Goal: Feedback & Contribution: Contribute content

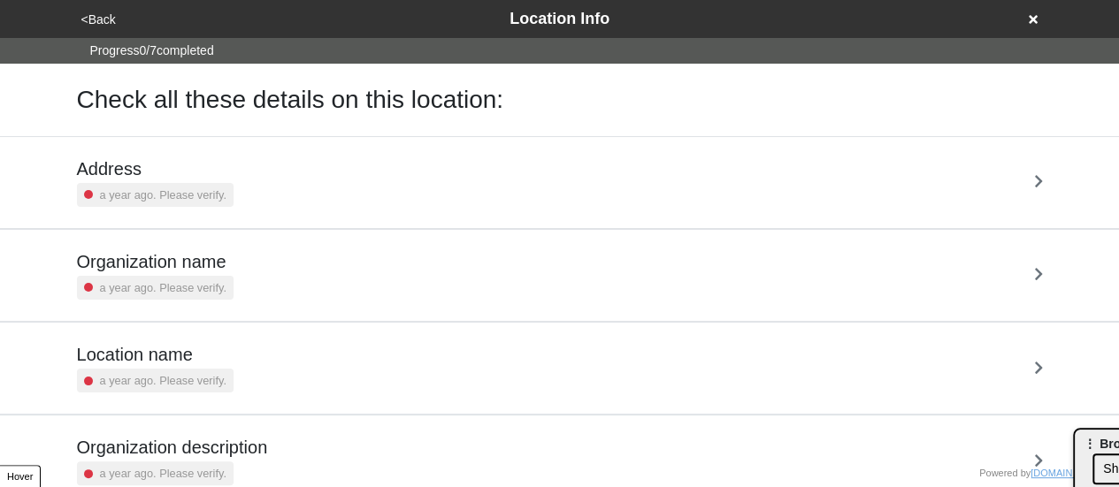
click at [0, 253] on link "Organization name a year ago. Please verify." at bounding box center [559, 275] width 1119 height 93
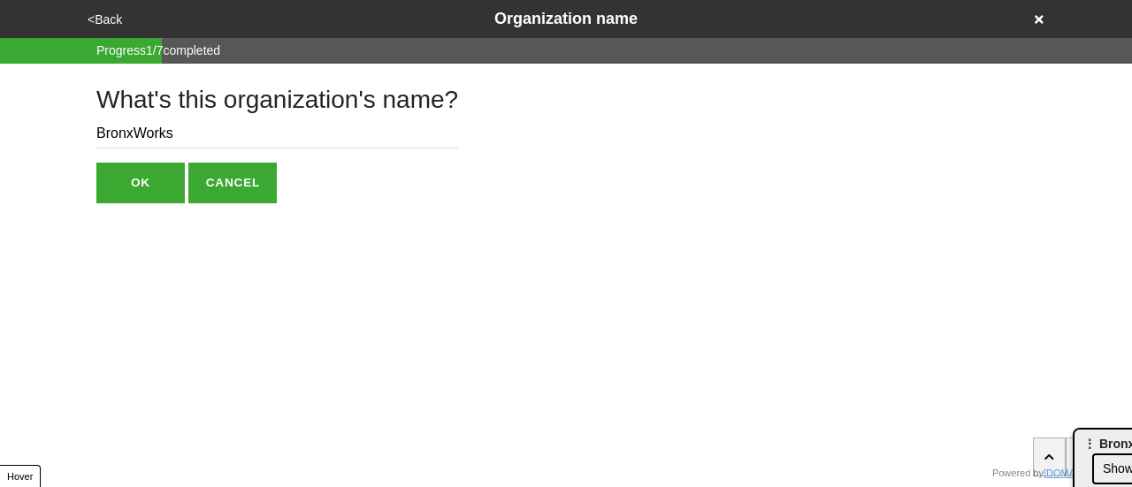
click at [115, 27] on button "<Back" at bounding box center [104, 20] width 45 height 20
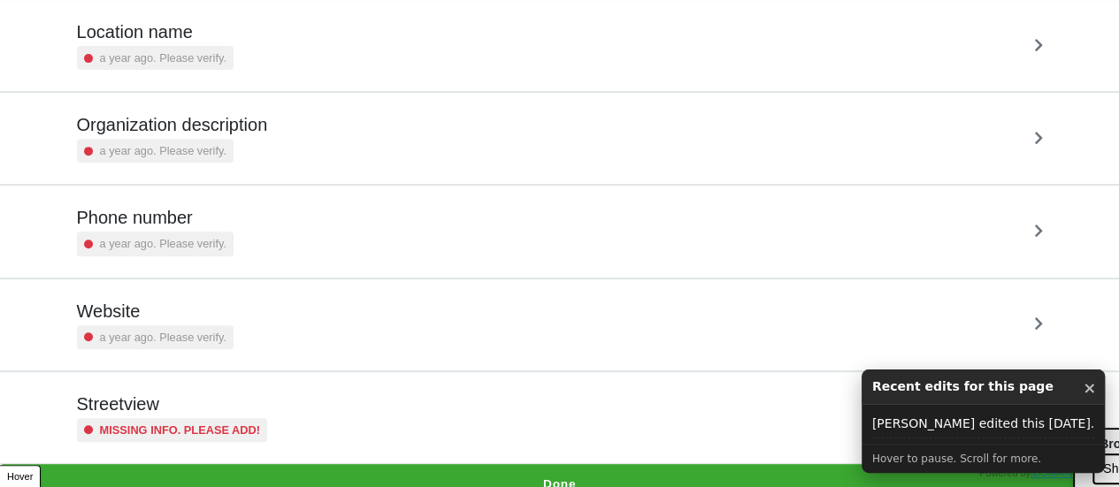
scroll to position [336, 0]
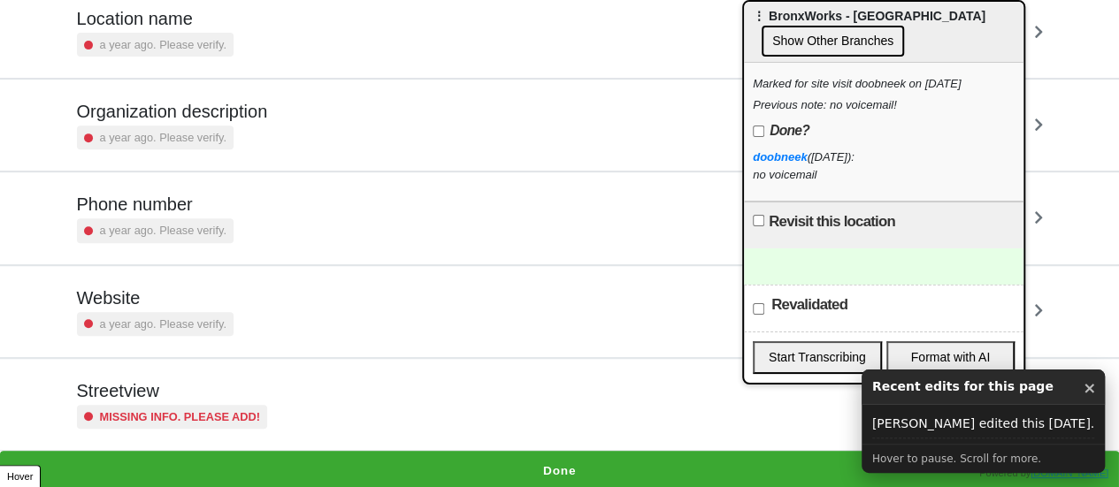
drag, startPoint x: 1114, startPoint y: 439, endPoint x: 783, endPoint y: 3, distance: 547.9
click at [783, 3] on div "⋮ BronxWorks - [GEOGRAPHIC_DATA] Show Other Branches" at bounding box center [883, 32] width 279 height 61
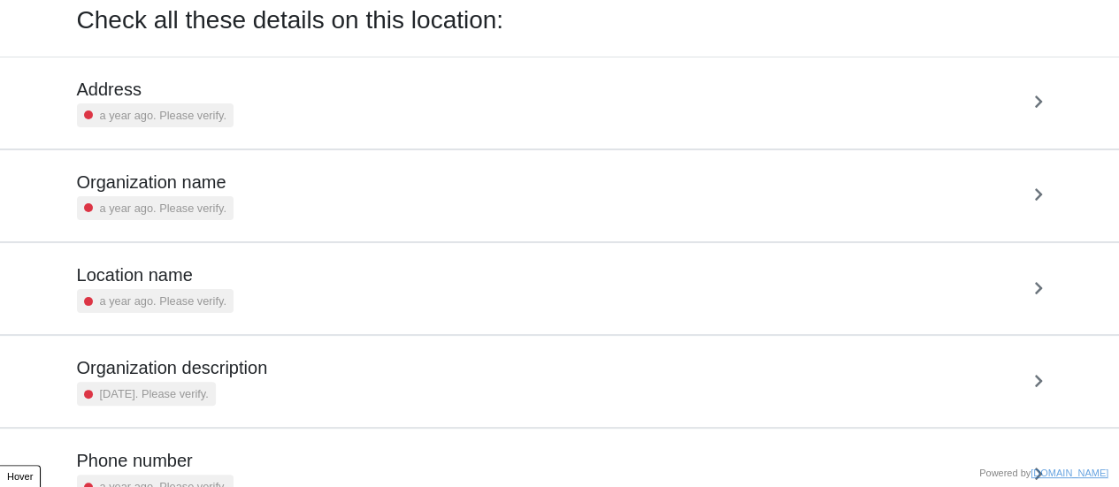
scroll to position [336, 0]
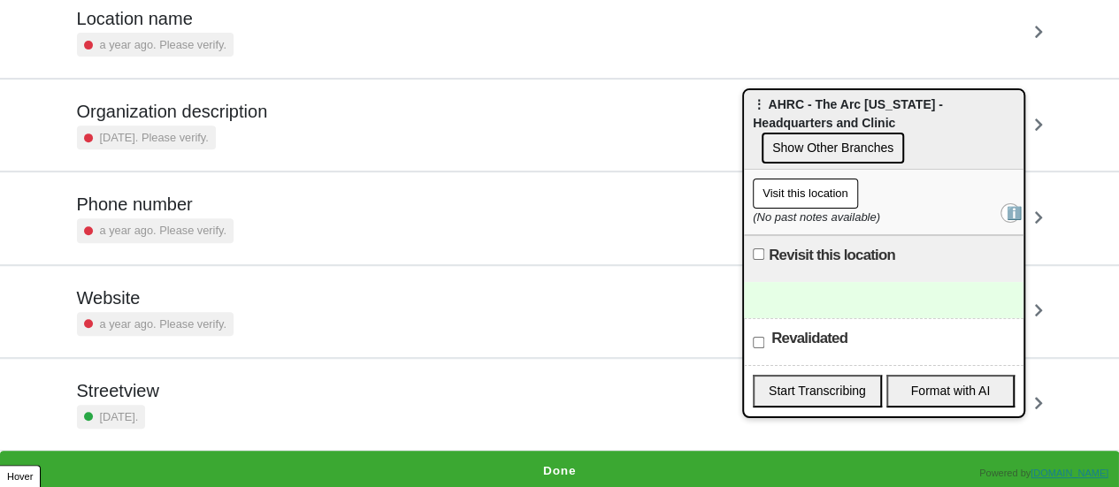
click at [182, 197] on h5 "Phone number" at bounding box center [155, 204] width 157 height 21
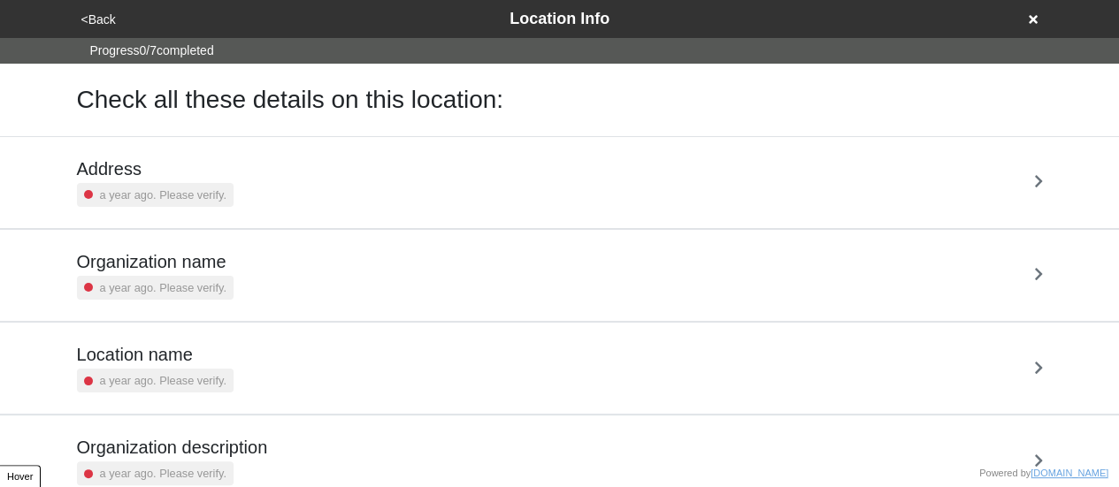
scroll to position [336, 0]
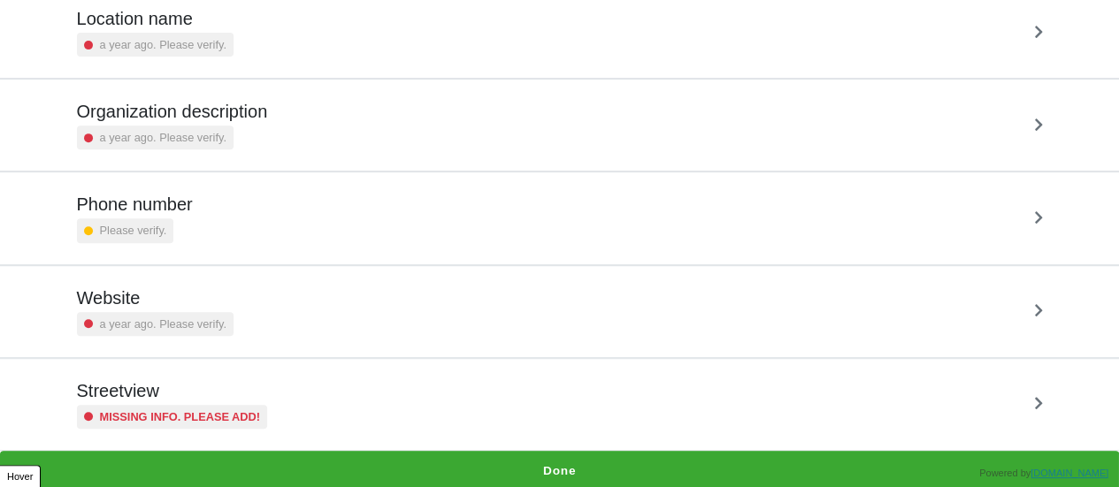
click at [247, 392] on h5 "Streetview" at bounding box center [172, 390] width 191 height 21
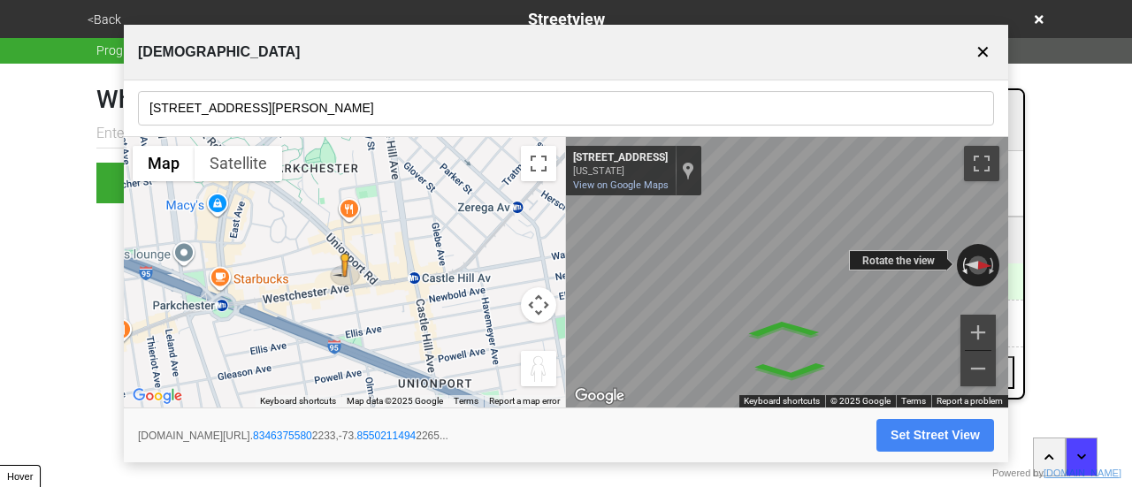
click at [957, 270] on div "← Move left → Move right ↑ Move up ↓ Move down + Zoom in - Zoom out 2098 Benedi…" at bounding box center [787, 272] width 442 height 271
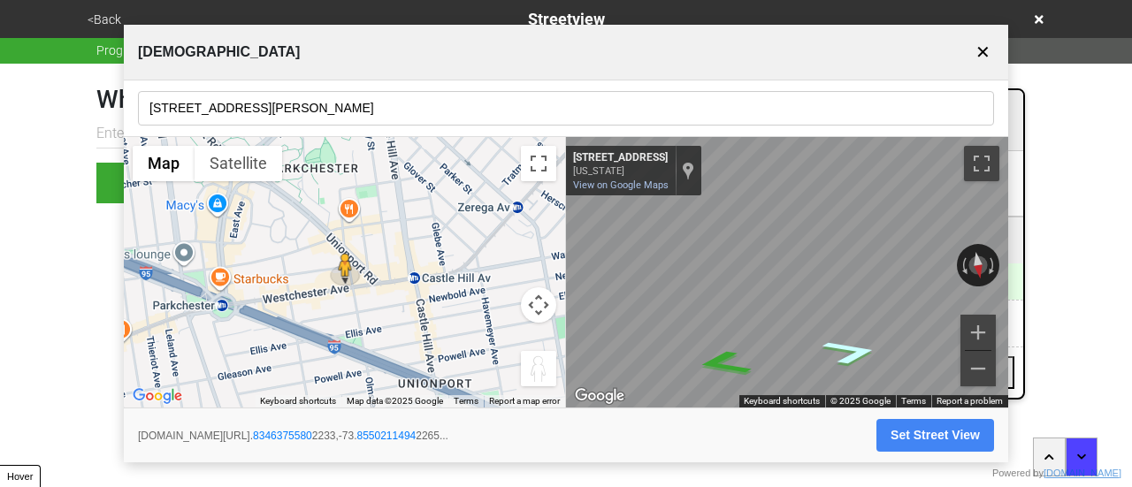
click at [846, 345] on icon "Go West, Benedict Ave" at bounding box center [851, 351] width 106 height 38
click at [900, 427] on button "Set Street View" at bounding box center [935, 435] width 118 height 33
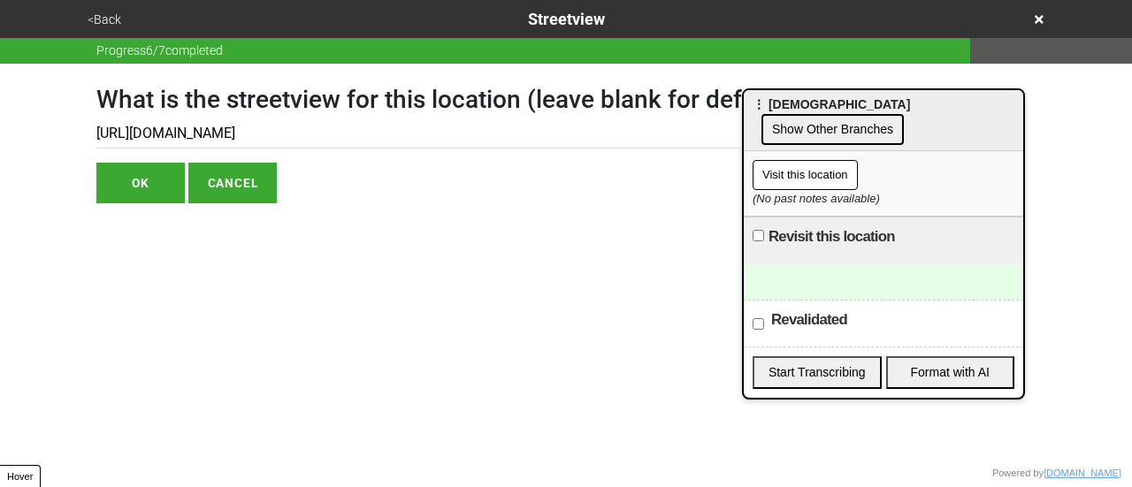
type input "https://www.google.com/maps/@40.83462004726636,-73.85517943871777,3a,75y,153.58…"
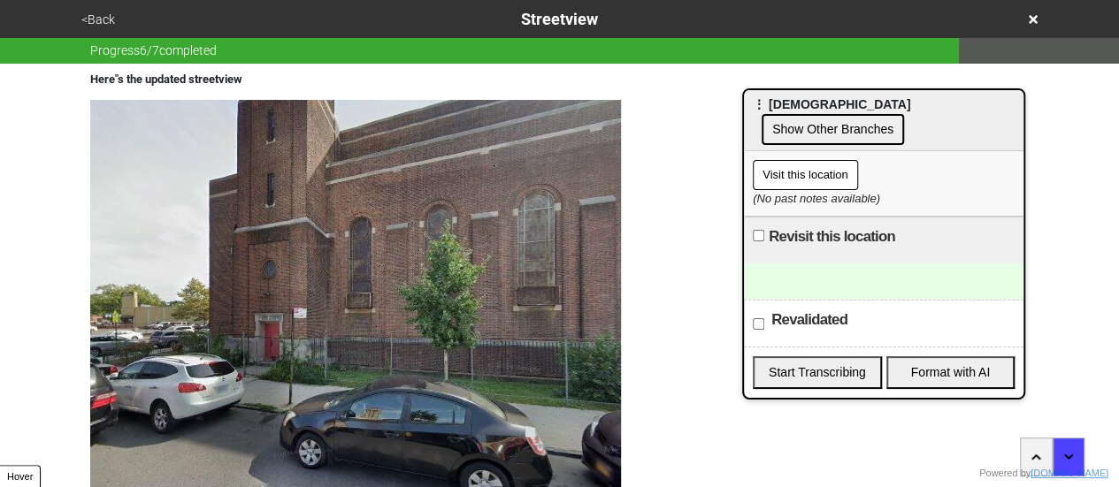
scroll to position [255, 0]
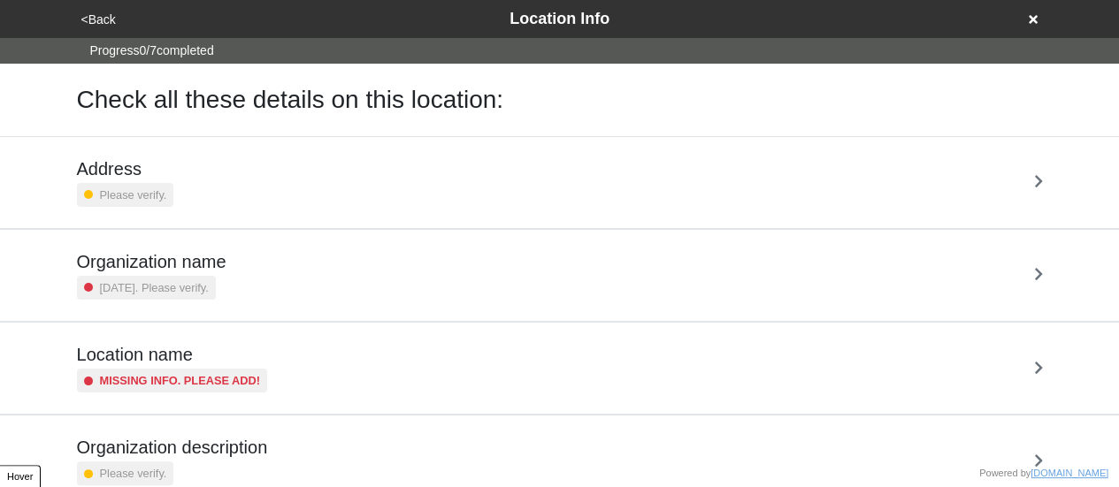
scroll to position [336, 0]
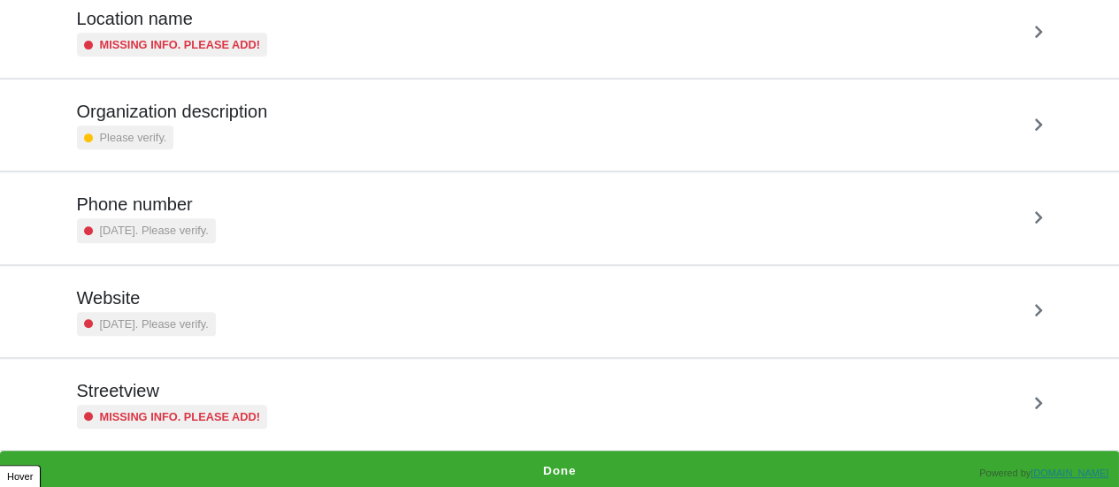
click at [252, 388] on h5 "Streetview" at bounding box center [172, 390] width 191 height 21
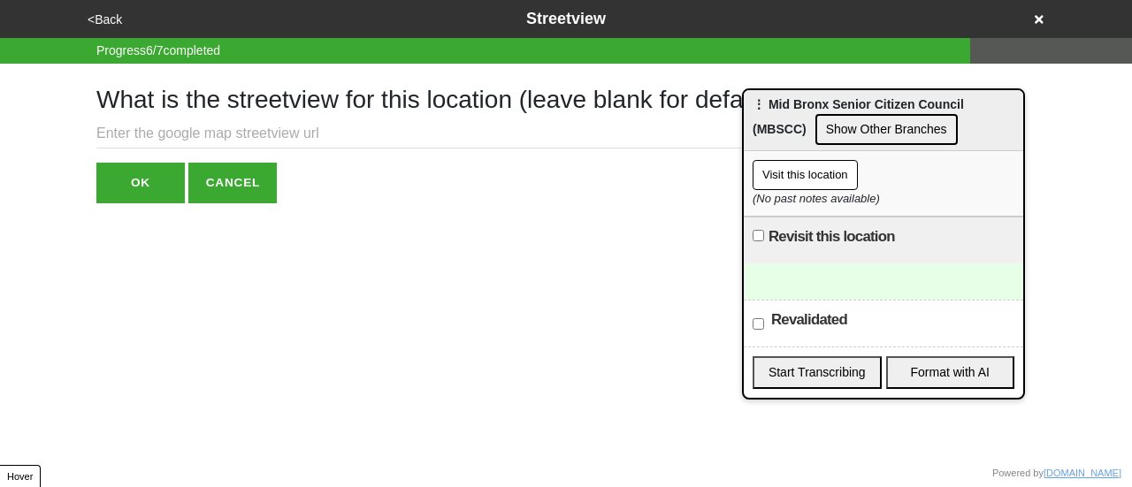
click at [210, 135] on input "text" at bounding box center [443, 133] width 695 height 29
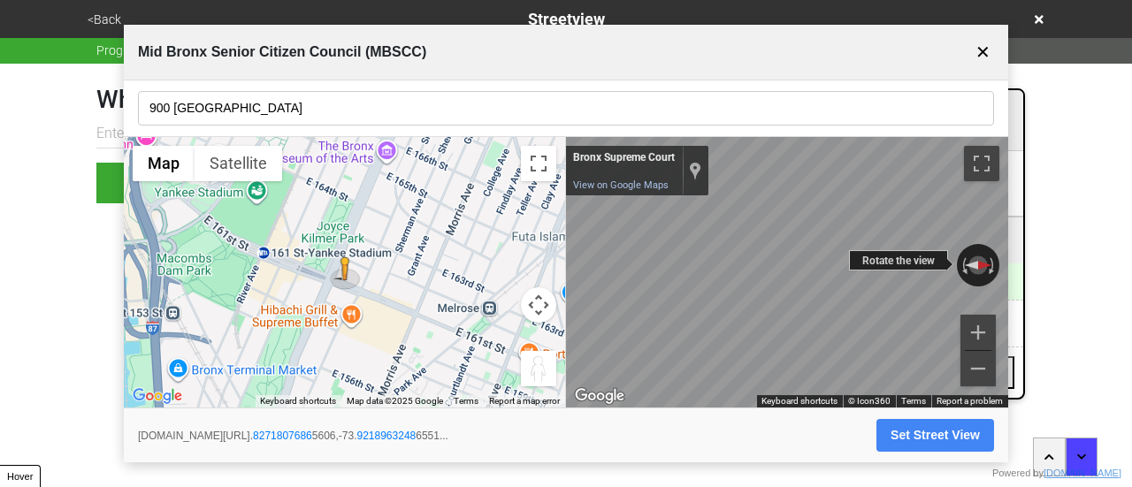
click at [622, 302] on div "← Move left → Move right ↑ Move up ↓ Move down + Zoom in - Zoom out Bronx Supre…" at bounding box center [787, 272] width 442 height 271
drag, startPoint x: 876, startPoint y: 252, endPoint x: 320, endPoint y: 247, distance: 556.2
click at [309, 248] on div "← Move left → Move right ↑ Move up ↓ Move down + Zoom in - Zoom out Home Jump l…" at bounding box center [566, 272] width 884 height 271
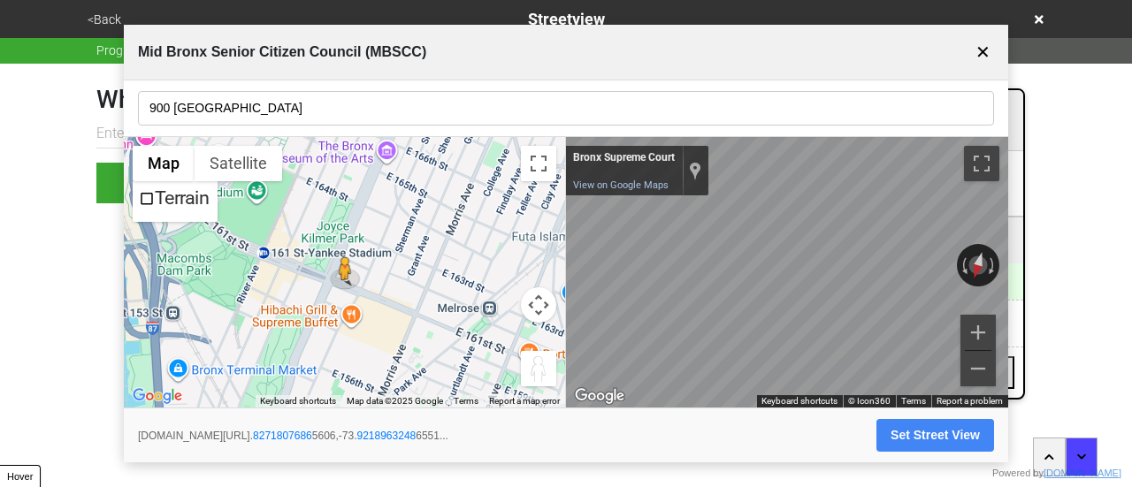
click at [232, 104] on input "900 Grand Concourse" at bounding box center [566, 108] width 856 height 34
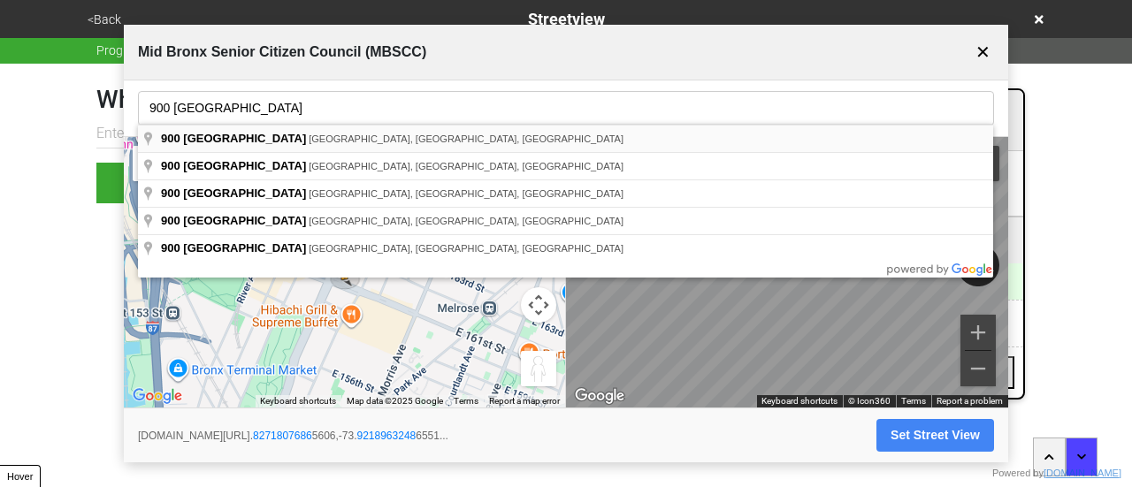
type input "900 Grand Concourse, The Bronx, NY, USA"
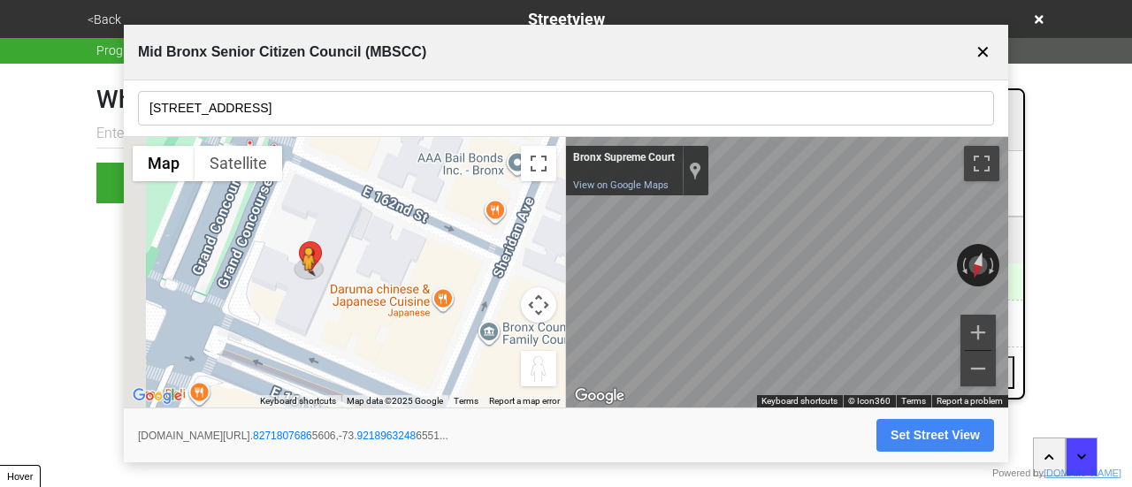
drag, startPoint x: 364, startPoint y: 333, endPoint x: 469, endPoint y: 362, distance: 108.1
click at [481, 370] on div "To activate drag with keyboard, press Alt + Enter. Once in keyboard drag state,…" at bounding box center [344, 272] width 441 height 271
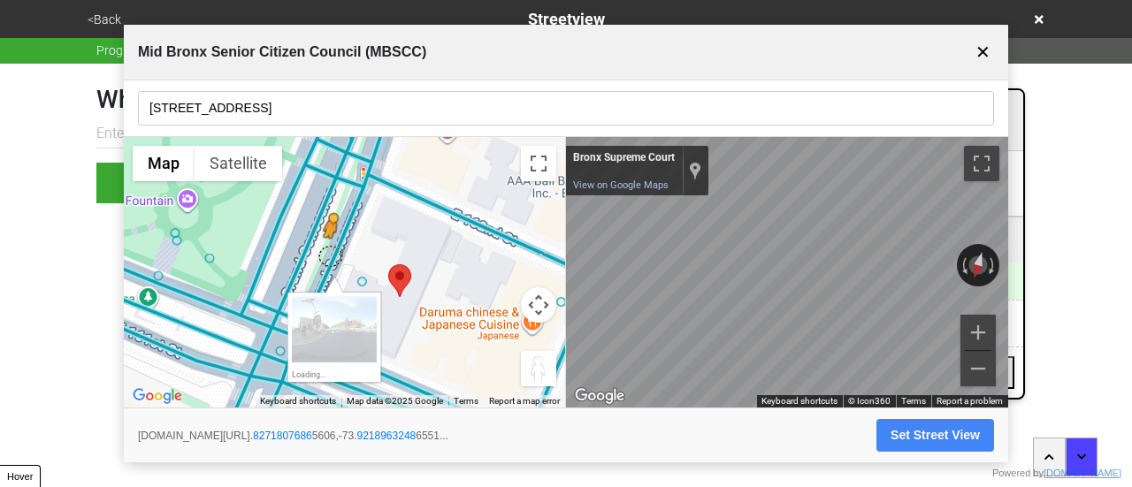
drag, startPoint x: 397, startPoint y: 295, endPoint x: 329, endPoint y: 267, distance: 73.7
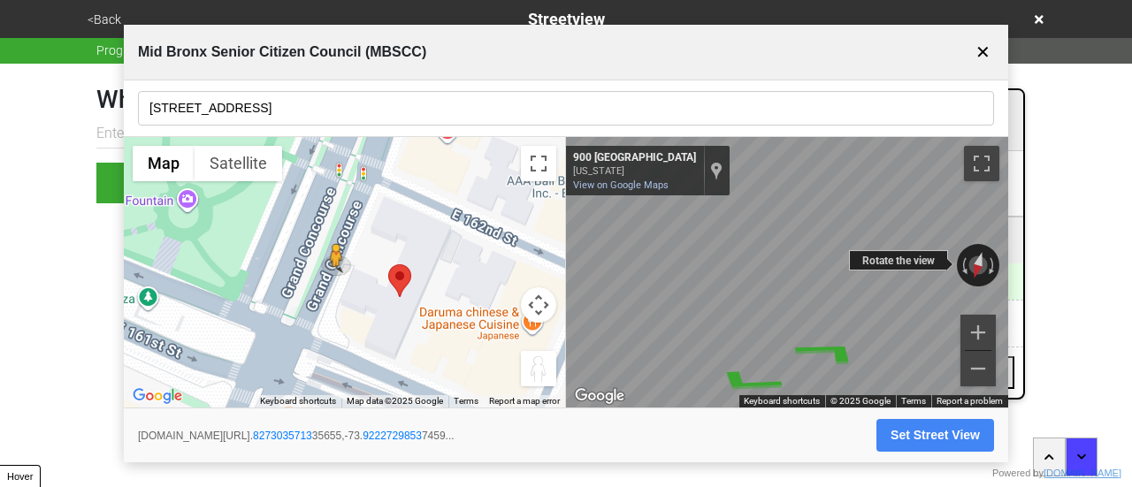
click at [705, 263] on div "← Move left → Move right ↑ Move up ↓ Move down + Zoom in - Zoom out 900 Grand C…" at bounding box center [787, 272] width 442 height 271
drag, startPoint x: 863, startPoint y: 265, endPoint x: 1086, endPoint y: 289, distance: 224.1
click at [1087, 274] on html "<Back Streetview Progress 6 / 7 completed What is the streetview for this locat…" at bounding box center [566, 137] width 1132 height 274
click at [861, 240] on div "← Move left → Move right ↑ Move up ↓ Move down + Zoom in - Zoom out 900 Grand C…" at bounding box center [787, 272] width 442 height 271
click at [938, 431] on button "Set Street View" at bounding box center [935, 435] width 118 height 33
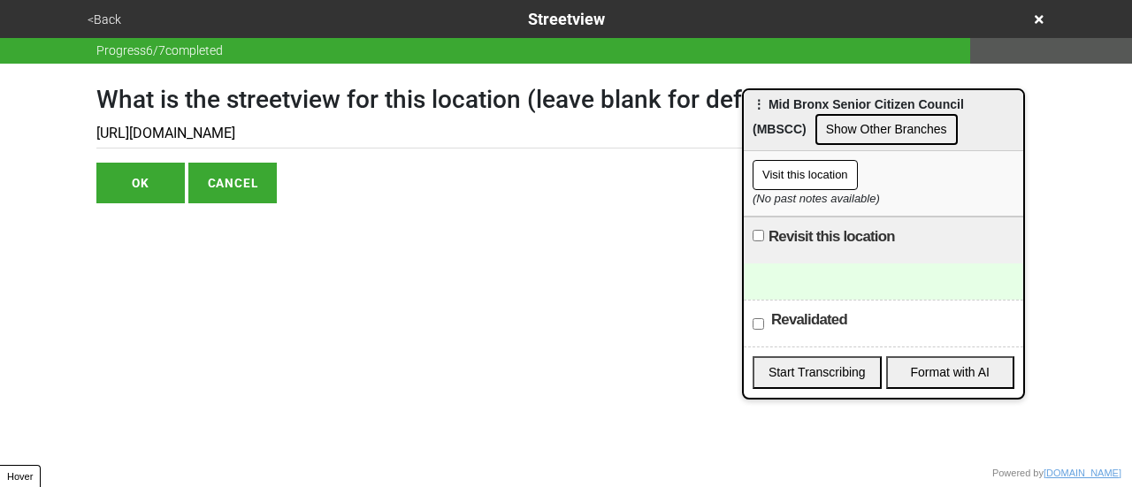
type input "https://www.google.com/maps/@40.827303571335655,-73.92227298537459,3a,75y,97.37…"
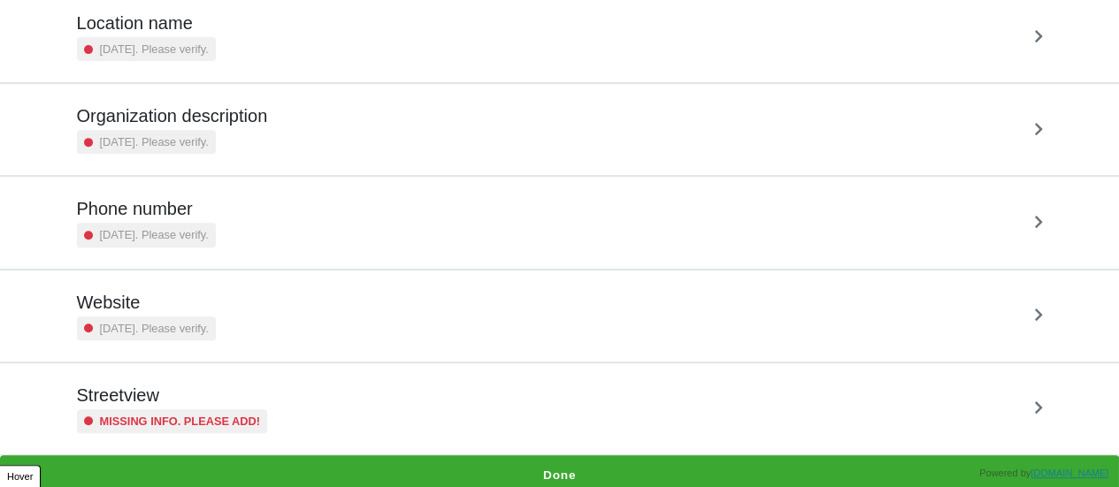
scroll to position [336, 0]
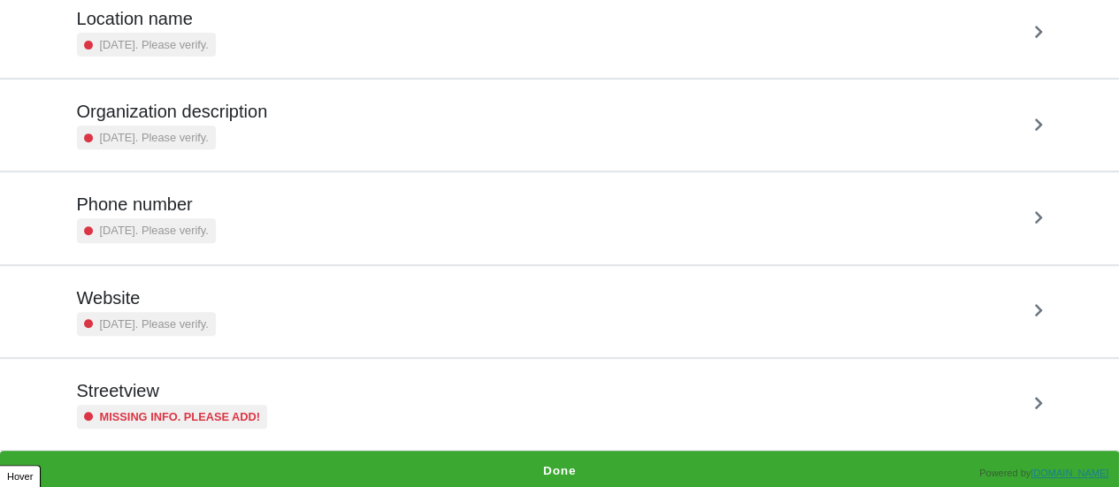
click at [225, 394] on h5 "Streetview" at bounding box center [172, 390] width 191 height 21
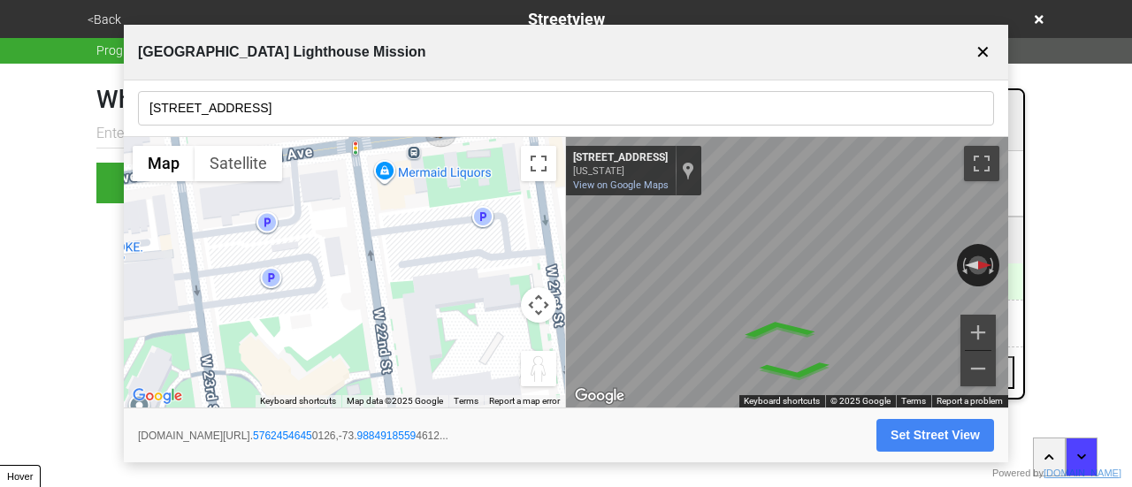
click at [254, 96] on input "2114 Mermaid Ave" at bounding box center [566, 108] width 856 height 34
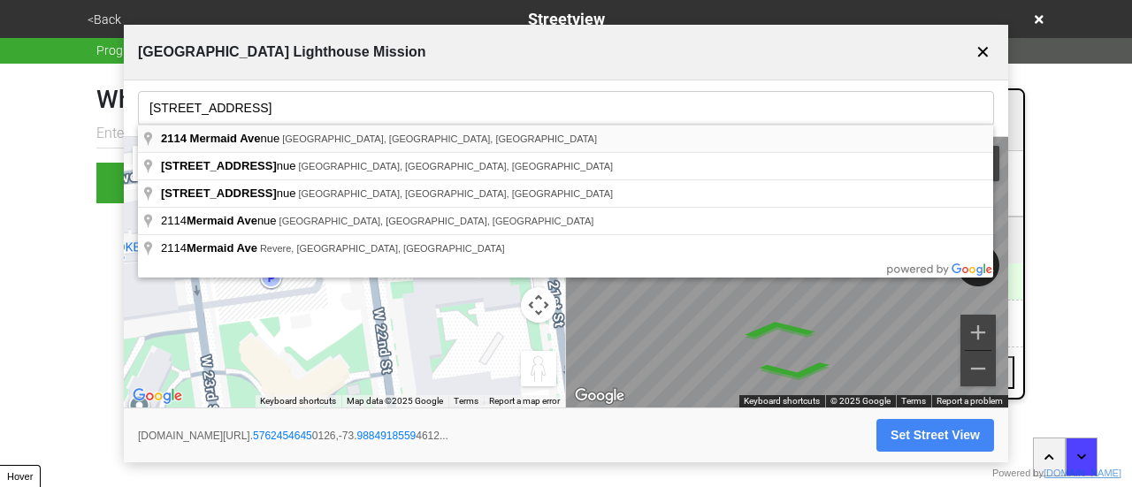
type input "2114 Mermaid Avenue, Brooklyn, NY, USA"
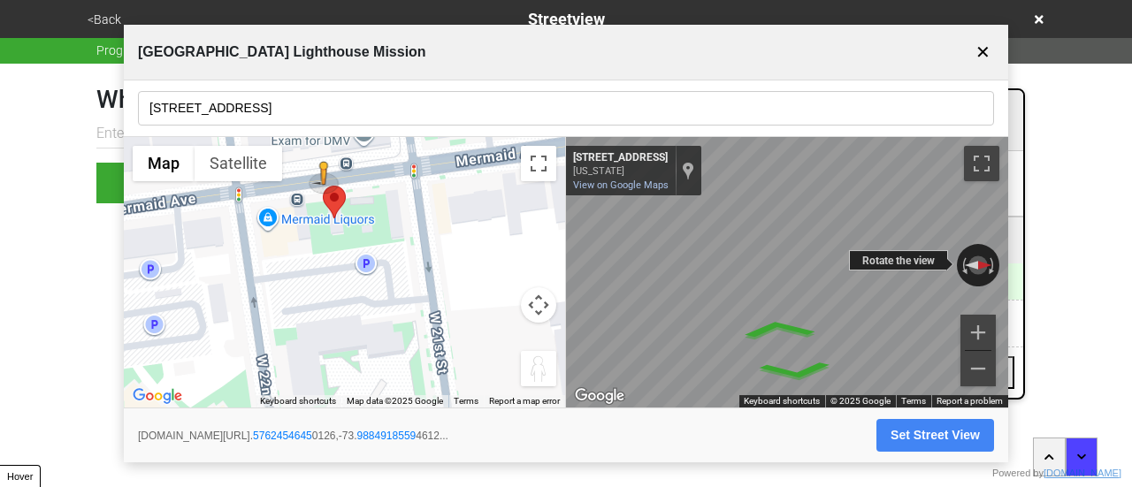
click at [796, 258] on div "← Move left → Move right ↑ Move up ↓ Move down + Zoom in - Zoom out 2113 Mermai…" at bounding box center [787, 272] width 442 height 271
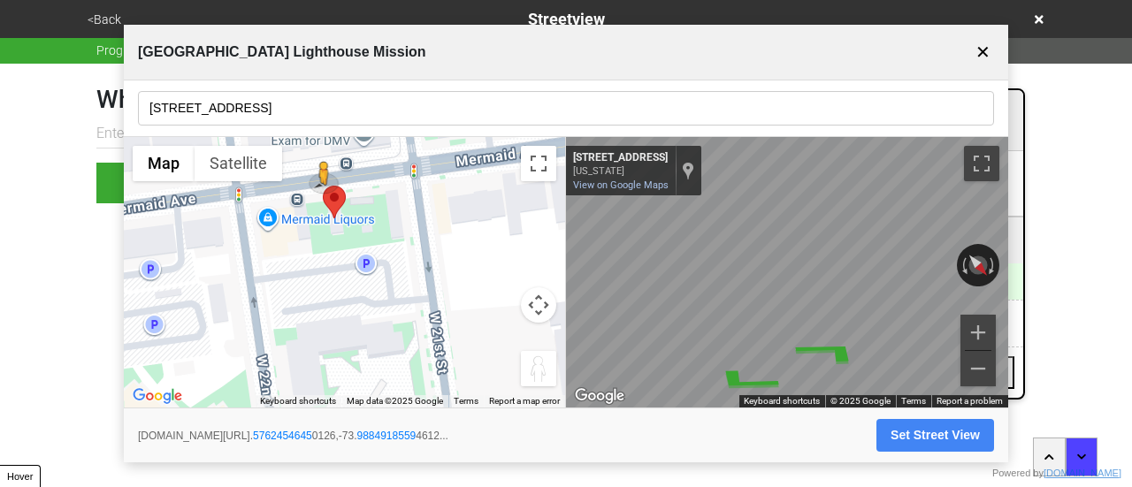
drag, startPoint x: 921, startPoint y: 266, endPoint x: 1012, endPoint y: 314, distance: 102.1
click at [1012, 203] on body "<Back Streetview Progress 6 / 7 completed What is the streetview for this locat…" at bounding box center [566, 101] width 1132 height 203
click at [913, 432] on button "Set Street View" at bounding box center [935, 435] width 118 height 33
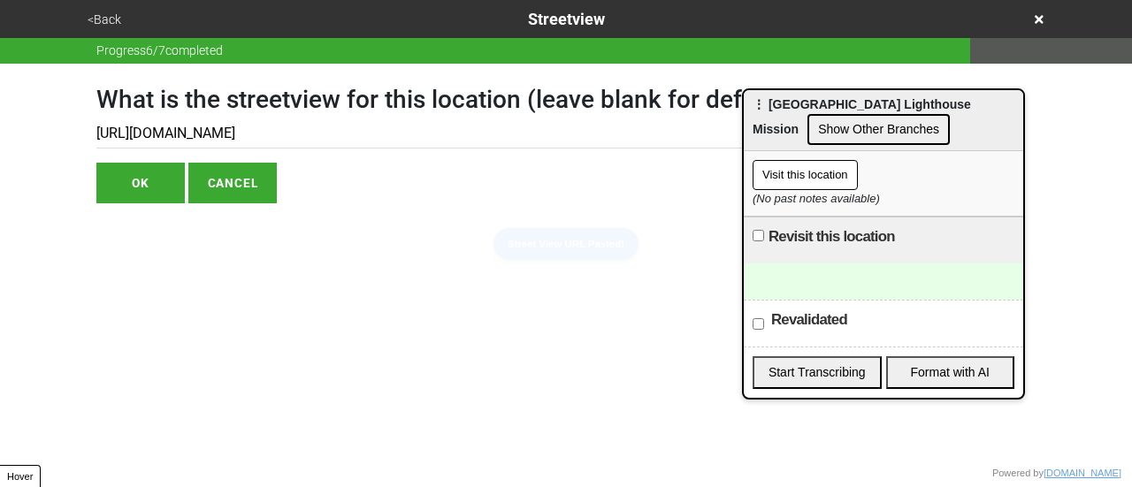
type input "https://www.google.com/maps/@40.57624546450126,-73.98849185594612,3a,75y,157.39…"
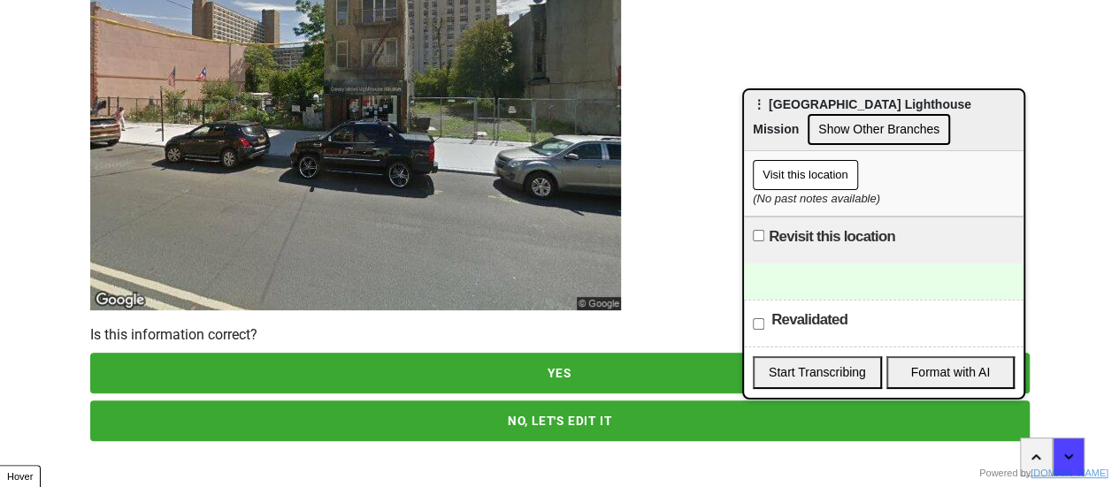
scroll to position [255, 0]
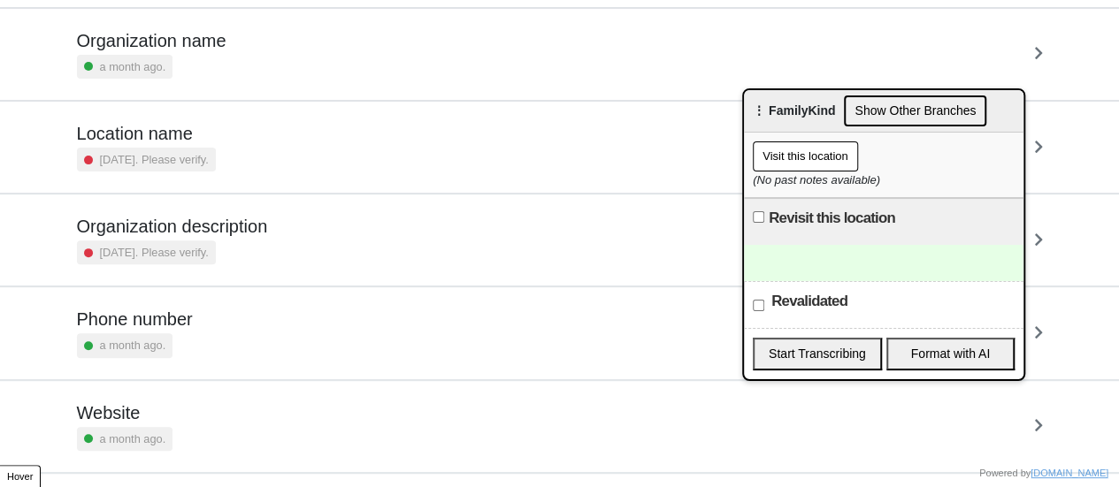
scroll to position [159, 0]
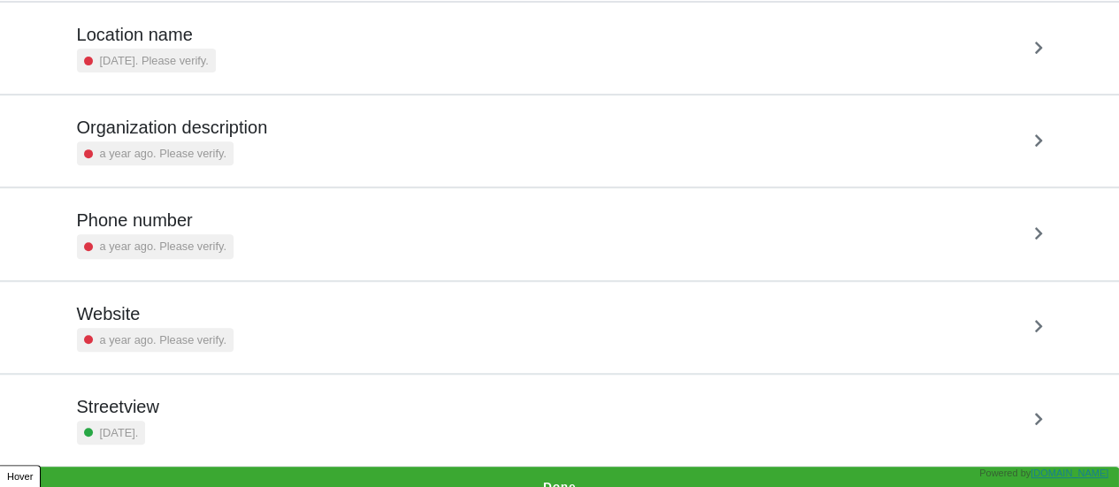
scroll to position [336, 0]
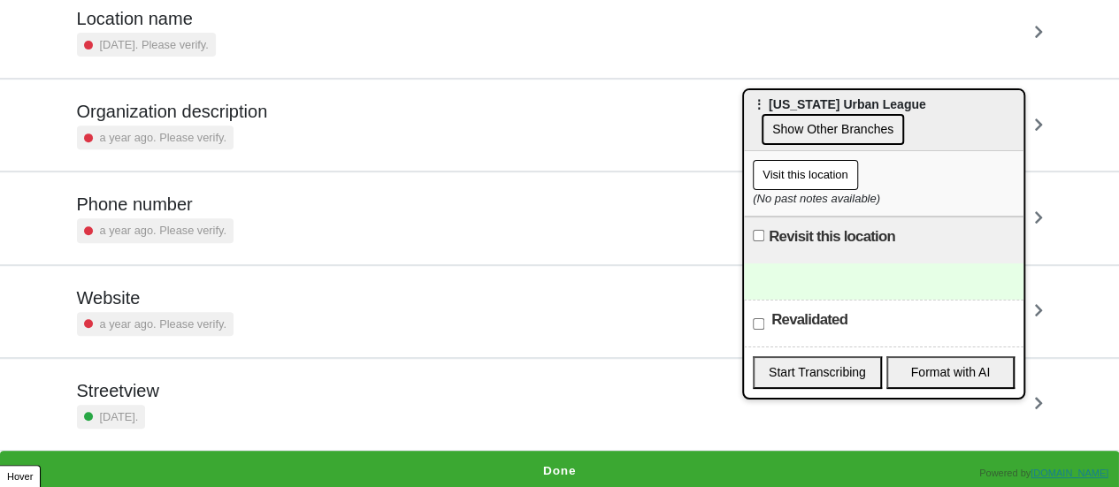
click at [200, 222] on small "a year ago. Please verify." at bounding box center [163, 230] width 126 height 17
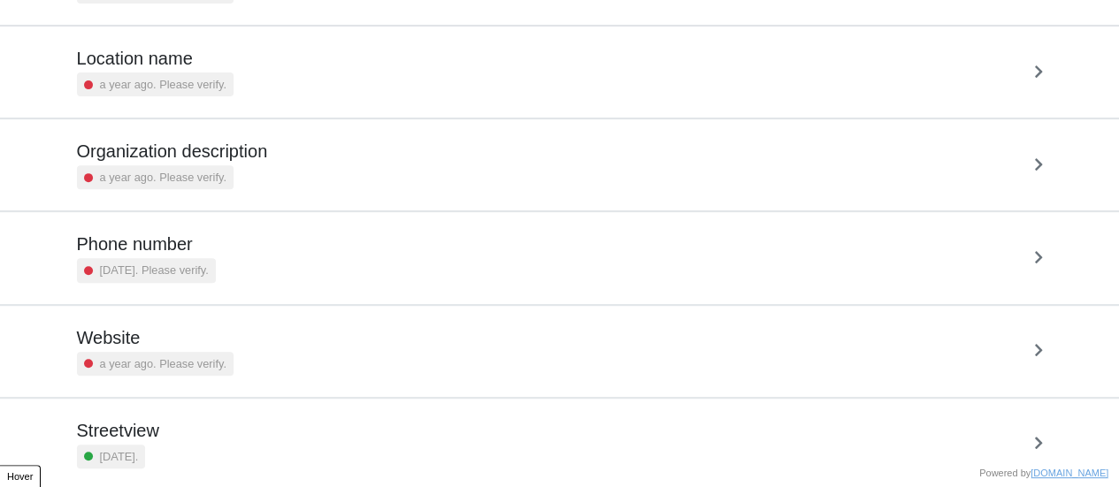
scroll to position [336, 0]
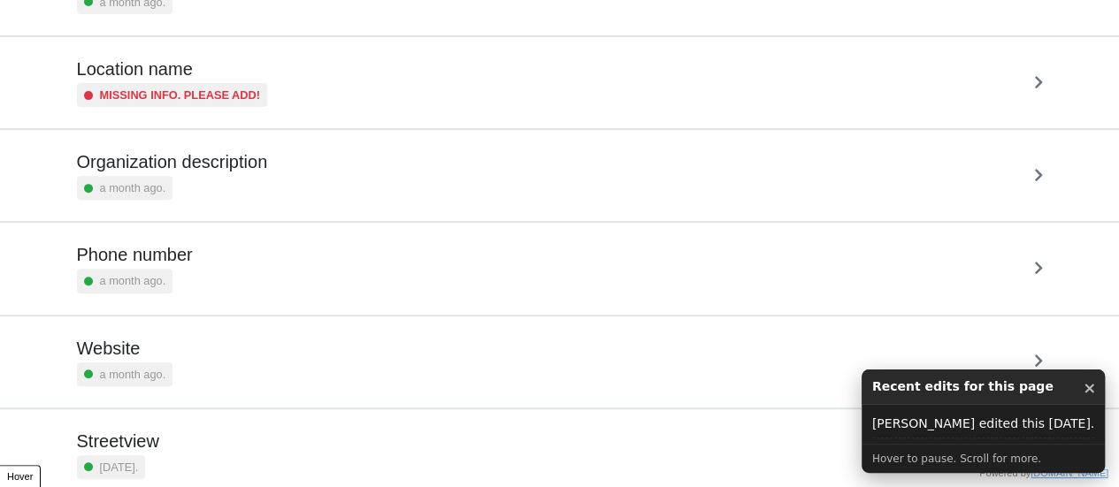
scroll to position [336, 0]
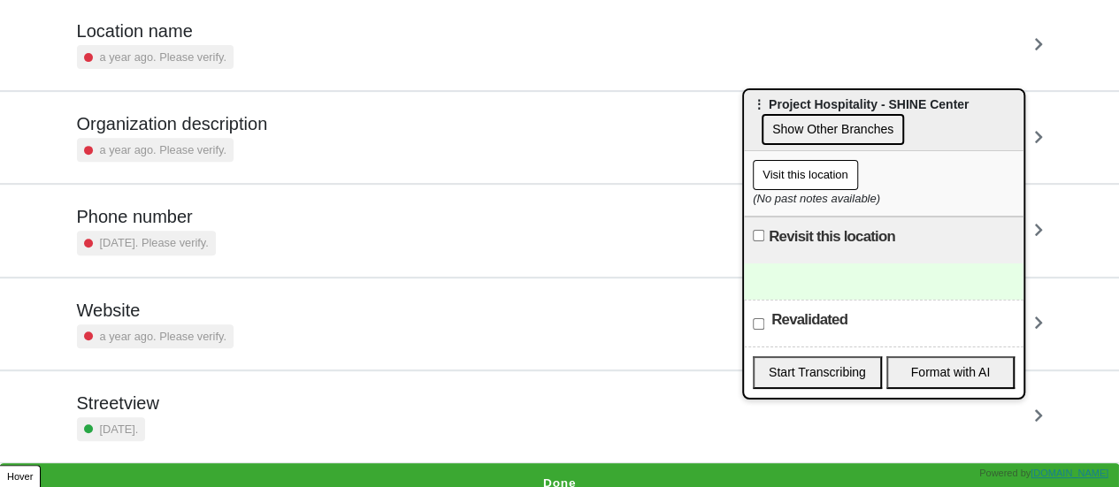
scroll to position [336, 0]
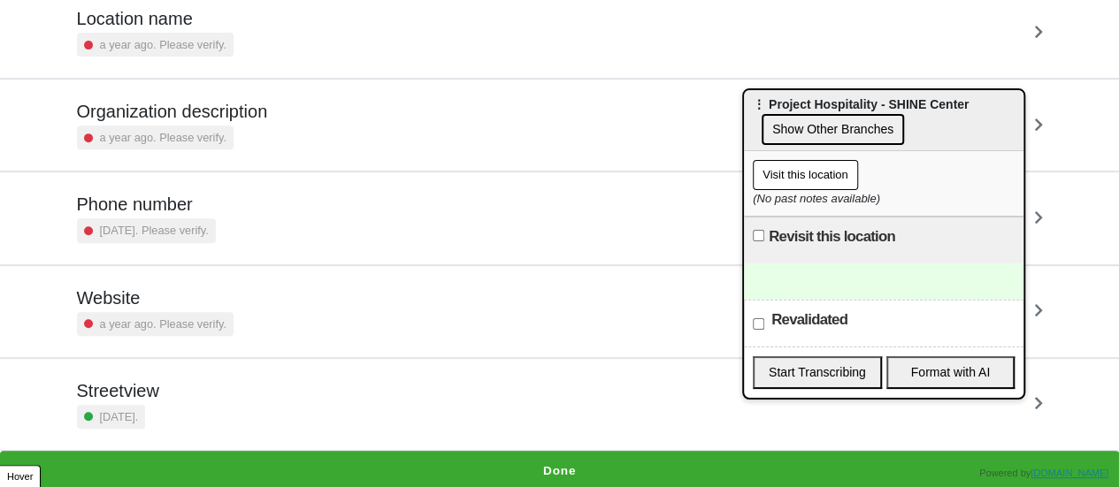
click at [195, 187] on div "Phone number [DATE]. Please verify." at bounding box center [560, 217] width 1008 height 91
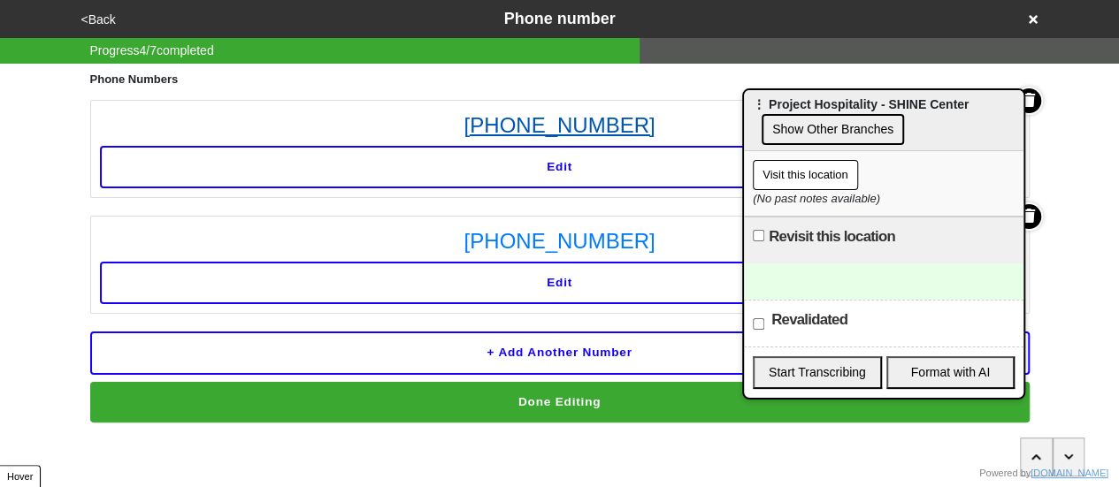
click at [522, 123] on link "(718) 448-1544" at bounding box center [560, 126] width 920 height 32
click at [585, 128] on link "(718) 448-1544" at bounding box center [560, 126] width 920 height 32
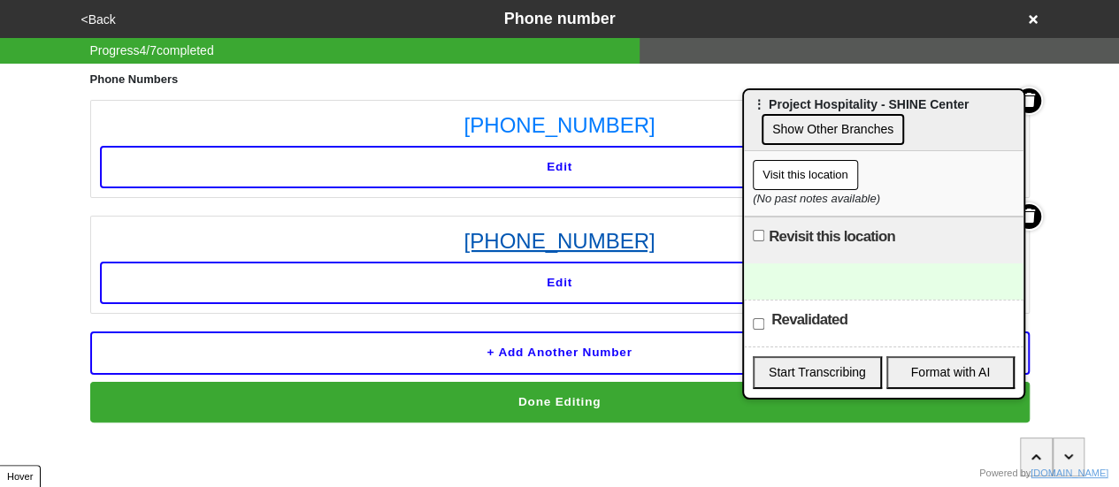
click at [587, 243] on link "[PHONE_NUMBER]" at bounding box center [560, 241] width 920 height 32
click at [806, 270] on div at bounding box center [883, 282] width 279 height 36
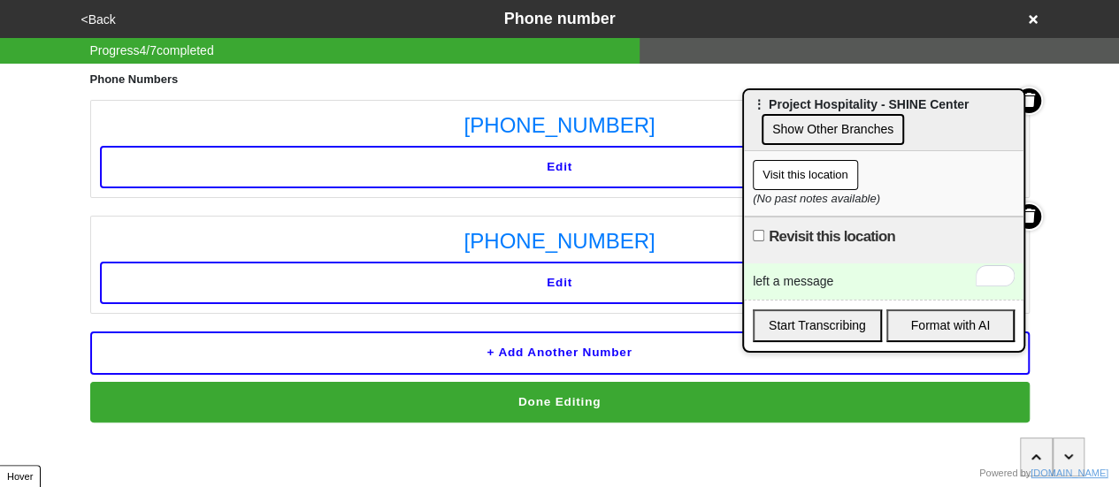
click at [768, 296] on div "left a message" at bounding box center [883, 282] width 279 height 36
click at [101, 19] on button "<Back" at bounding box center [98, 20] width 45 height 20
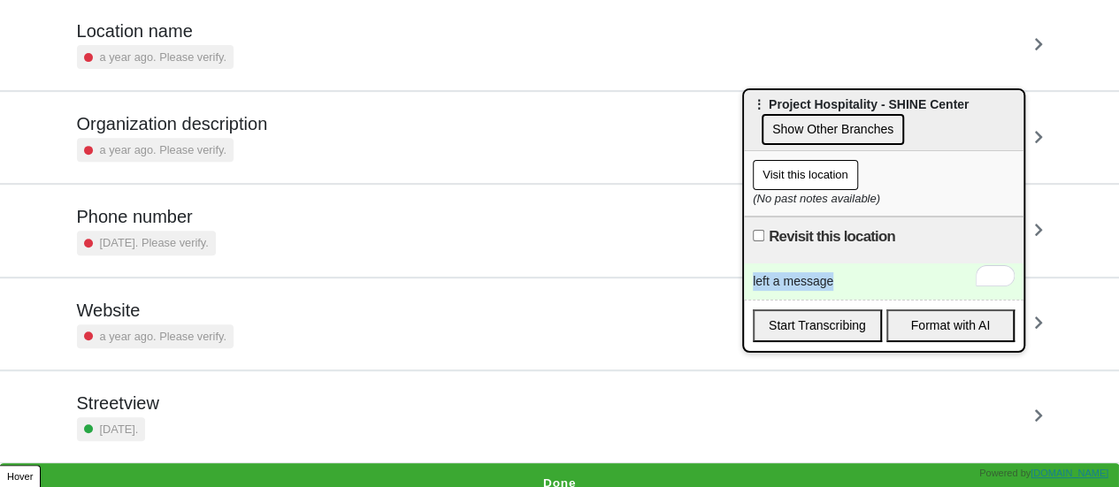
scroll to position [336, 0]
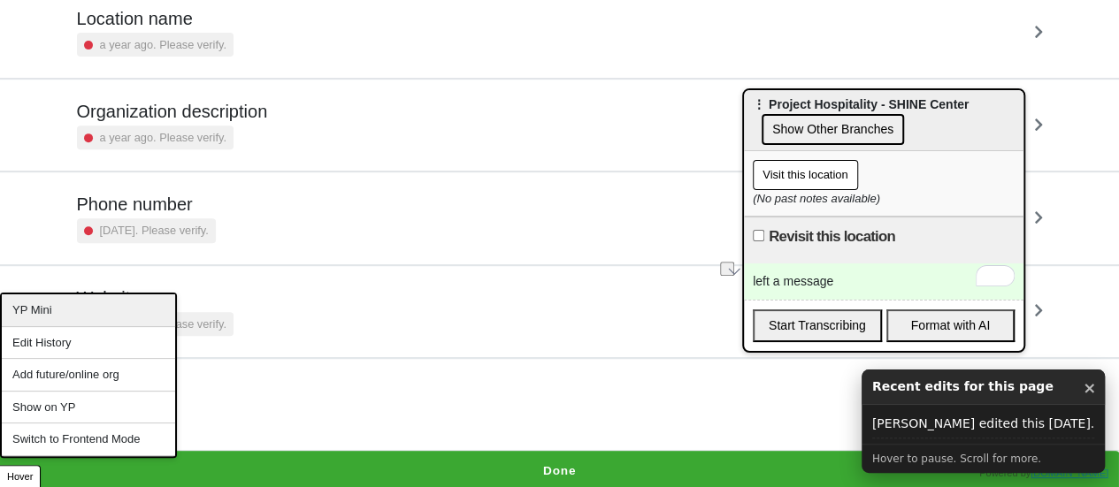
click at [88, 320] on div "YP Mini" at bounding box center [88, 310] width 173 height 33
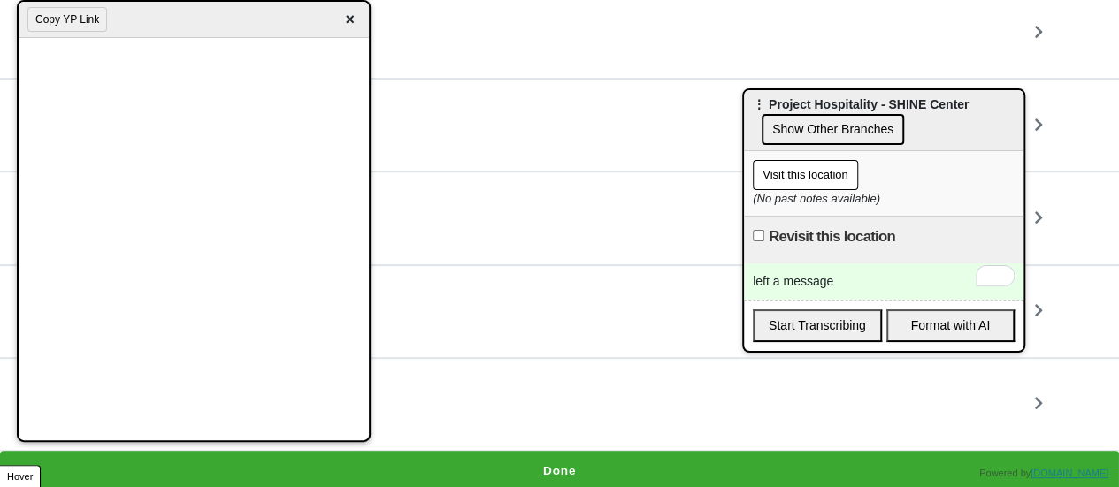
click at [798, 270] on div "left a message" at bounding box center [883, 282] width 279 height 36
drag, startPoint x: 798, startPoint y: 270, endPoint x: 318, endPoint y: 271, distance: 479.3
click at [797, 270] on div "left a message" at bounding box center [883, 282] width 279 height 36
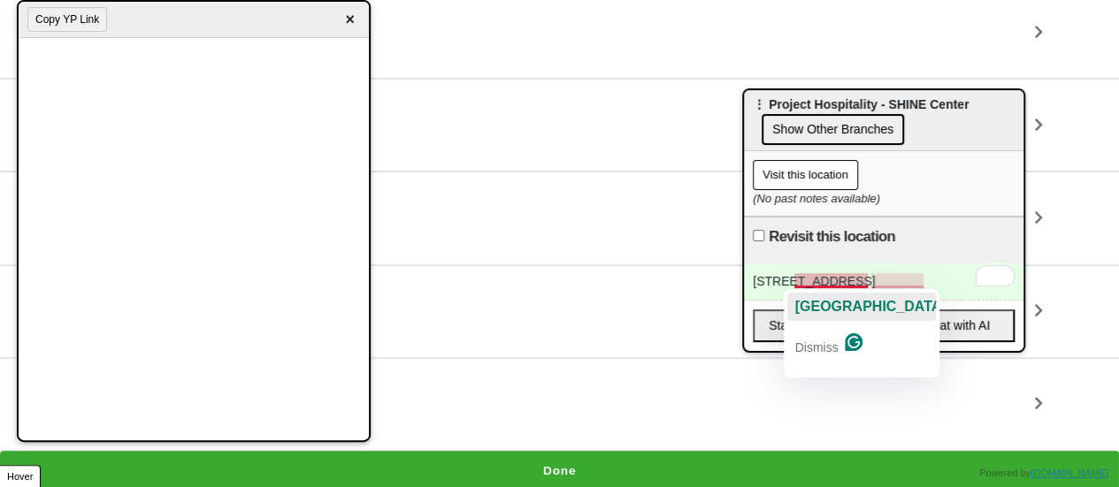
click at [822, 314] on span "Castleton Ave" at bounding box center [869, 306] width 151 height 15
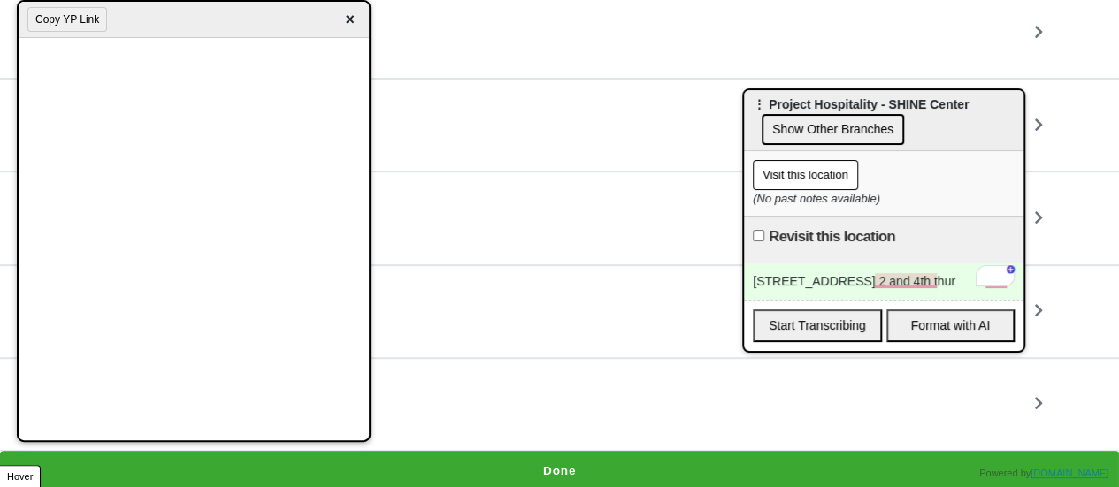
click at [824, 273] on div "150-40 Castleton Ave 230-530p 2 and 4th thur" at bounding box center [883, 282] width 279 height 36
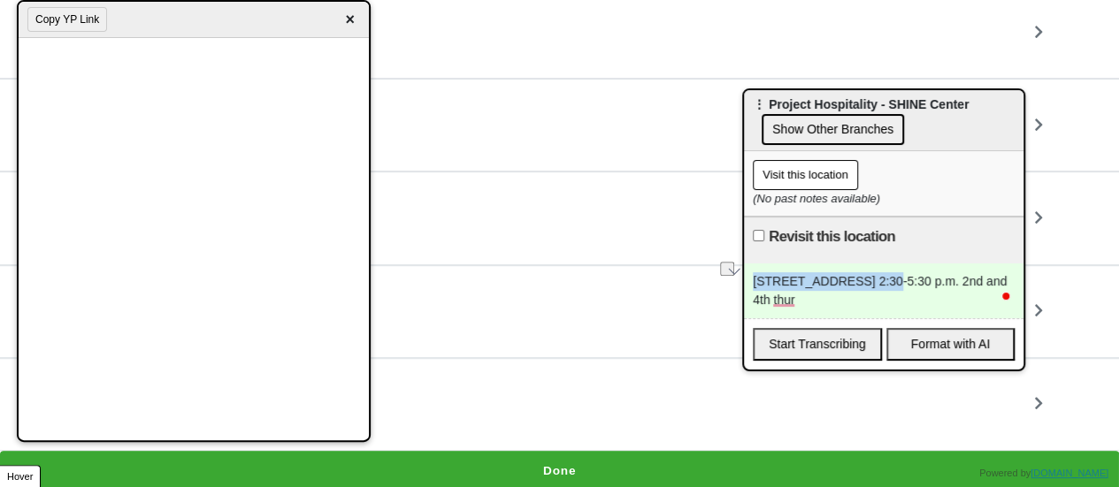
drag, startPoint x: 753, startPoint y: 276, endPoint x: 875, endPoint y: 277, distance: 122.0
click at [875, 277] on div "150-40 Castleton Ave 2:30-5:30 p.m. 2nd and 4th thur" at bounding box center [883, 291] width 279 height 55
copy div "150-40 Castleton Ave"
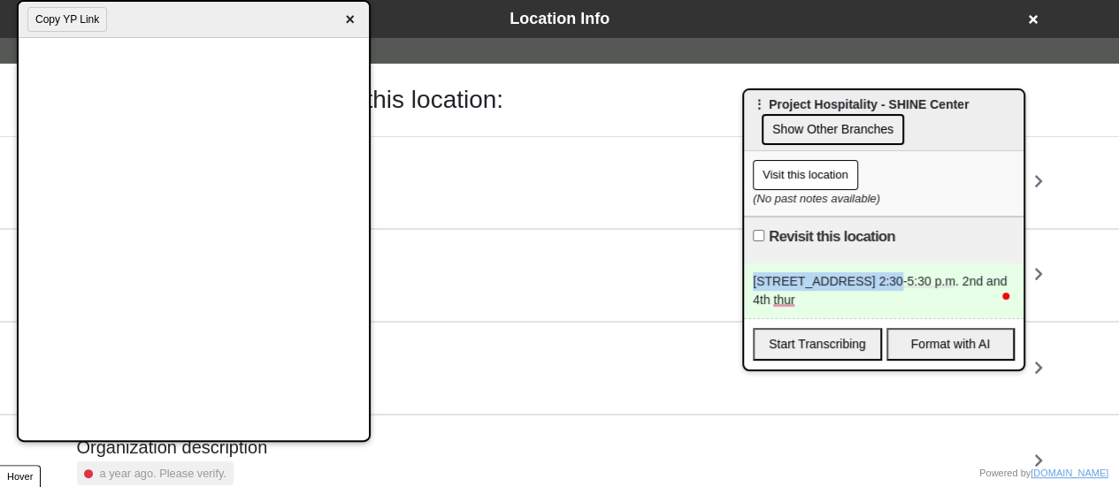
click at [856, 271] on div "150-40 Castleton Ave 2:30-5:30 p.m. 2nd and 4th thur" at bounding box center [883, 291] width 279 height 55
copy div "150-40 Castleton Ave 2:30-5:30 p.m. 2nd and 4th thur"
click at [1034, 13] on icon at bounding box center [1032, 19] width 9 height 12
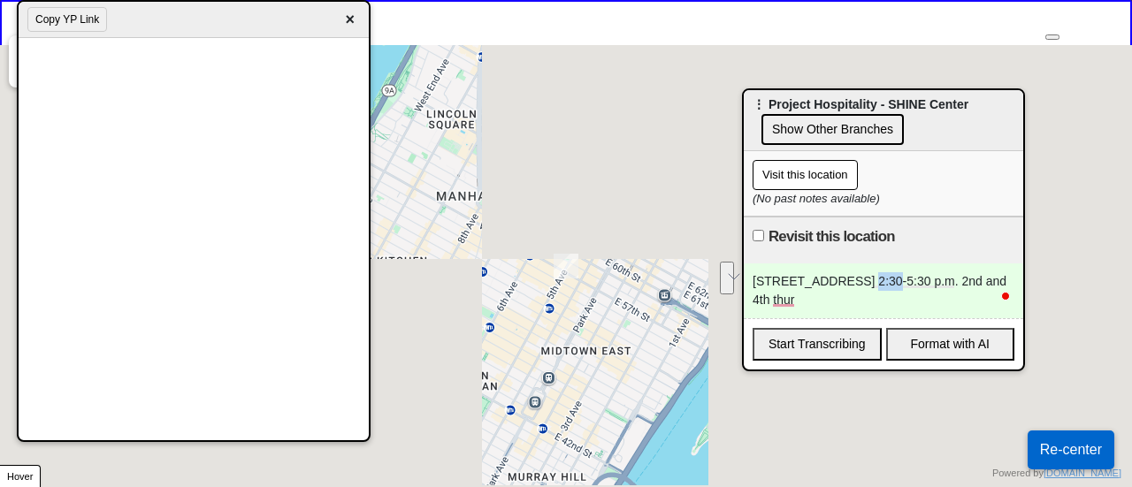
click at [347, 16] on span "×" at bounding box center [350, 20] width 20 height 24
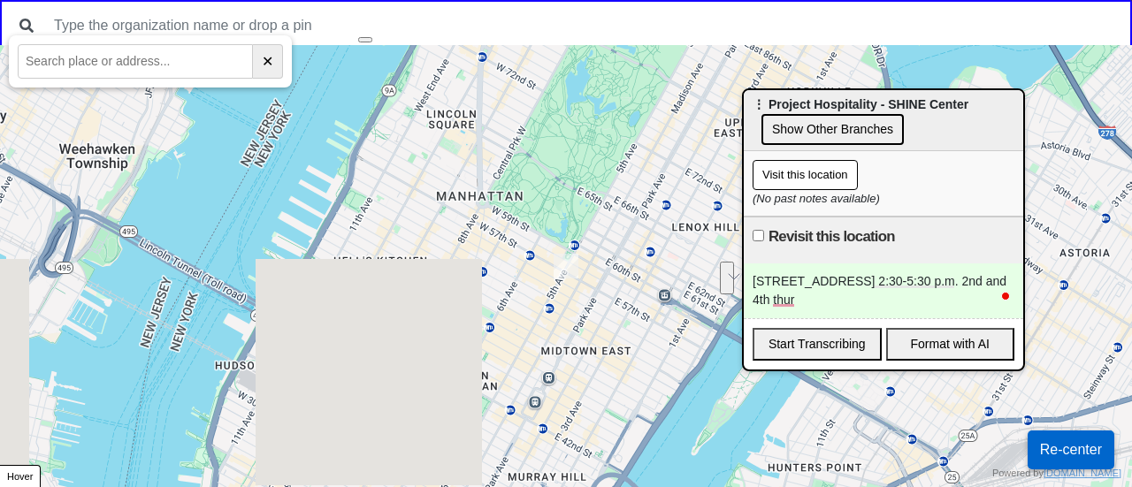
click at [88, 71] on input "text" at bounding box center [135, 61] width 235 height 34
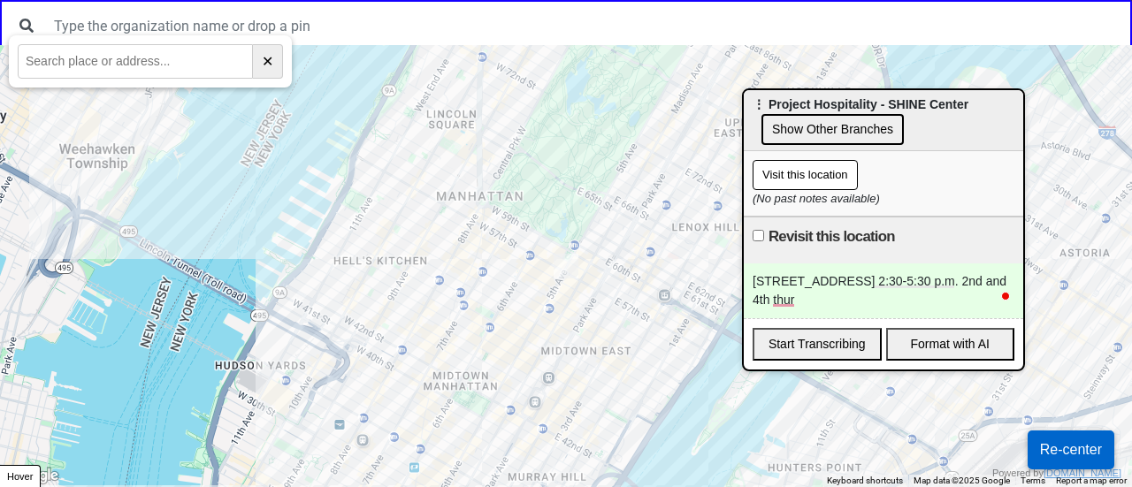
paste input "150-40 Castleton Ave"
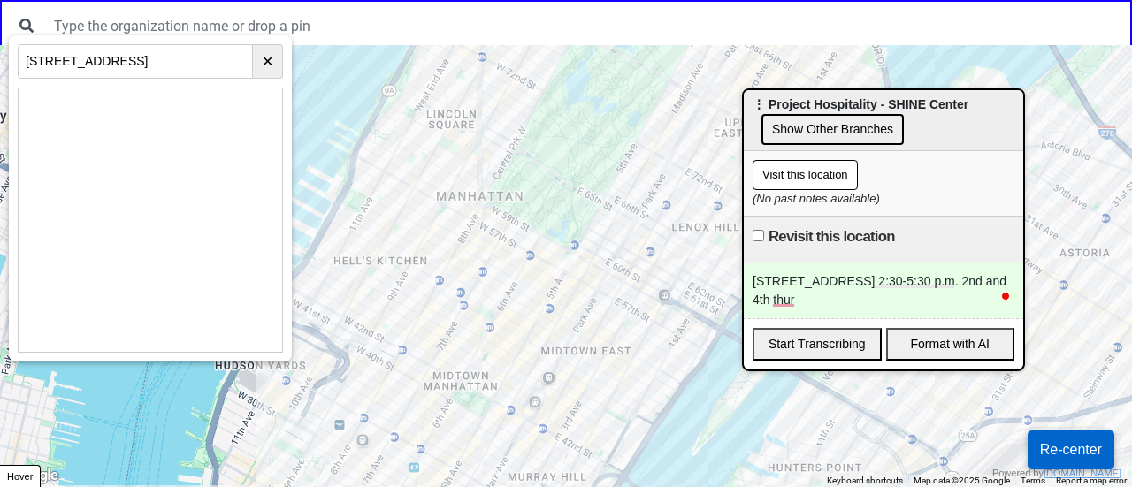
click at [111, 65] on input "150-40 Castleton Ave" at bounding box center [135, 61] width 235 height 34
click at [155, 63] on input "150-40 Castleton Ave" at bounding box center [135, 61] width 235 height 34
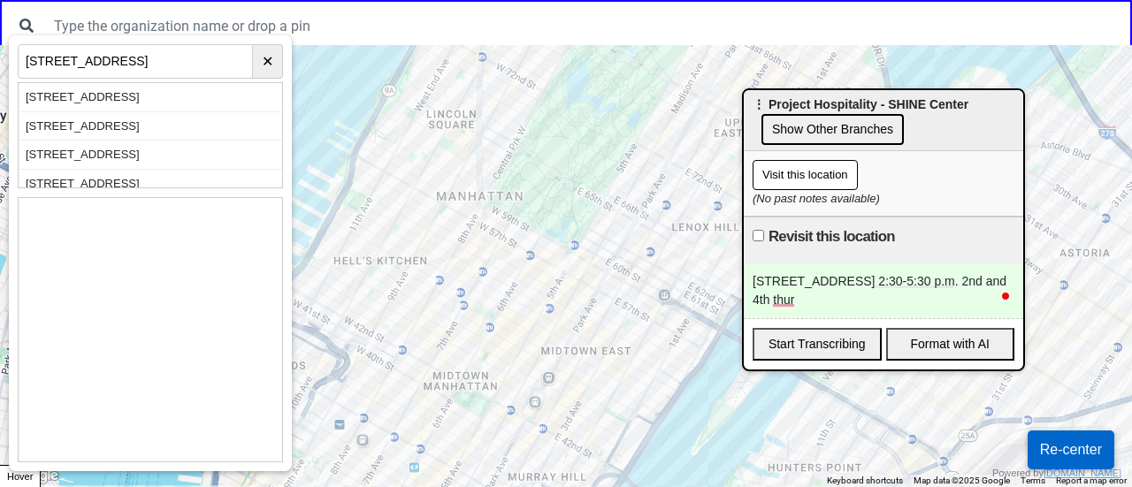
click at [157, 98] on div "150-40 Castleton Avenue, Staten Island, NY, USA" at bounding box center [151, 97] width 264 height 29
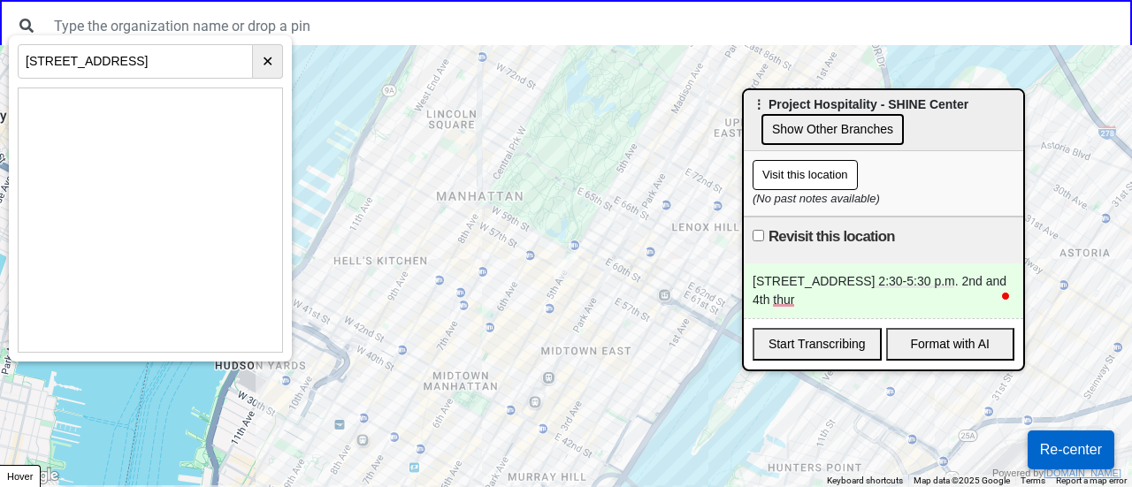
click at [151, 56] on input "150-40 Castleton Av" at bounding box center [135, 61] width 235 height 34
paste input "40 Castleton Ave"
type input "1540 Castleton Ave"
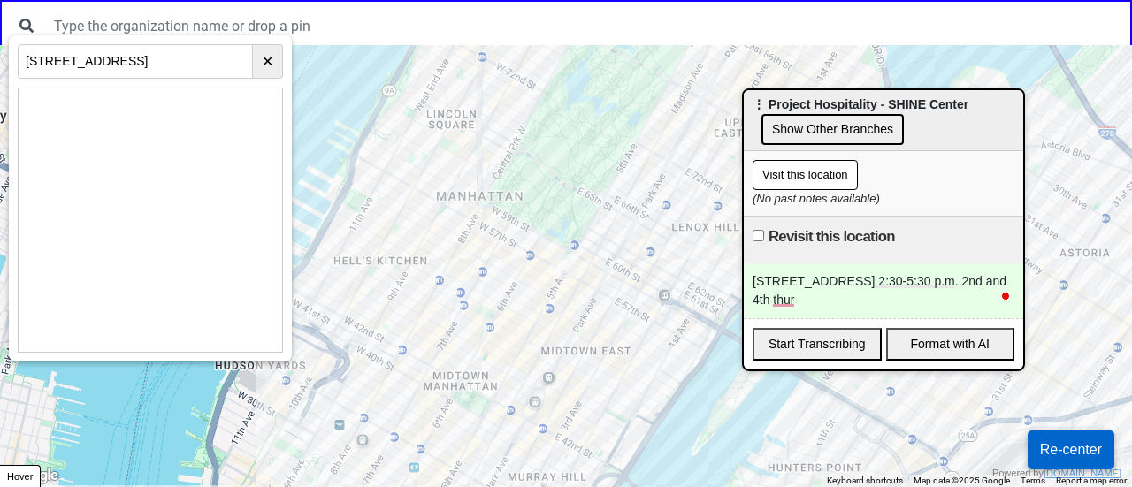
drag, startPoint x: 761, startPoint y: 268, endPoint x: 761, endPoint y: 247, distance: 21.2
click at [761, 0] on body "← Move left → Move right ↑ Move up ↓ Move down + Zoom in - Zoom out Home Jump l…" at bounding box center [566, 0] width 1132 height 0
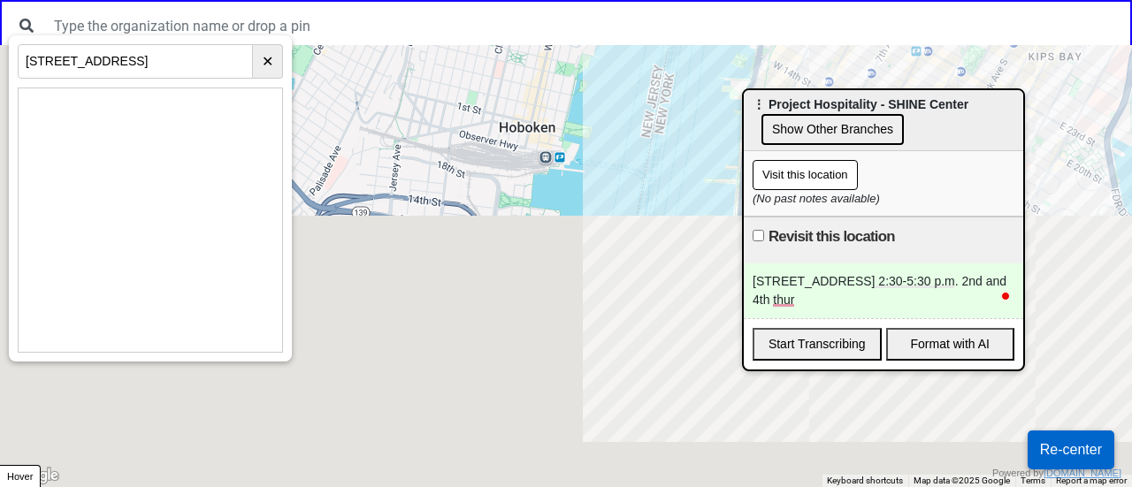
drag, startPoint x: 439, startPoint y: 206, endPoint x: 585, endPoint y: 45, distance: 217.2
click at [580, 59] on div at bounding box center [566, 266] width 1132 height 442
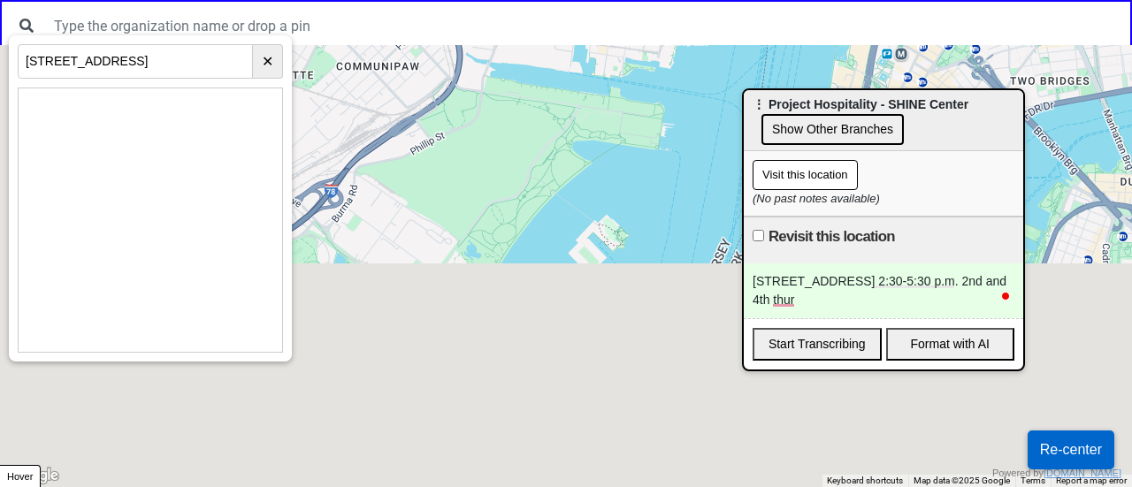
drag, startPoint x: 525, startPoint y: 157, endPoint x: 583, endPoint y: -86, distance: 249.9
click at [583, 0] on html "← Move left → Move right ↑ Move up ↓ Move down + Zoom in - Zoom out Home Jump l…" at bounding box center [566, 0] width 1132 height 0
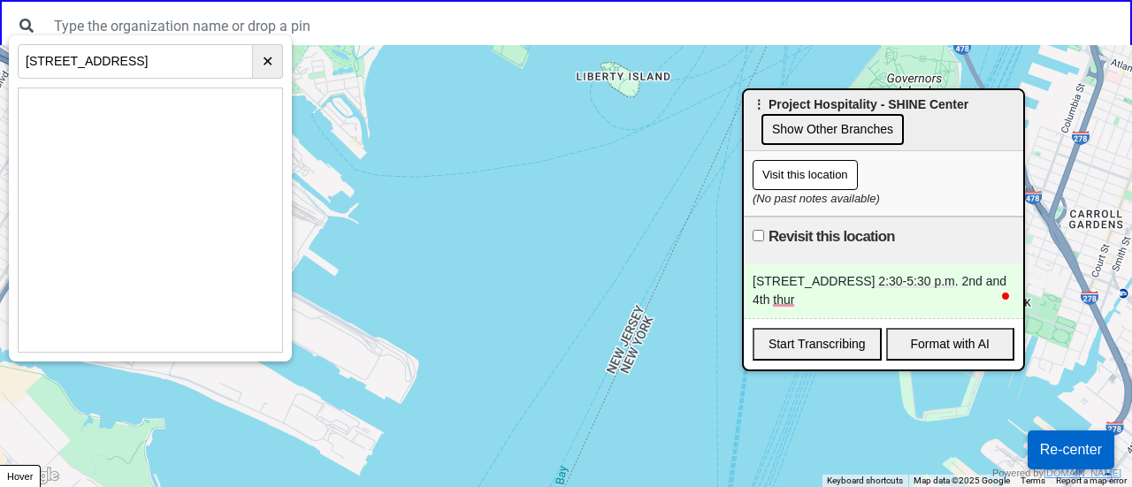
drag, startPoint x: 404, startPoint y: 424, endPoint x: 609, endPoint y: 126, distance: 361.1
click at [617, 103] on div at bounding box center [566, 266] width 1132 height 442
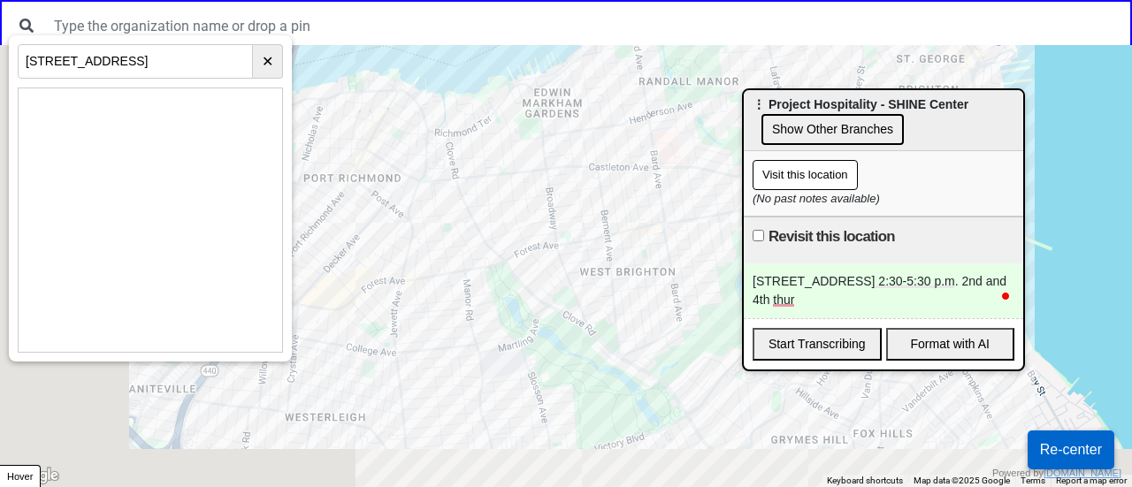
drag, startPoint x: 514, startPoint y: 164, endPoint x: 754, endPoint y: 124, distance: 243.8
click at [759, 0] on body "← Move left → Move right ↑ Move up ↓ Move down + Zoom in - Zoom out Home Jump l…" at bounding box center [566, 0] width 1132 height 0
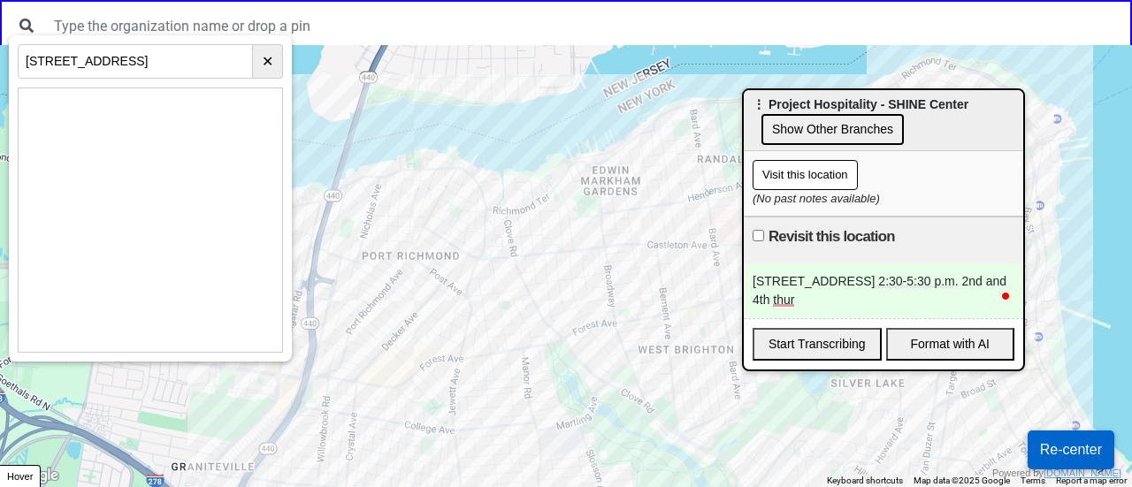
click at [456, 289] on div at bounding box center [566, 266] width 1132 height 442
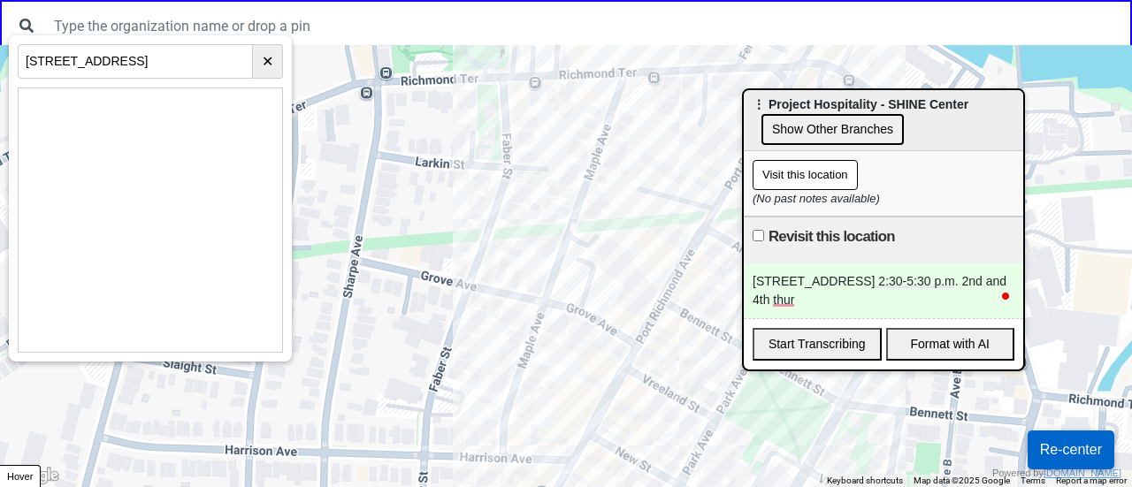
drag, startPoint x: 426, startPoint y: 323, endPoint x: 585, endPoint y: 187, distance: 209.5
click at [585, 187] on div at bounding box center [566, 266] width 1132 height 442
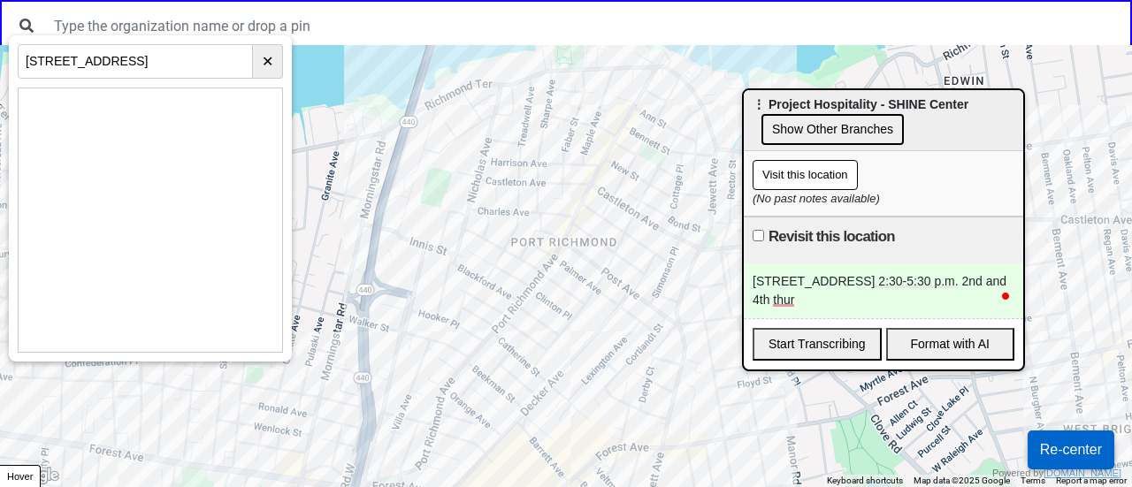
drag, startPoint x: 553, startPoint y: 216, endPoint x: 522, endPoint y: 193, distance: 38.6
click at [522, 193] on div at bounding box center [566, 266] width 1132 height 442
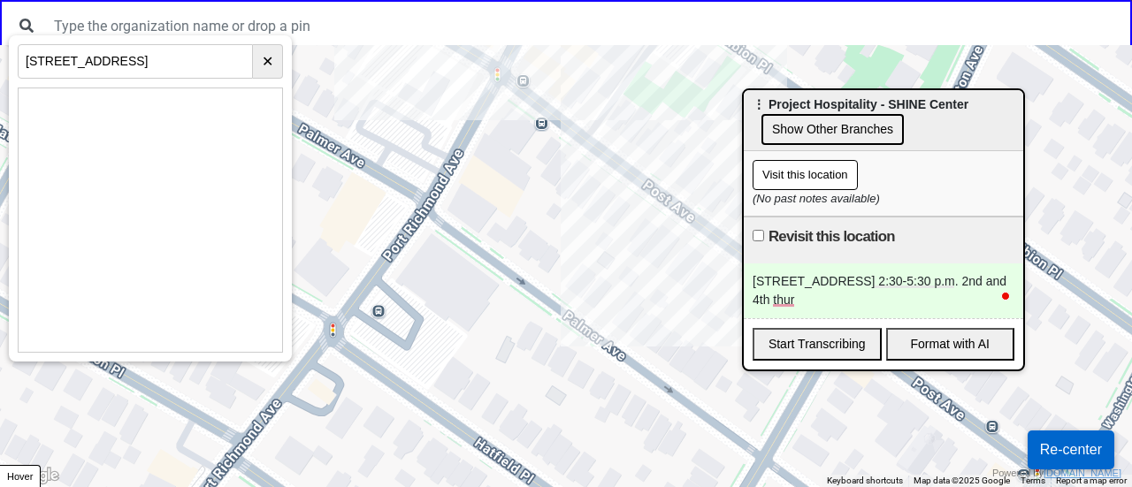
drag, startPoint x: 546, startPoint y: 241, endPoint x: 400, endPoint y: 226, distance: 147.5
click at [531, 235] on div at bounding box center [566, 266] width 1132 height 442
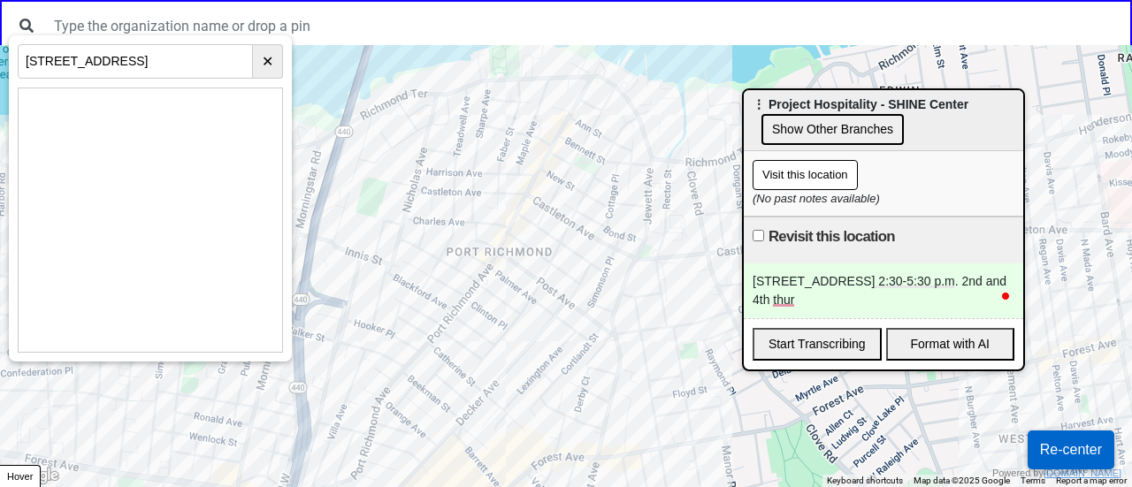
drag, startPoint x: 562, startPoint y: 236, endPoint x: 495, endPoint y: 271, distance: 75.9
click at [495, 271] on div at bounding box center [566, 266] width 1132 height 442
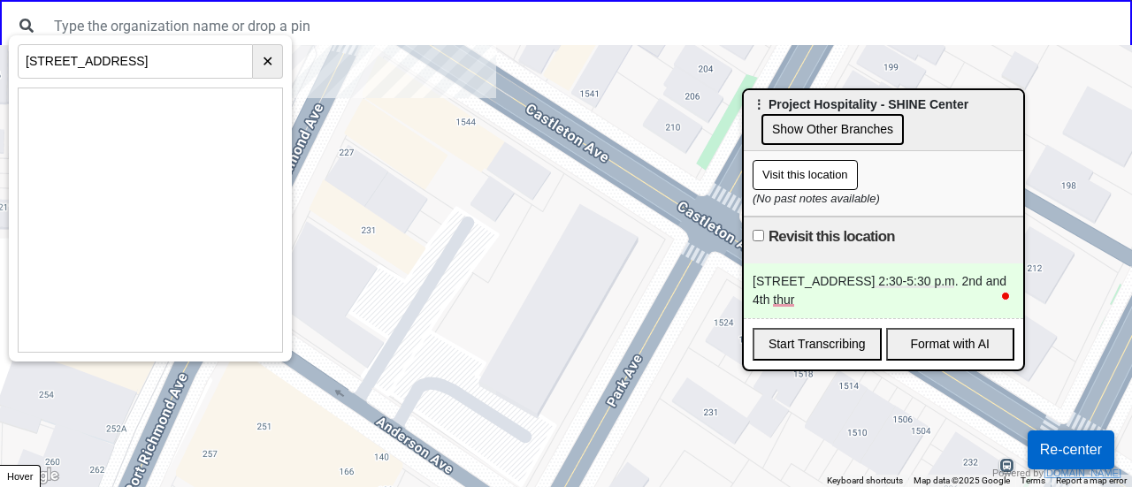
drag, startPoint x: 610, startPoint y: 199, endPoint x: 515, endPoint y: 173, distance: 98.9
click at [515, 173] on div at bounding box center [566, 266] width 1132 height 442
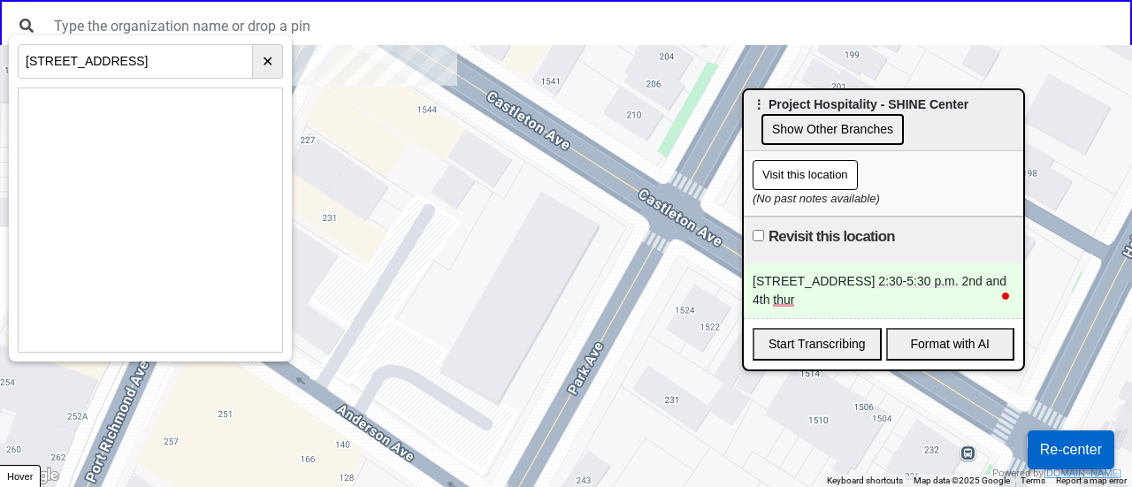
drag, startPoint x: 423, startPoint y: 131, endPoint x: 453, endPoint y: 213, distance: 87.6
click at [456, 218] on div at bounding box center [566, 266] width 1132 height 442
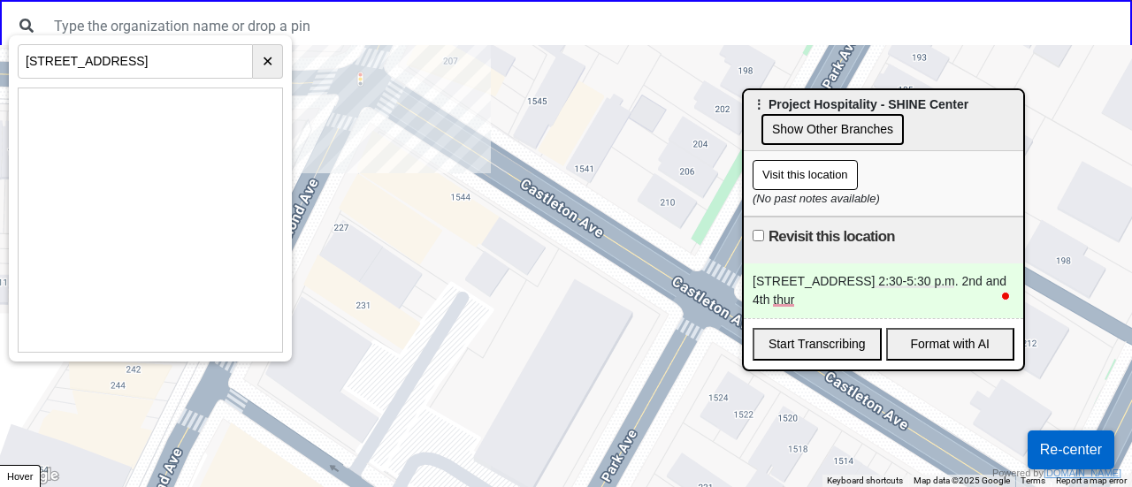
click at [375, 135] on div at bounding box center [566, 266] width 1132 height 442
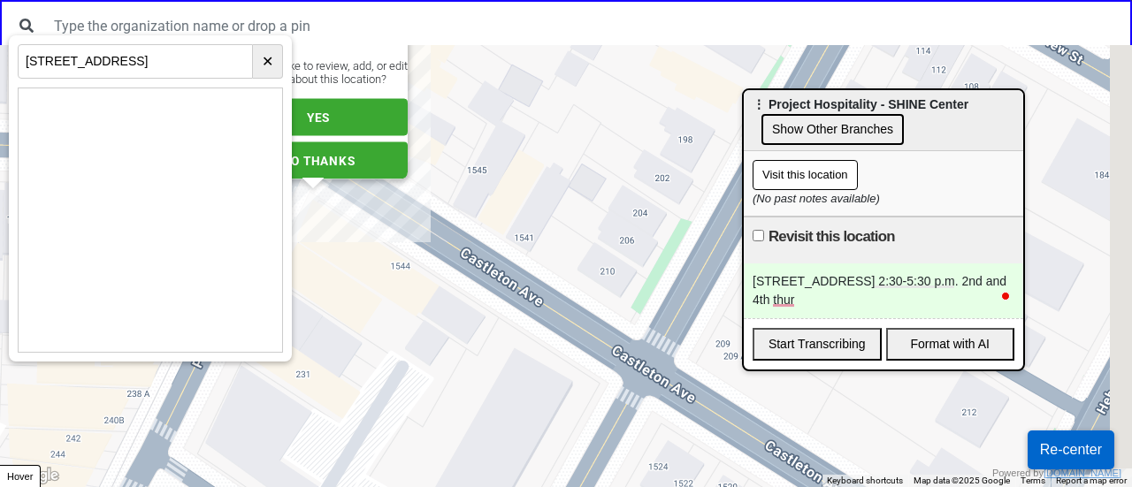
drag, startPoint x: 556, startPoint y: 391, endPoint x: 477, endPoint y: 135, distance: 267.7
click at [477, 135] on div "This location is: Project Hospitality Port Richmond Help Center 221 Port Richmo…" at bounding box center [566, 266] width 1132 height 442
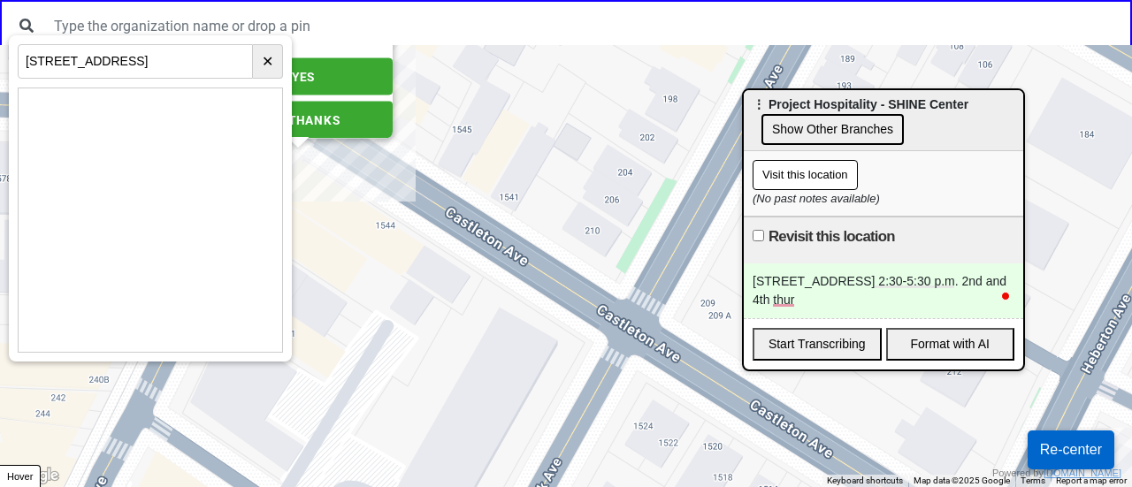
click at [439, 261] on div "This location is: Project Hospitality Port Richmond Help Center 221 Port Richmo…" at bounding box center [566, 266] width 1132 height 442
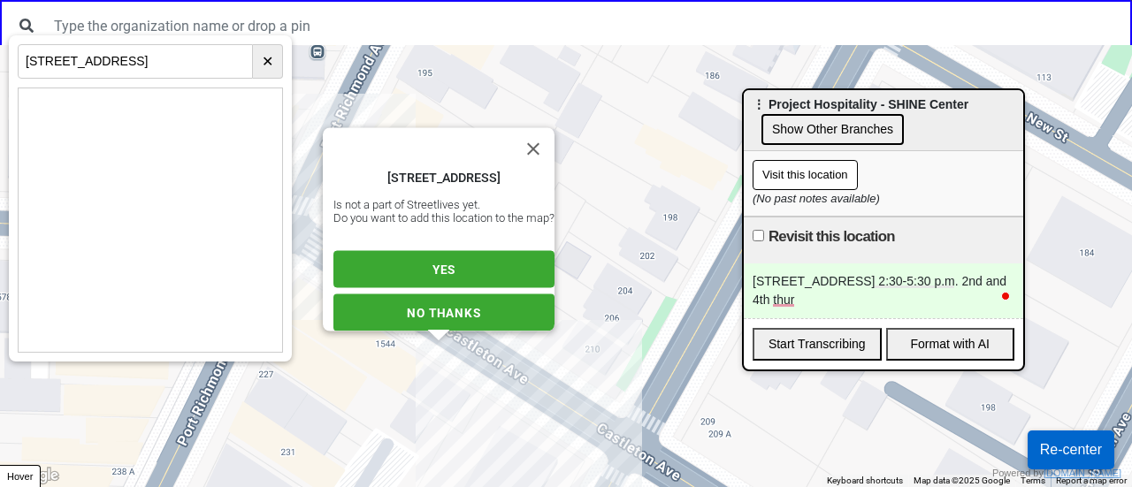
click at [432, 263] on span "YES" at bounding box center [443, 270] width 23 height 14
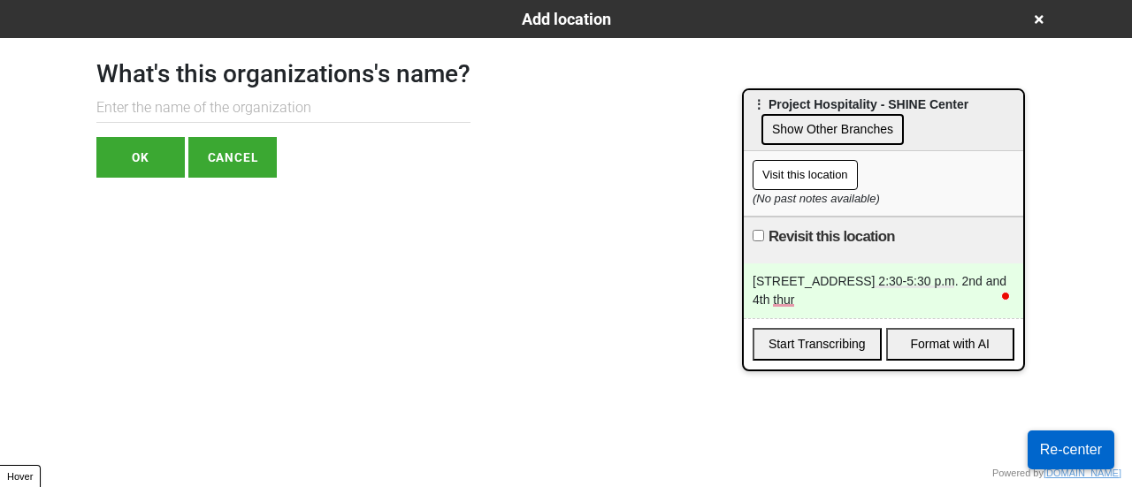
click at [225, 118] on input "text" at bounding box center [283, 108] width 374 height 29
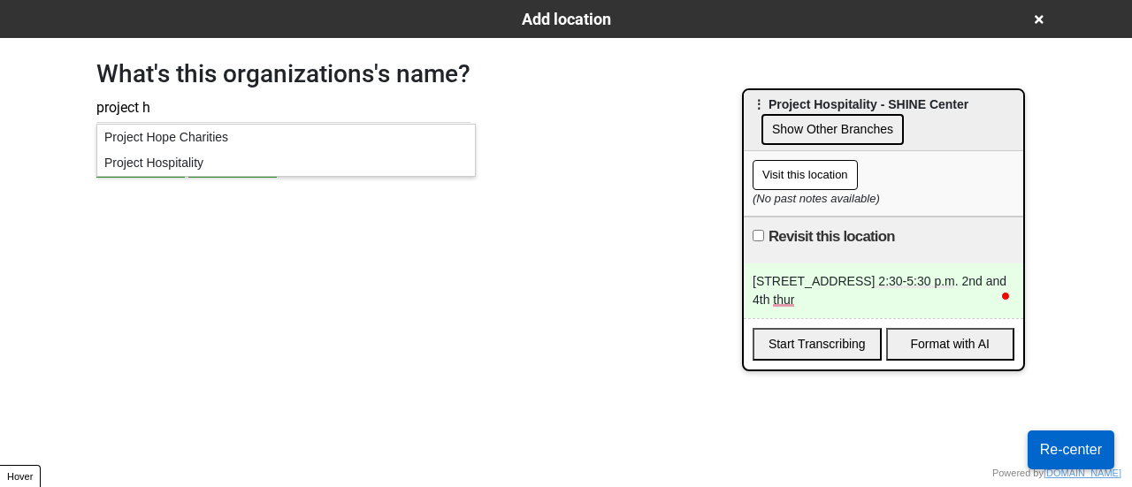
type input "project h"
click at [164, 162] on div "Project Hospitality" at bounding box center [286, 163] width 378 height 26
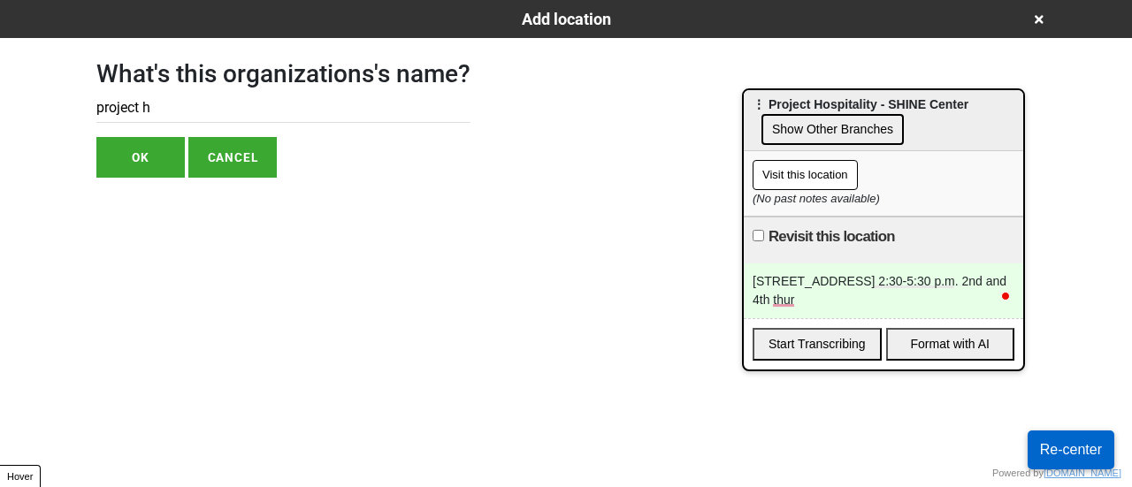
drag, startPoint x: 118, startPoint y: 131, endPoint x: 133, endPoint y: 144, distance: 19.4
click at [123, 134] on div "What's this organizations's name? project h OK CANCEL" at bounding box center [283, 108] width 374 height 140
click at [134, 149] on button "OK" at bounding box center [140, 157] width 88 height 41
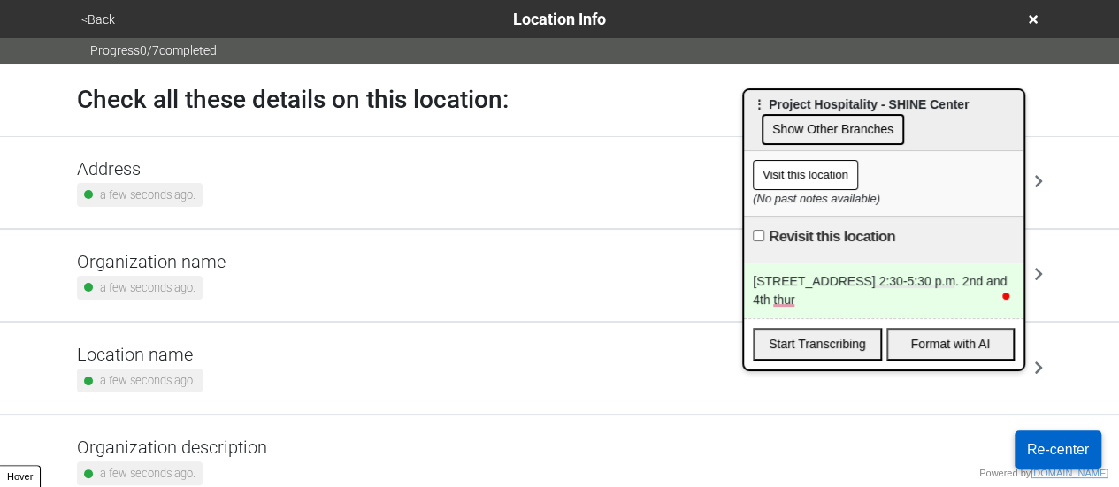
click at [147, 170] on h5 "Address" at bounding box center [140, 168] width 126 height 21
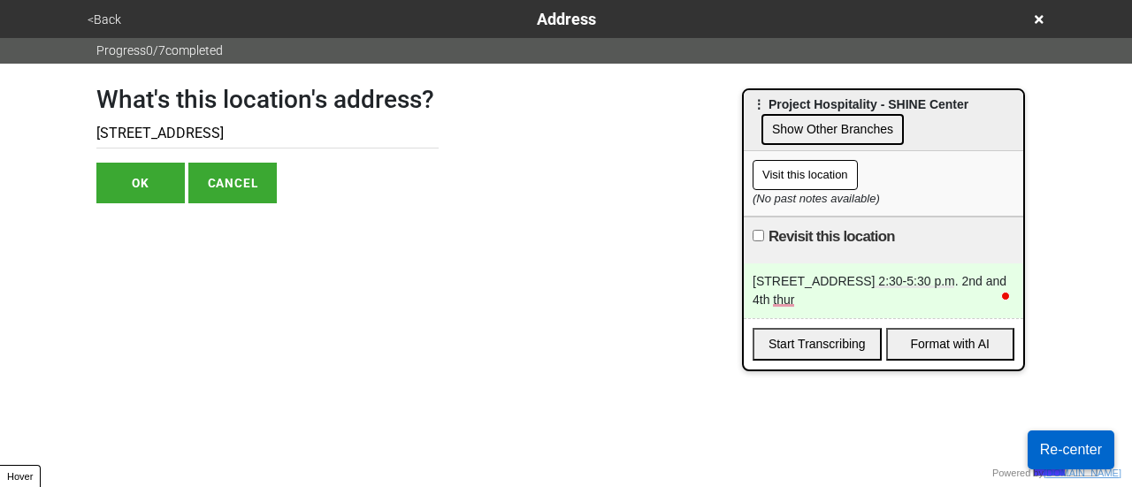
click at [152, 178] on button "OK" at bounding box center [140, 183] width 88 height 41
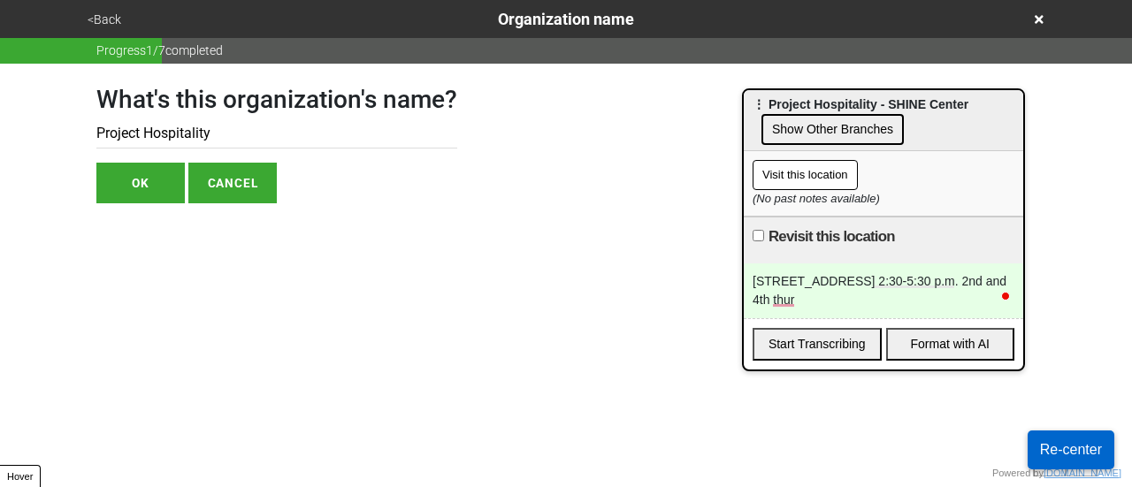
click at [109, 13] on button "<Back" at bounding box center [104, 20] width 44 height 20
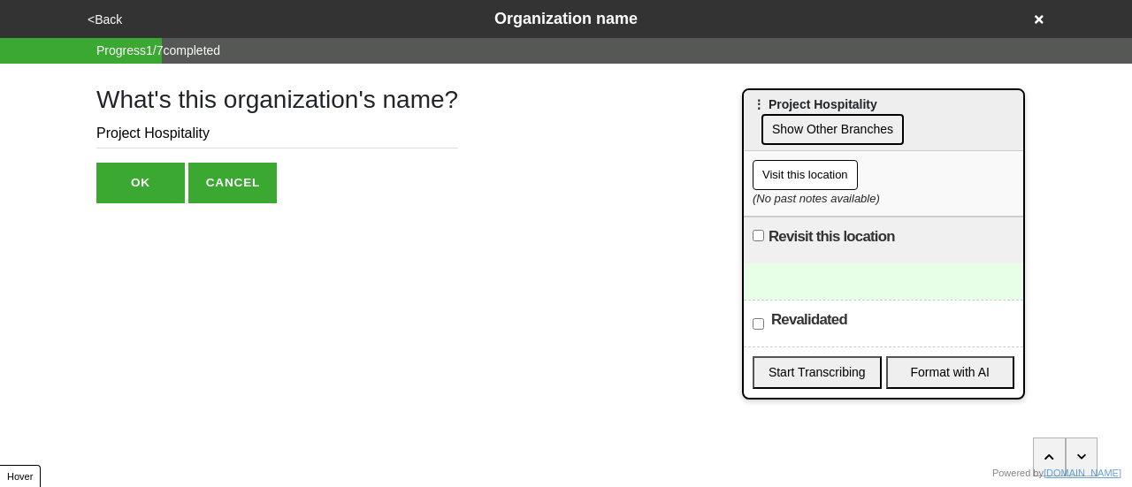
click at [101, 10] on button "<Back" at bounding box center [104, 20] width 45 height 20
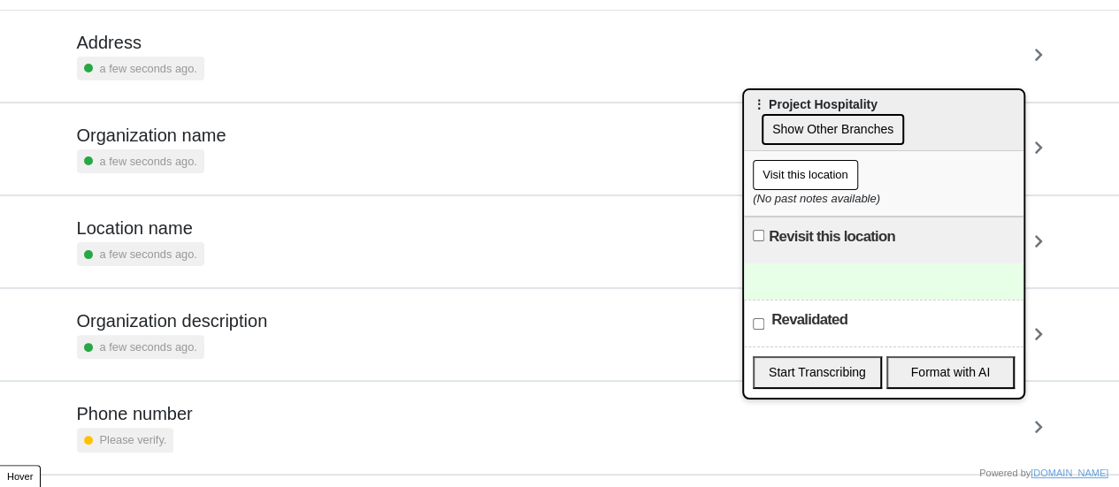
scroll to position [336, 0]
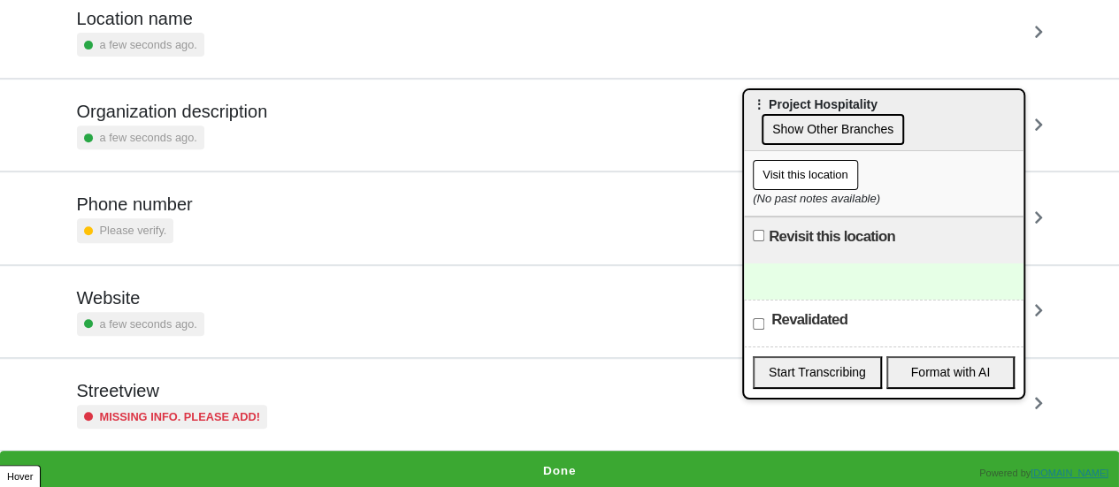
click at [212, 405] on div "Missing info. Please add!" at bounding box center [172, 417] width 191 height 24
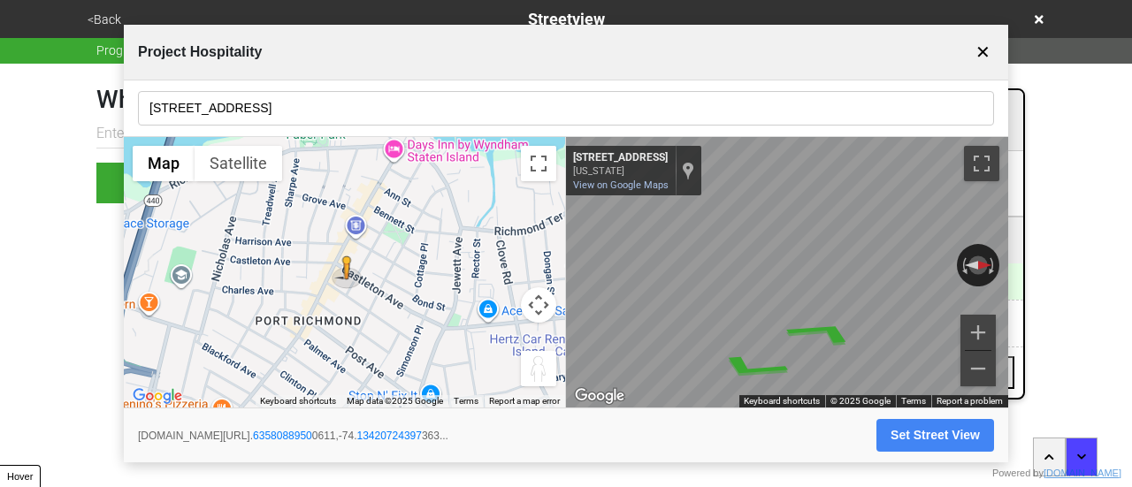
click at [289, 98] on input "[STREET_ADDRESS]" at bounding box center [566, 108] width 856 height 34
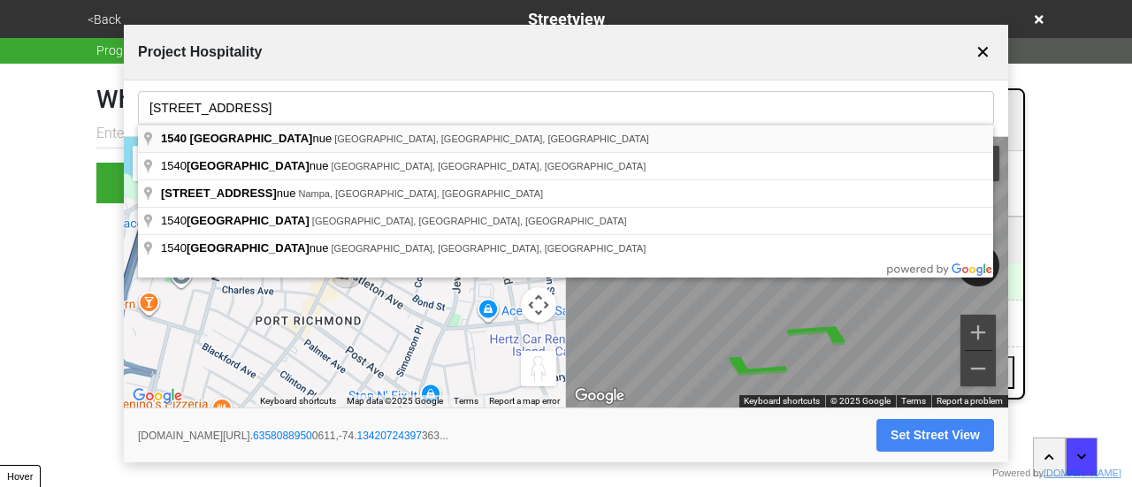
type input "1540 Castleton Avenue, Staten Island, NY, USA"
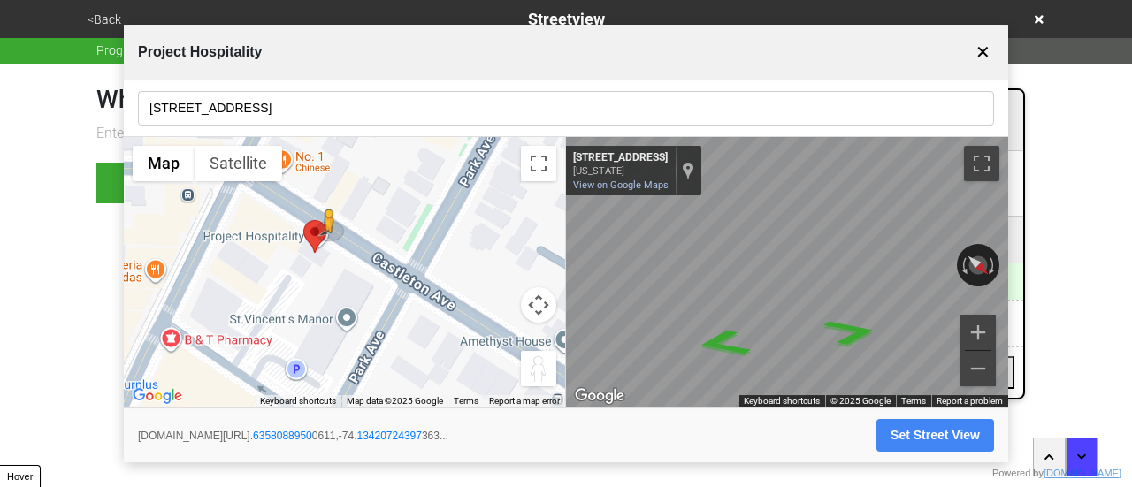
click at [1128, 242] on html "<Back Streetview Progress 6 / 7 completed What is the streetview for this locat…" at bounding box center [566, 137] width 1132 height 274
click at [930, 427] on button "Set Street View" at bounding box center [935, 435] width 118 height 33
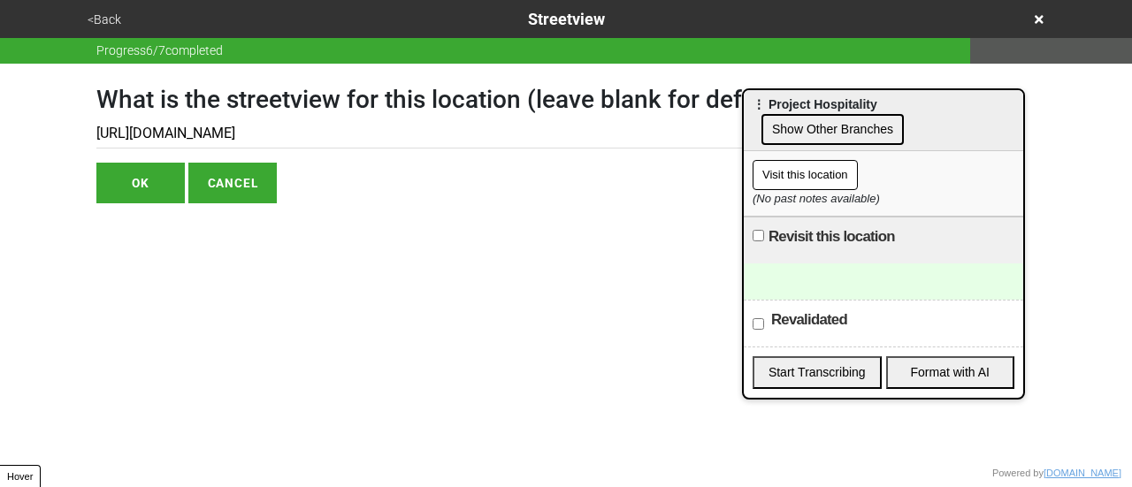
type input "https://www.google.com/maps/@40.63580889500611,-74.13420724397363,3a,75y,261.32…"
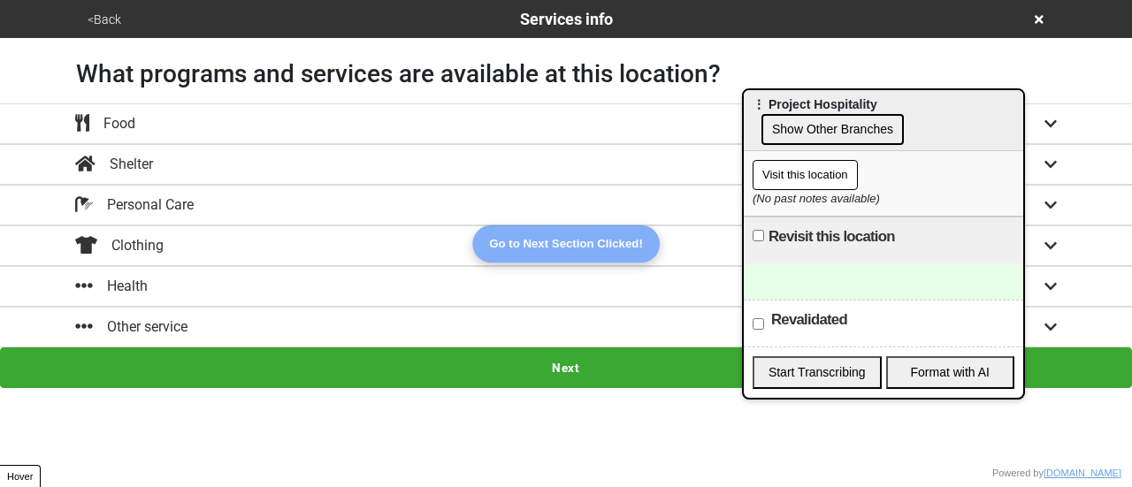
click at [134, 113] on div "Food" at bounding box center [105, 123] width 60 height 21
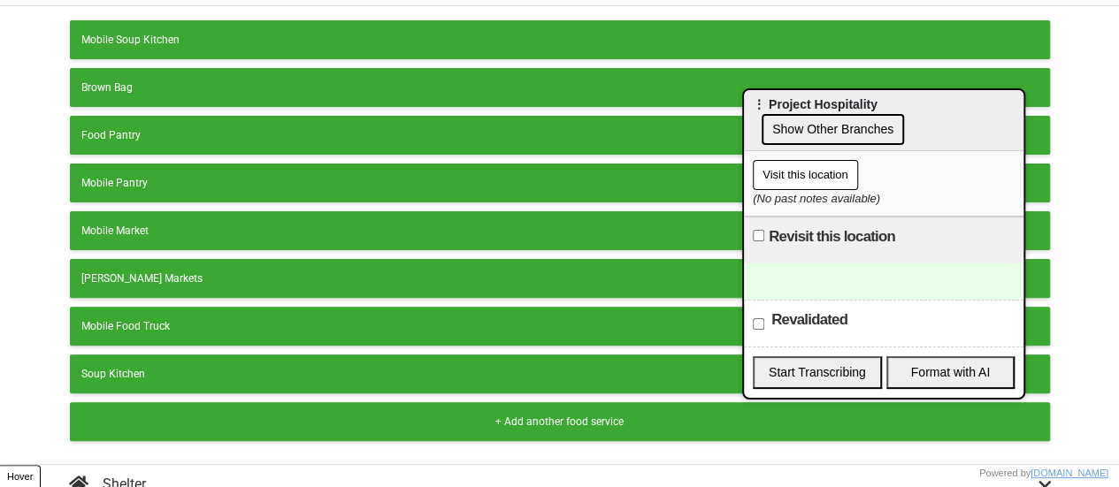
scroll to position [349, 0]
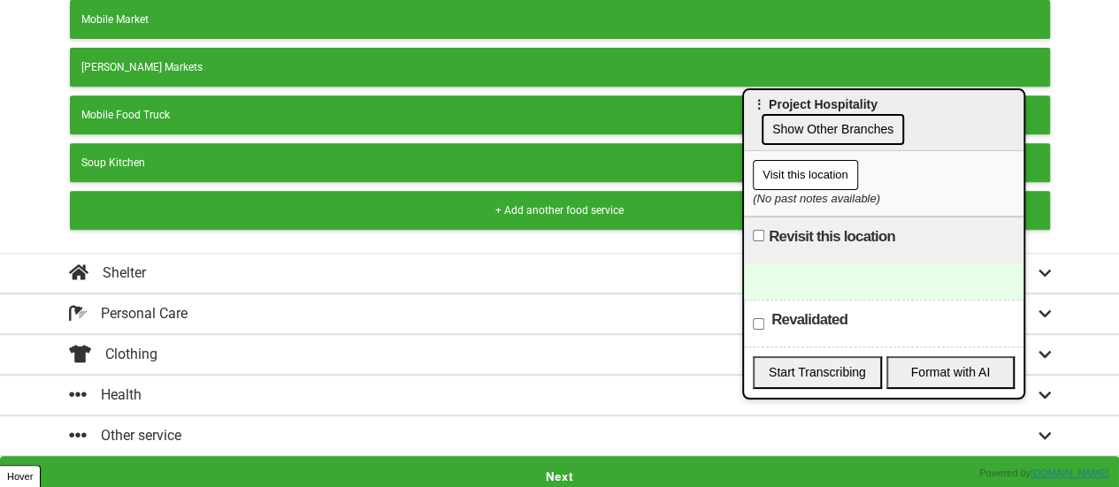
click at [223, 203] on div "+ Add another food service" at bounding box center [559, 210] width 957 height 16
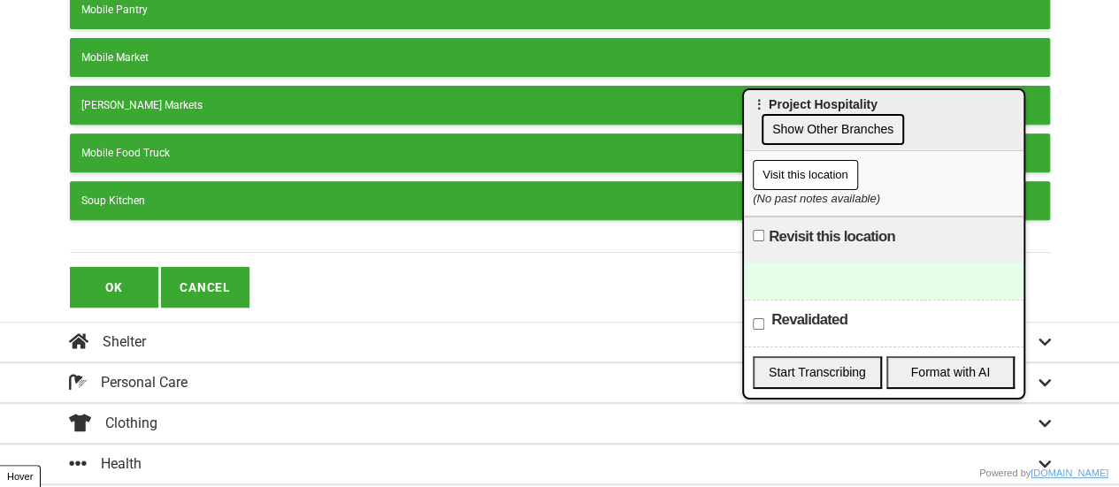
scroll to position [0, 0]
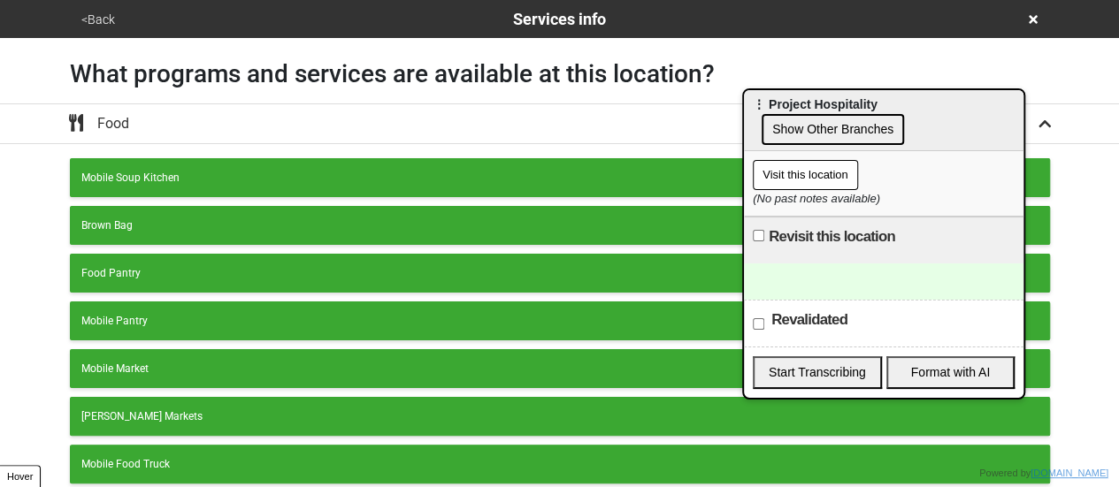
click at [132, 267] on div "Food Pantry" at bounding box center [559, 273] width 957 height 16
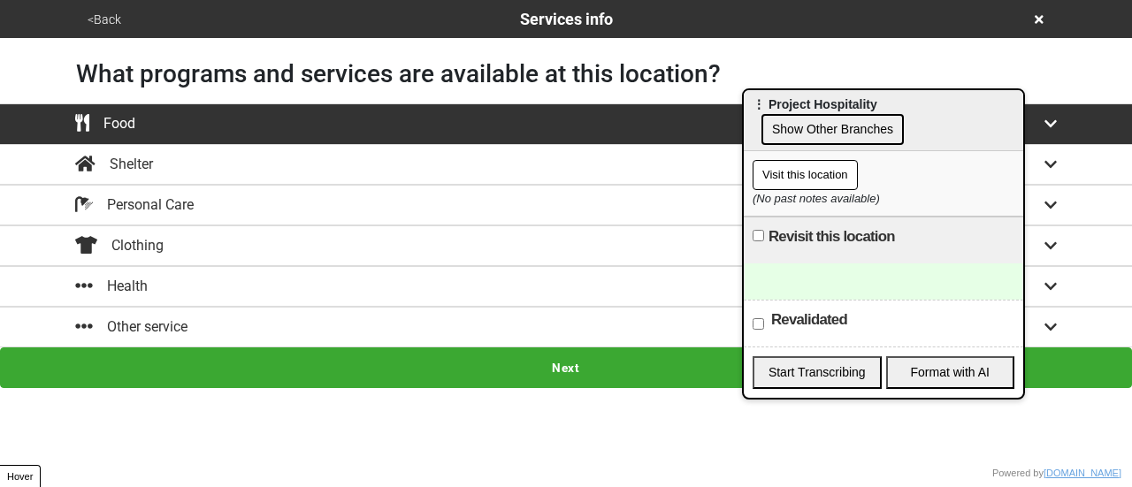
click at [299, 353] on button "Next" at bounding box center [566, 368] width 1132 height 41
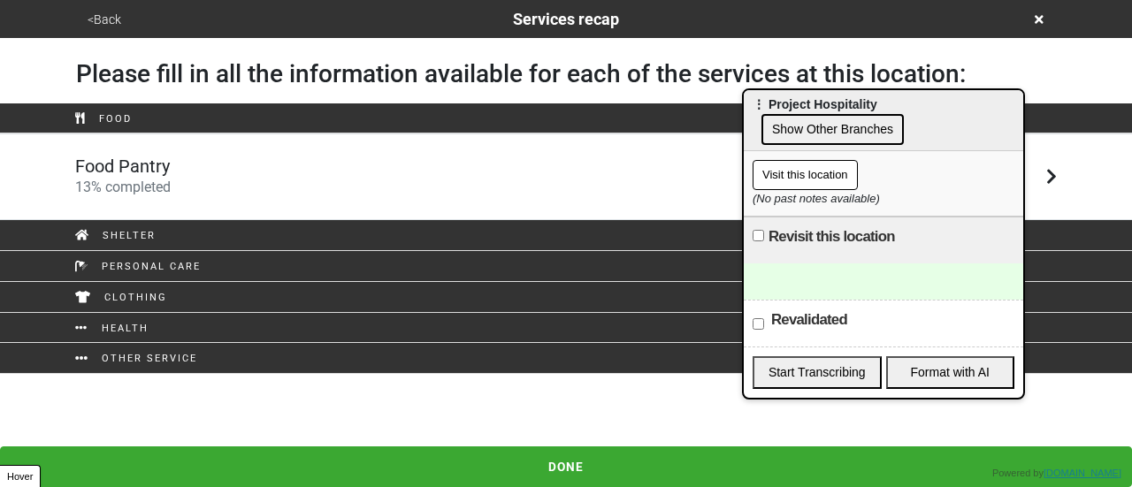
click at [167, 149] on link "Food Pantry 13 % completed" at bounding box center [566, 177] width 1132 height 87
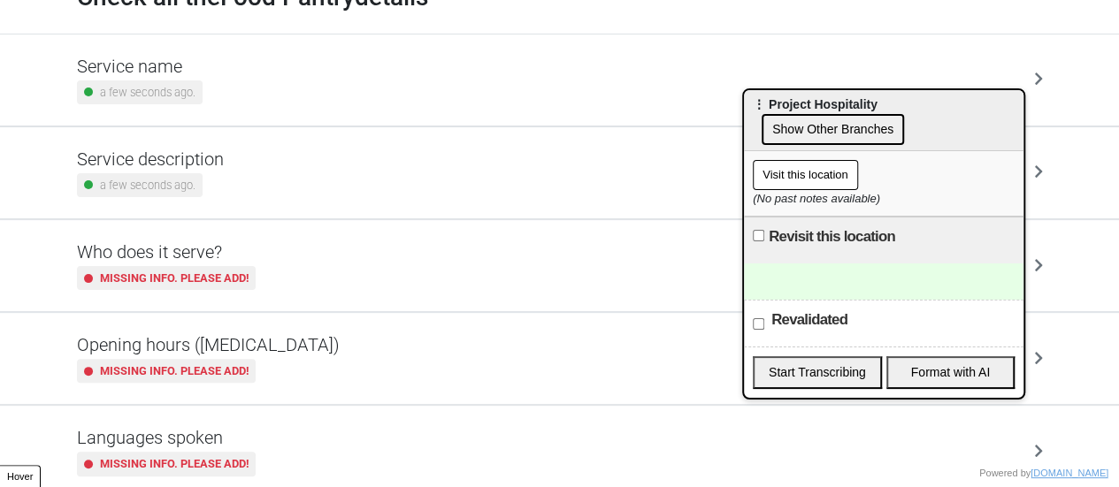
scroll to position [177, 0]
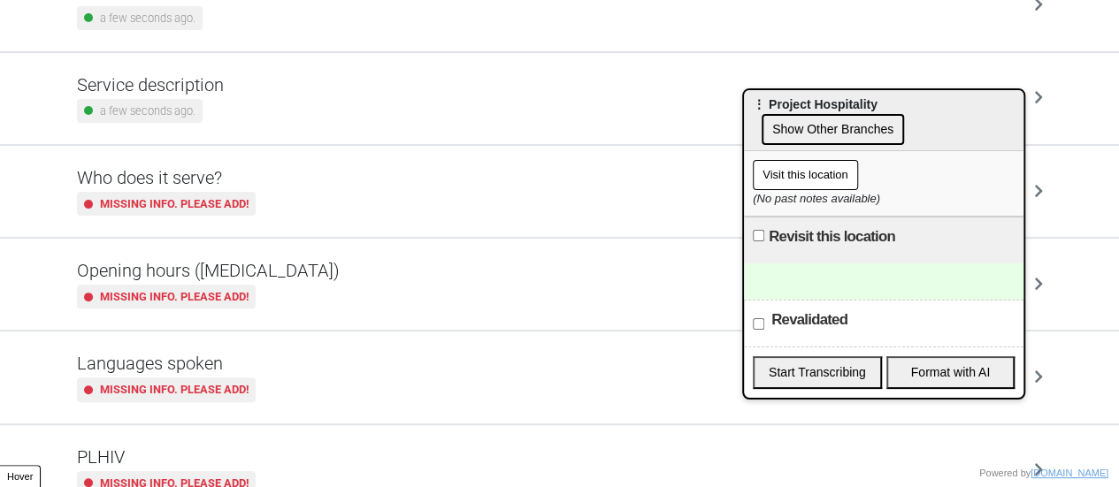
click at [182, 249] on div "Opening hours (coronavirus) Missing info. Please add!" at bounding box center [560, 284] width 1008 height 91
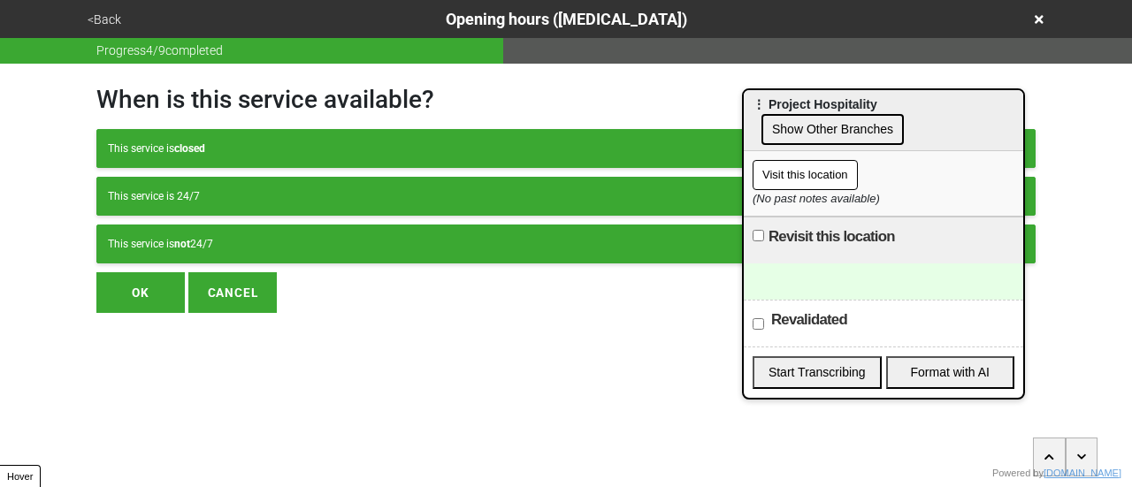
click at [195, 239] on div "This service is not 24/7" at bounding box center [566, 244] width 916 height 16
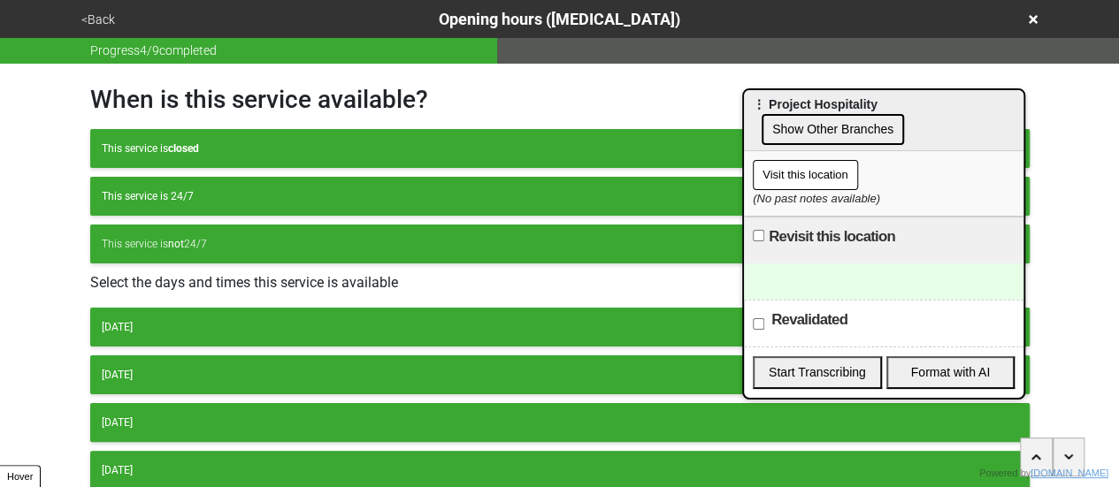
scroll to position [264, 0]
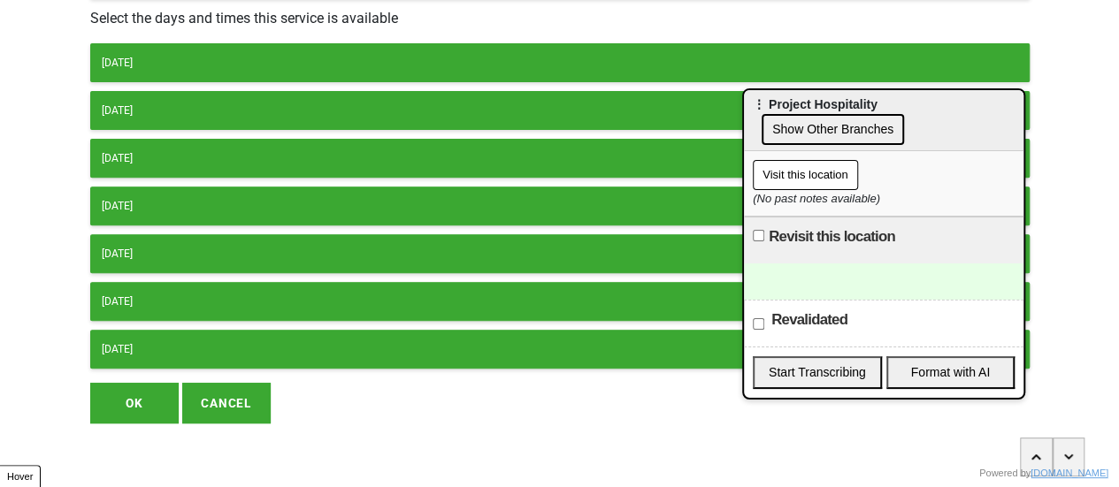
click at [169, 206] on div "Thursday" at bounding box center [560, 206] width 916 height 16
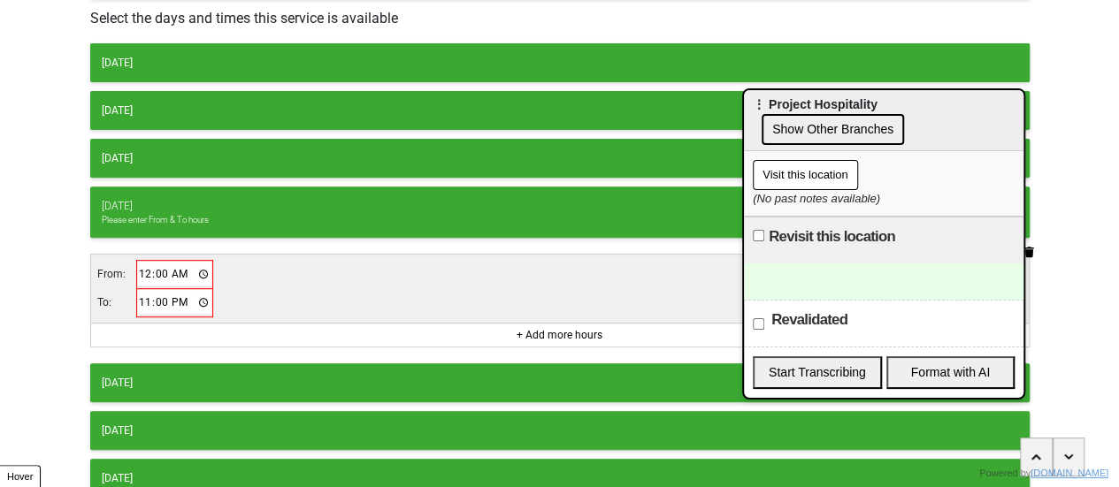
click at [150, 265] on input "00:00" at bounding box center [175, 275] width 74 height 26
click at [141, 270] on input "00:00" at bounding box center [175, 275] width 74 height 26
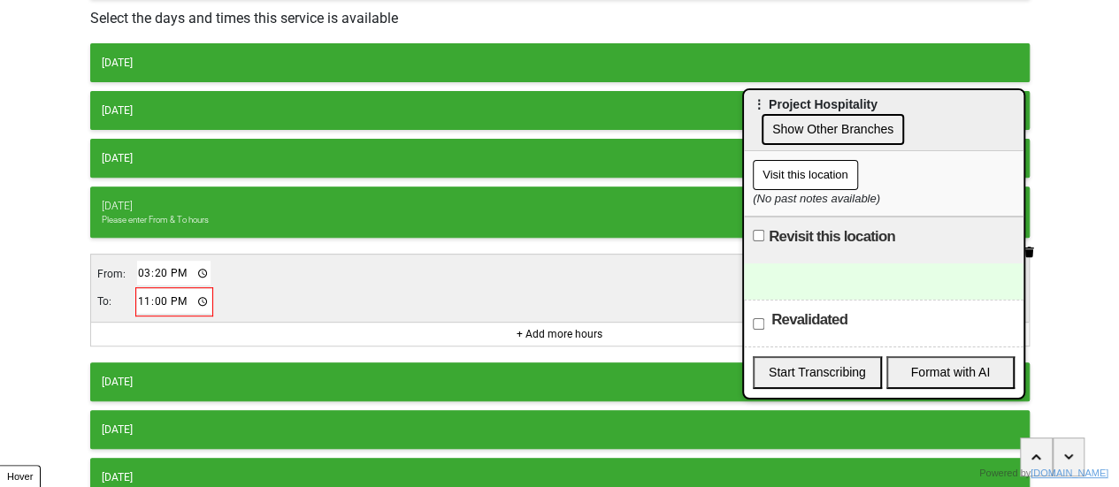
click at [141, 289] on input "23:00" at bounding box center [174, 302] width 74 height 26
click at [138, 264] on input "15:20" at bounding box center [174, 274] width 74 height 26
type input "14:30"
click at [142, 309] on input "23:00" at bounding box center [174, 302] width 74 height 26
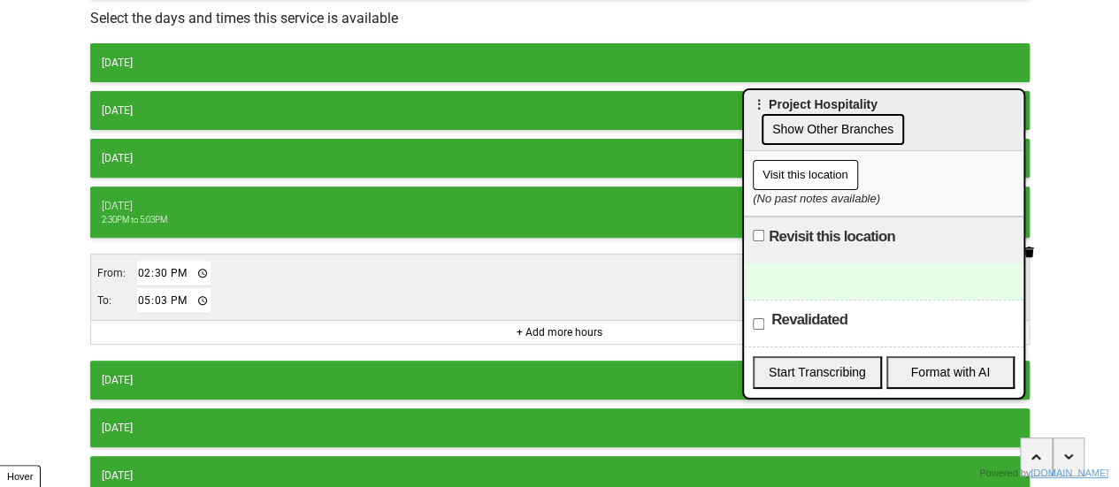
type input "17:30"
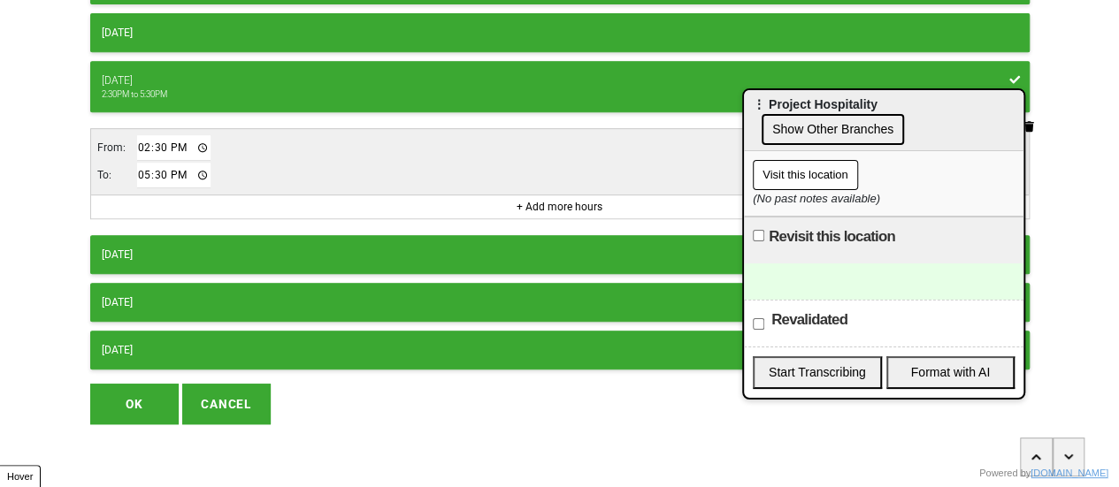
click at [150, 402] on button "OK" at bounding box center [134, 404] width 88 height 41
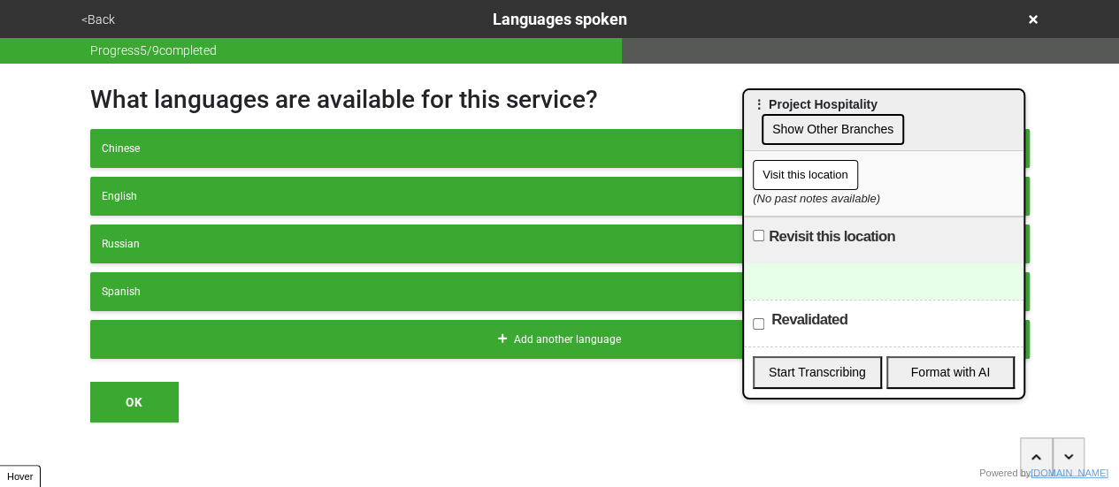
click at [101, 11] on button "<Back" at bounding box center [98, 20] width 44 height 20
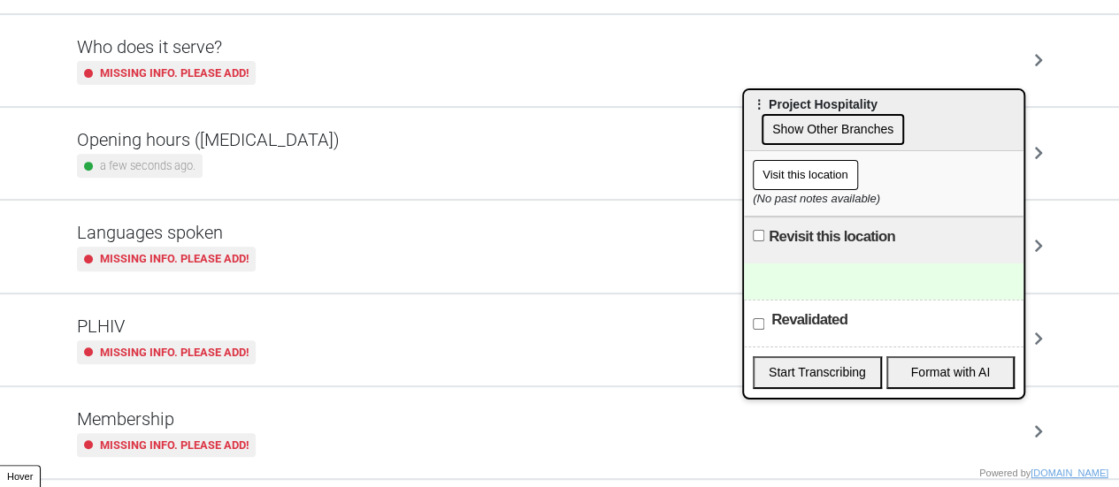
scroll to position [520, 0]
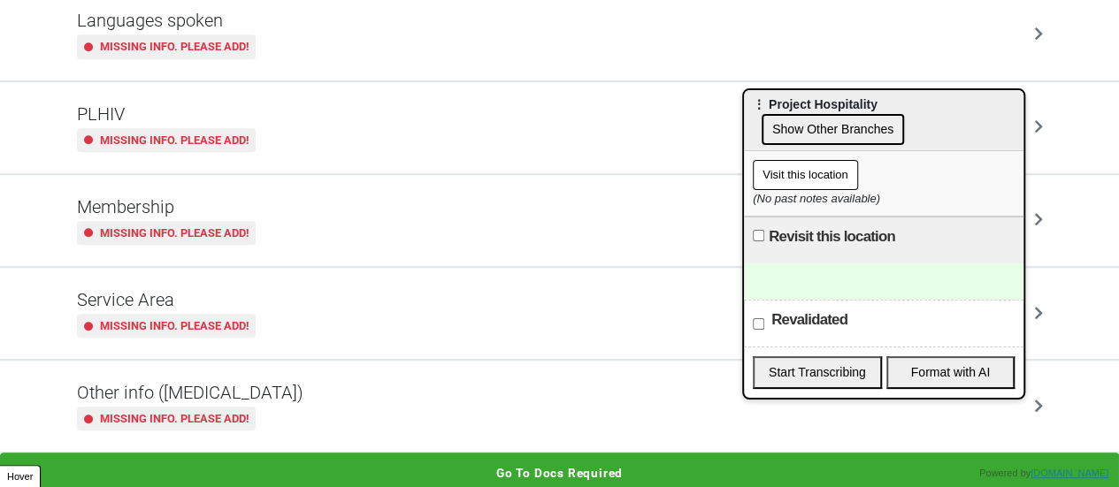
click at [191, 390] on h5 "Other info (coronavirus)" at bounding box center [190, 392] width 226 height 21
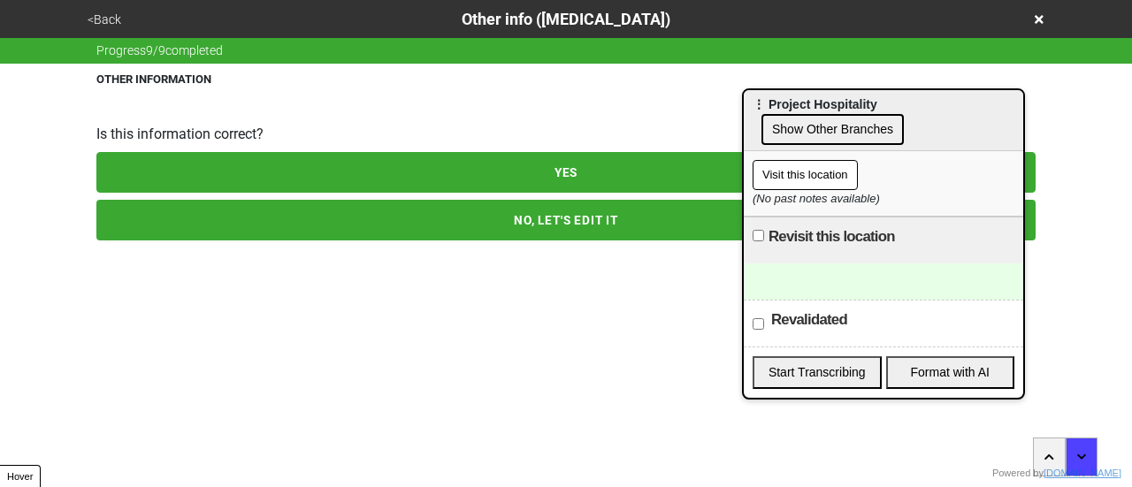
click at [248, 235] on button "NO, LET'S EDIT IT" at bounding box center [565, 220] width 939 height 41
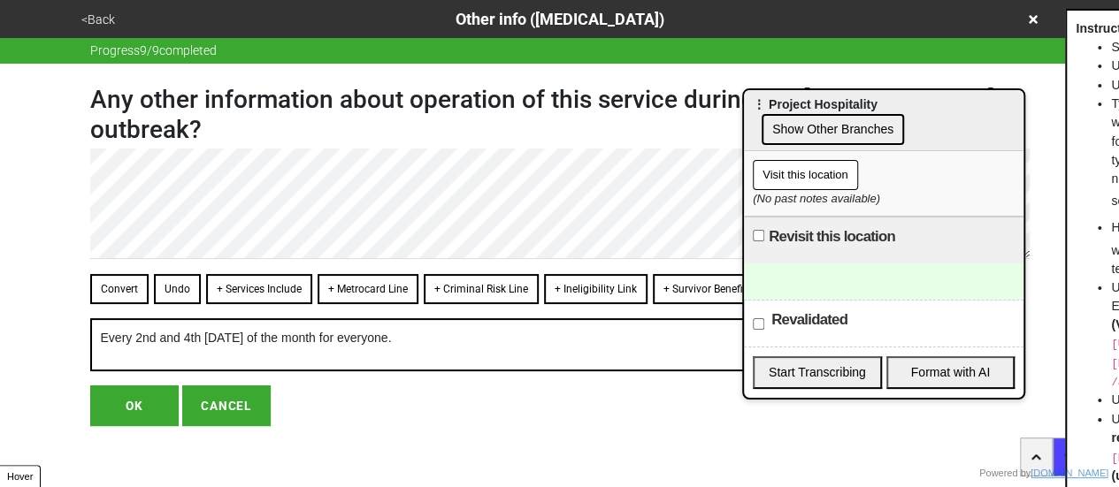
drag, startPoint x: 108, startPoint y: 280, endPoint x: 120, endPoint y: 289, distance: 15.2
click at [110, 280] on button "Convert" at bounding box center [119, 289] width 58 height 30
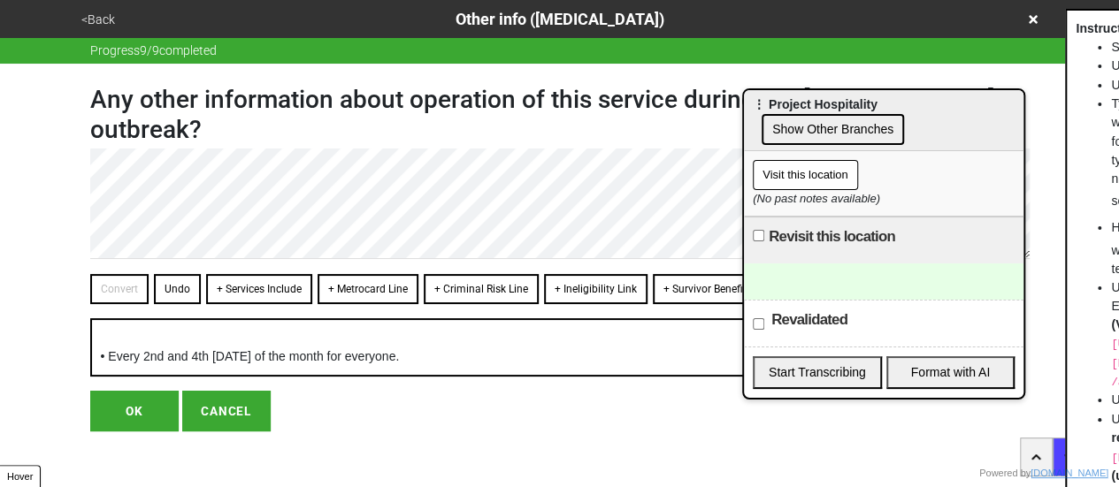
click at [80, 152] on div "Any other information about operation of this service during the coronavirus ou…" at bounding box center [560, 248] width 982 height 368
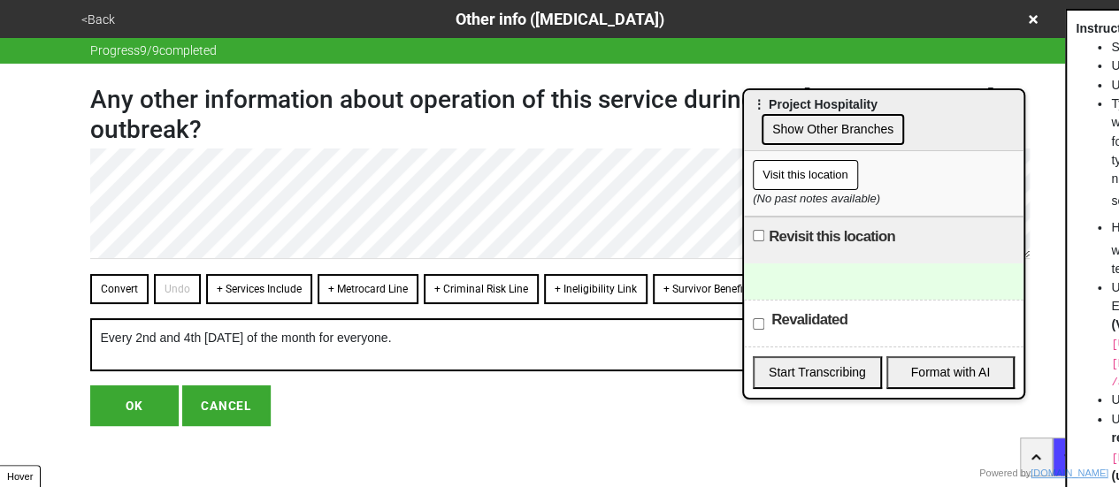
click at [134, 409] on button "OK" at bounding box center [134, 406] width 88 height 41
type textarea "x"
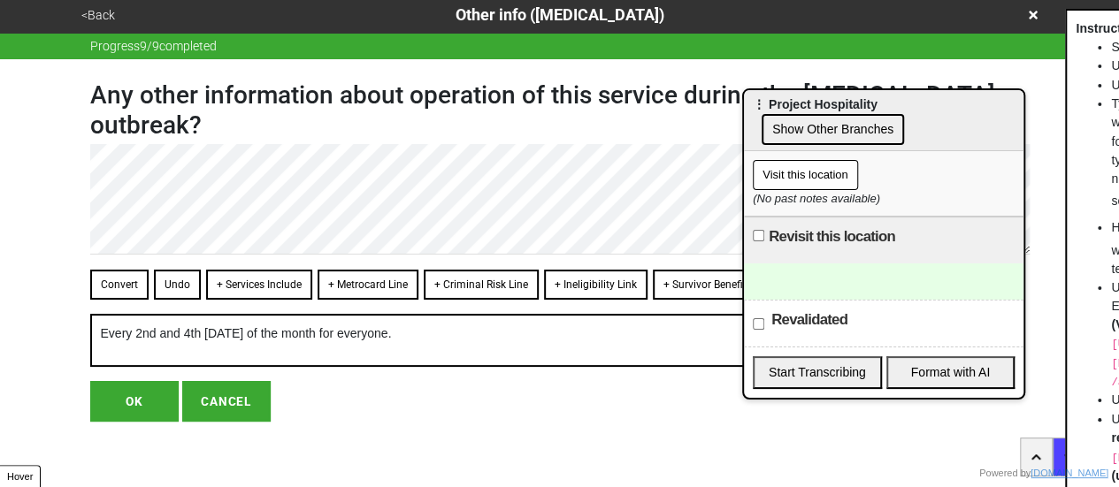
scroll to position [7, 0]
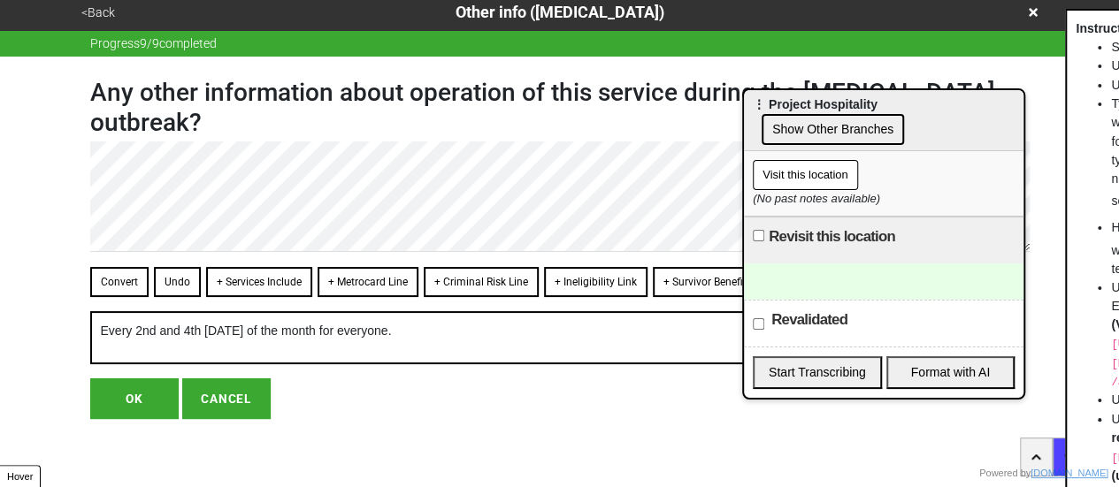
click at [136, 391] on button "OK" at bounding box center [134, 398] width 88 height 41
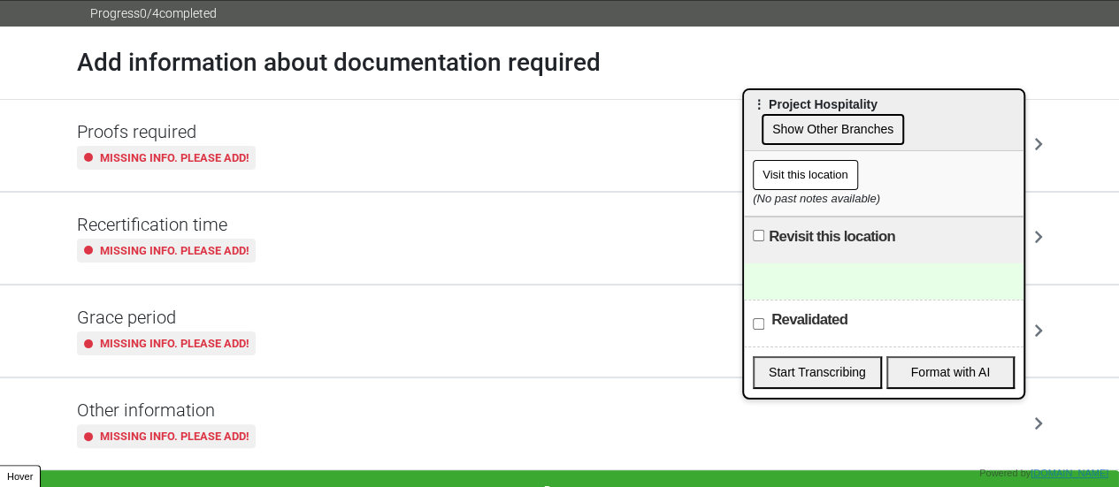
scroll to position [58, 0]
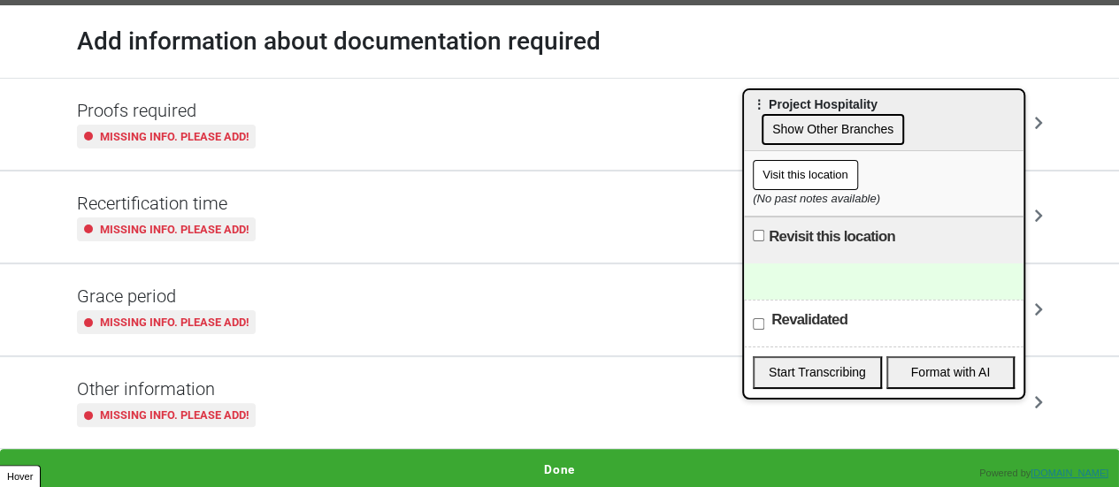
click at [553, 462] on button "Done" at bounding box center [559, 469] width 1119 height 41
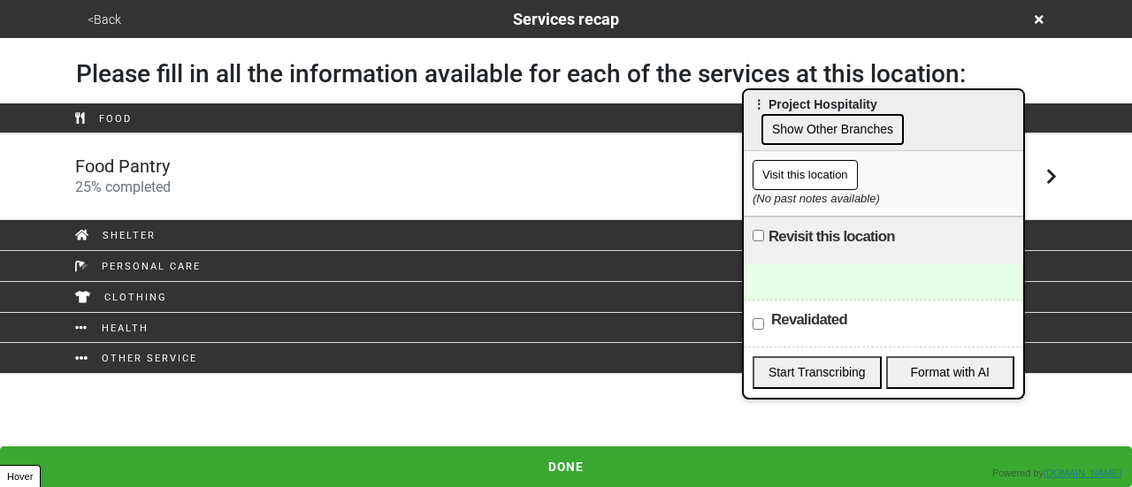
click at [101, 19] on button "<Back" at bounding box center [104, 20] width 44 height 20
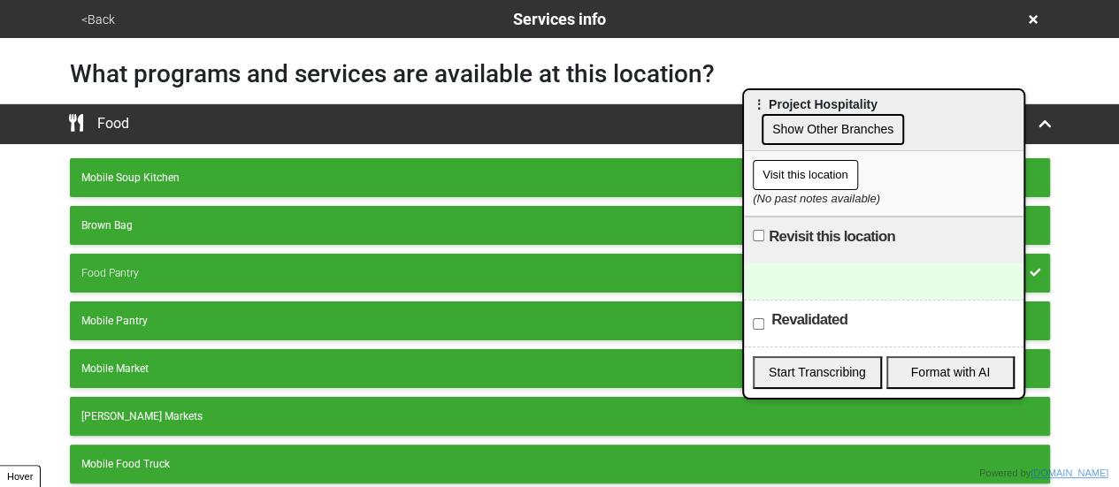
click at [101, 19] on button "<Back" at bounding box center [98, 20] width 44 height 20
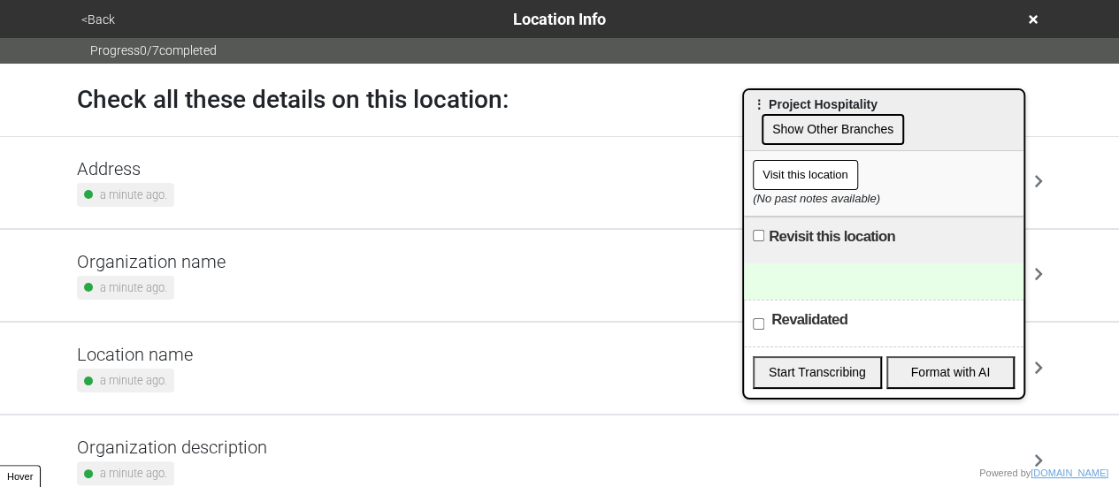
click at [182, 183] on div "Address a minute ago." at bounding box center [560, 182] width 966 height 49
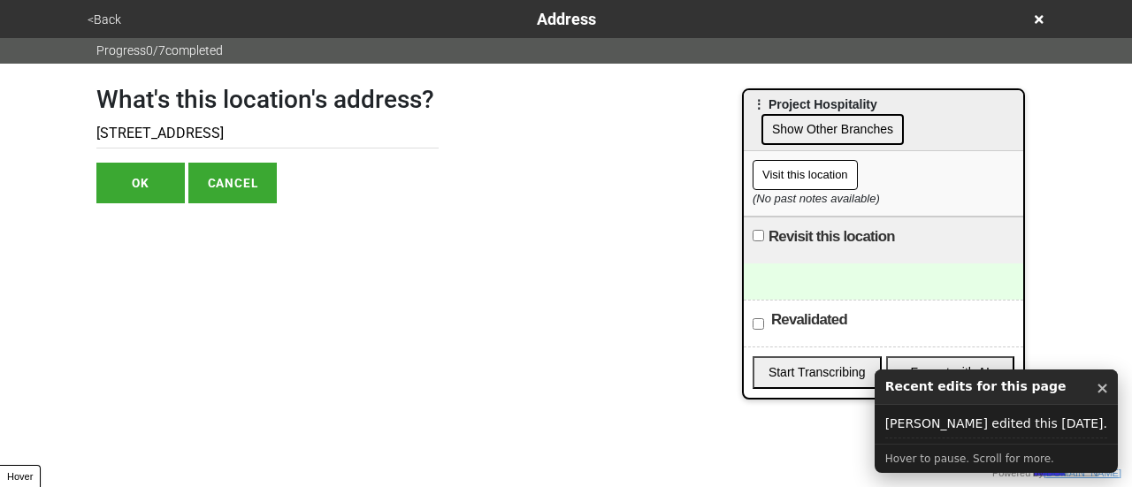
click at [110, 17] on button "<Back" at bounding box center [104, 20] width 44 height 20
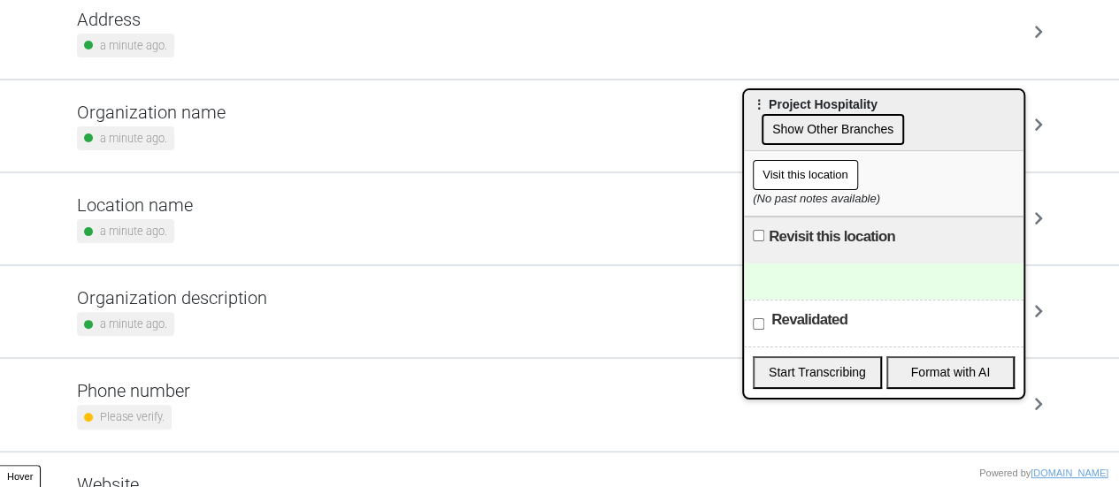
scroll to position [336, 0]
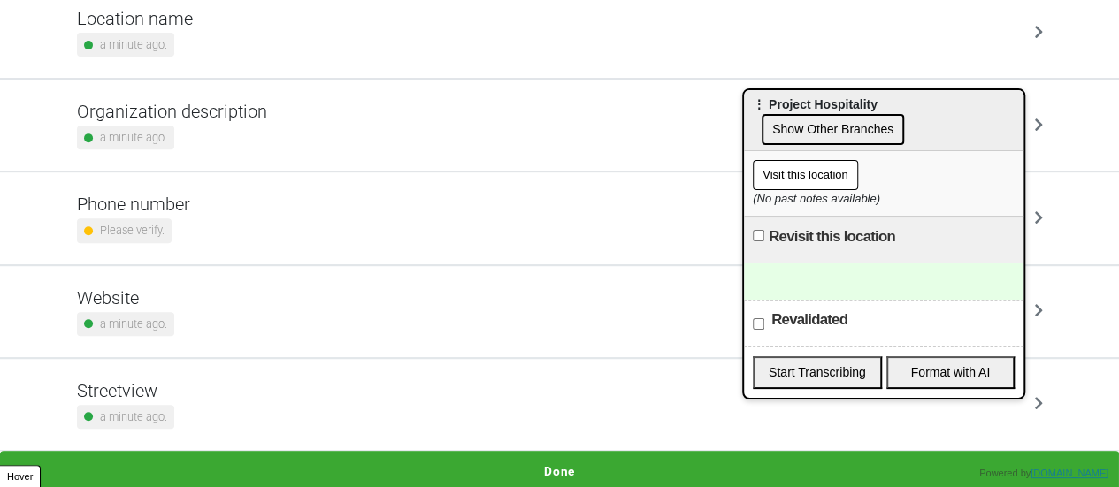
click at [189, 195] on div "Phone number Please verify." at bounding box center [560, 218] width 966 height 49
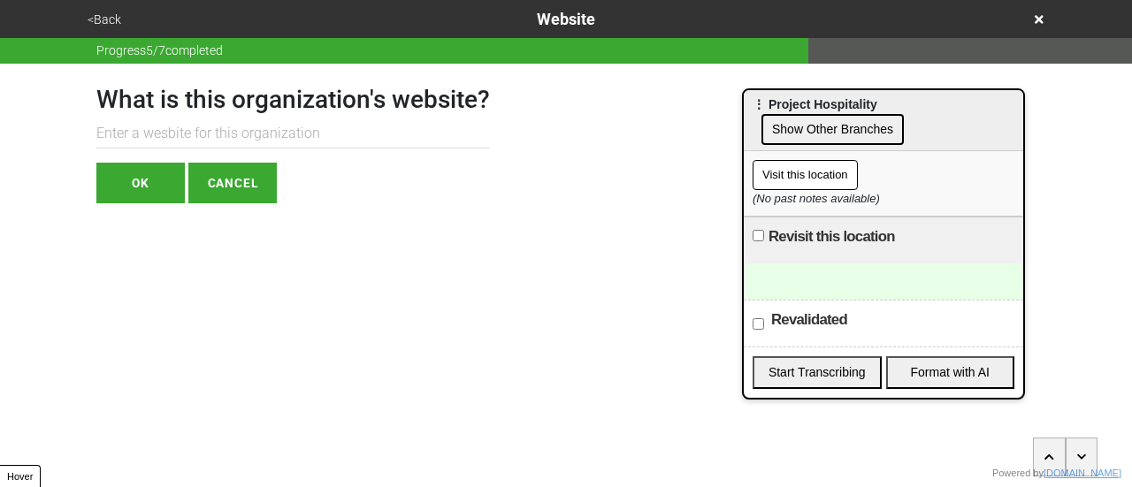
click at [207, 153] on div "What is this organization's website? OK CANCEL" at bounding box center [293, 134] width 394 height 140
click at [213, 132] on input "text" at bounding box center [293, 133] width 394 height 29
paste input "https://projecthospitality.org/services-food/"
type input "https://projecthospitality.org/services-food/"
click at [156, 196] on button "OK" at bounding box center [140, 183] width 88 height 41
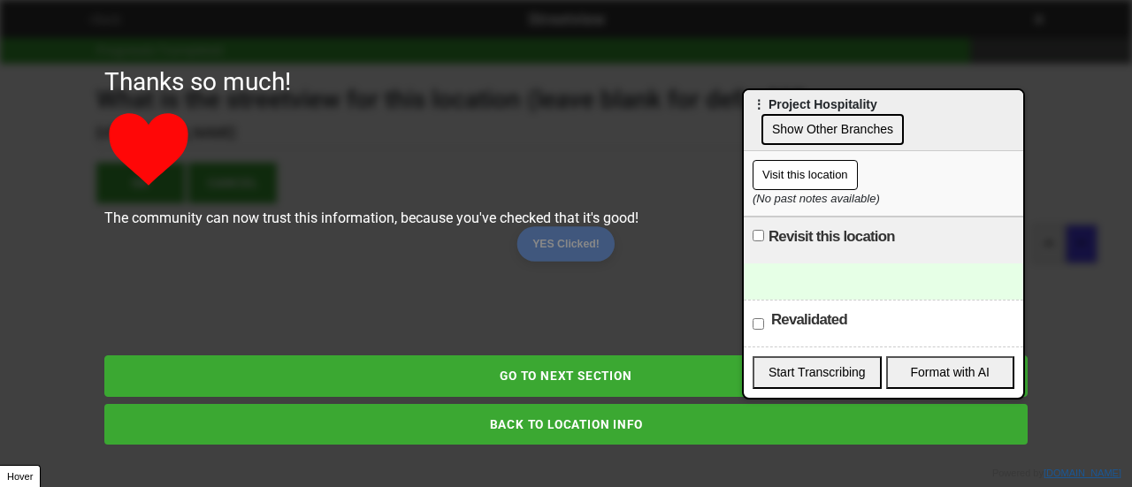
click at [462, 418] on button "BACK TO LOCATION INFO" at bounding box center [565, 424] width 923 height 41
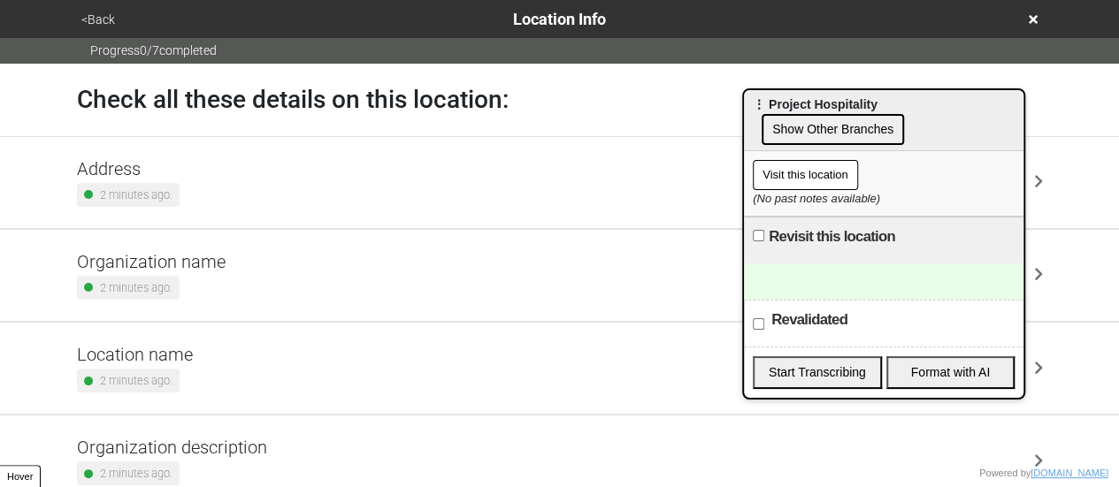
scroll to position [336, 0]
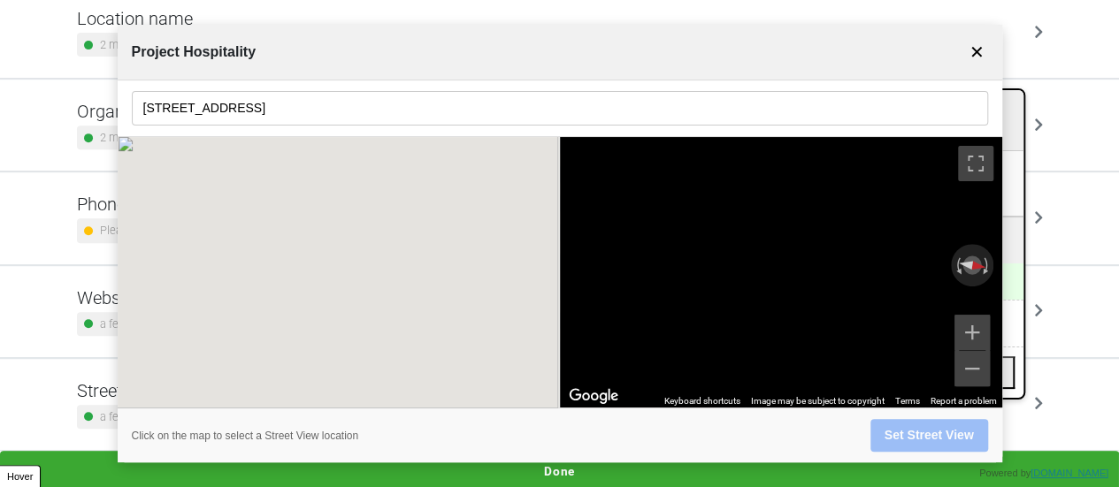
click at [180, 218] on div at bounding box center [338, 272] width 441 height 271
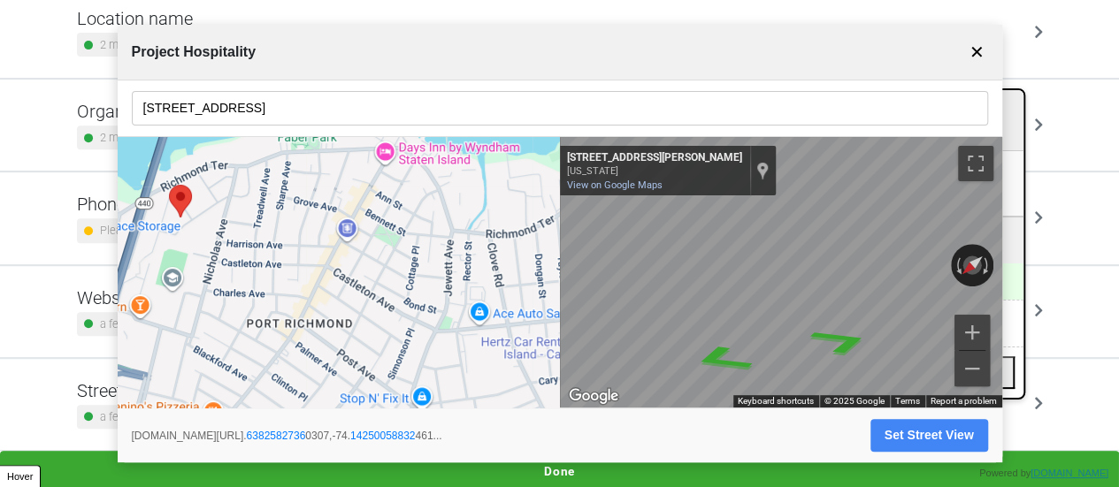
click at [85, 231] on div at bounding box center [88, 230] width 9 height 9
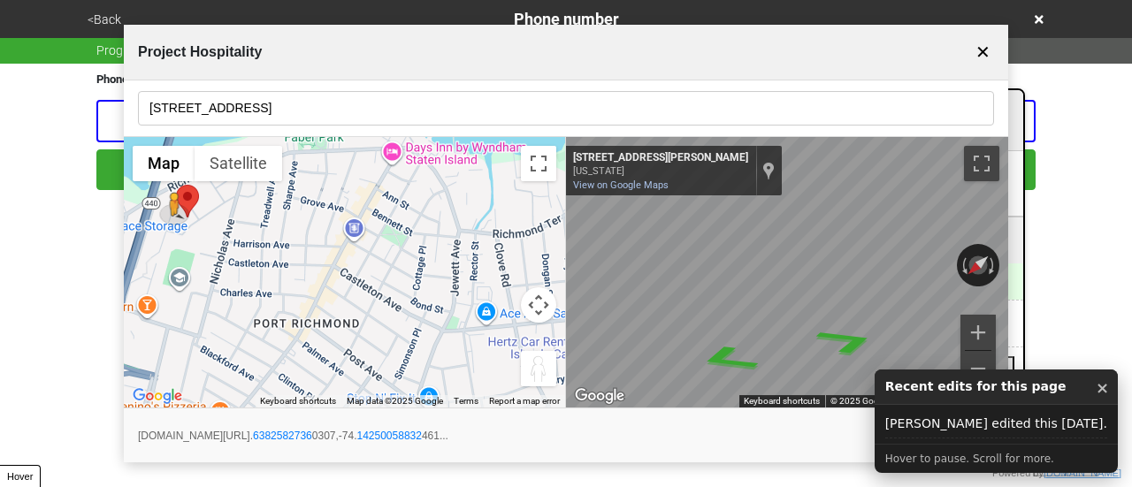
click at [985, 52] on button "✕" at bounding box center [983, 52] width 22 height 34
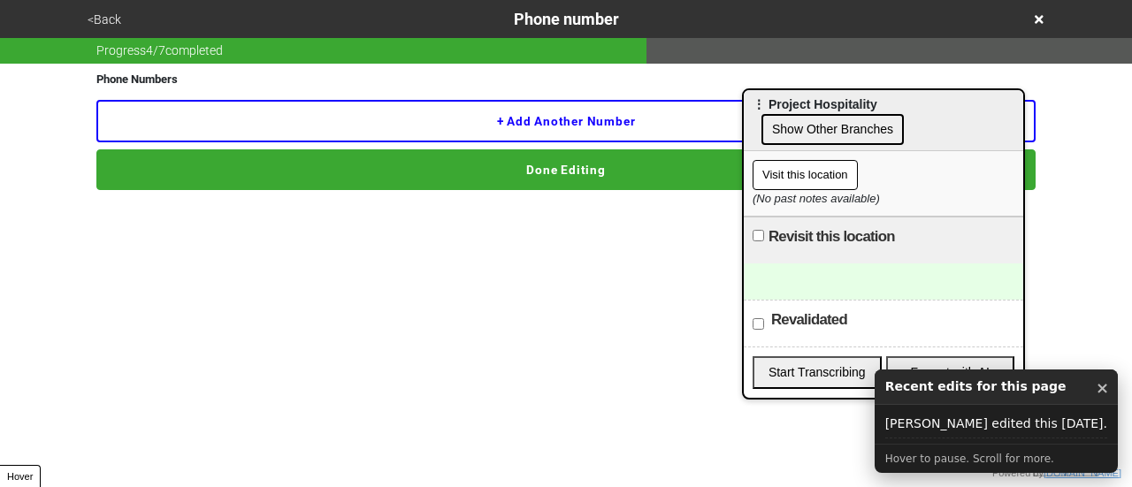
click at [417, 128] on button "+ Add another number" at bounding box center [565, 121] width 939 height 42
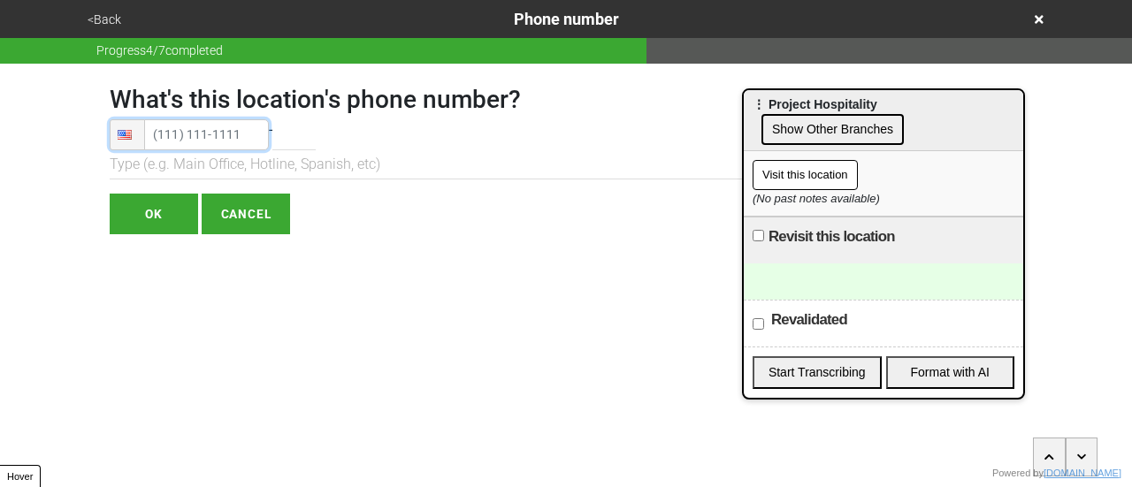
click at [237, 130] on input "tel" at bounding box center [189, 134] width 159 height 31
drag, startPoint x: 111, startPoint y: 7, endPoint x: 122, endPoint y: 29, distance: 24.5
click at [111, 8] on div "<Back Phone number" at bounding box center [565, 19] width 967 height 24
click at [122, 30] on div "<Back Phone number" at bounding box center [565, 19] width 967 height 24
click at [114, 19] on button "<Back" at bounding box center [104, 20] width 44 height 20
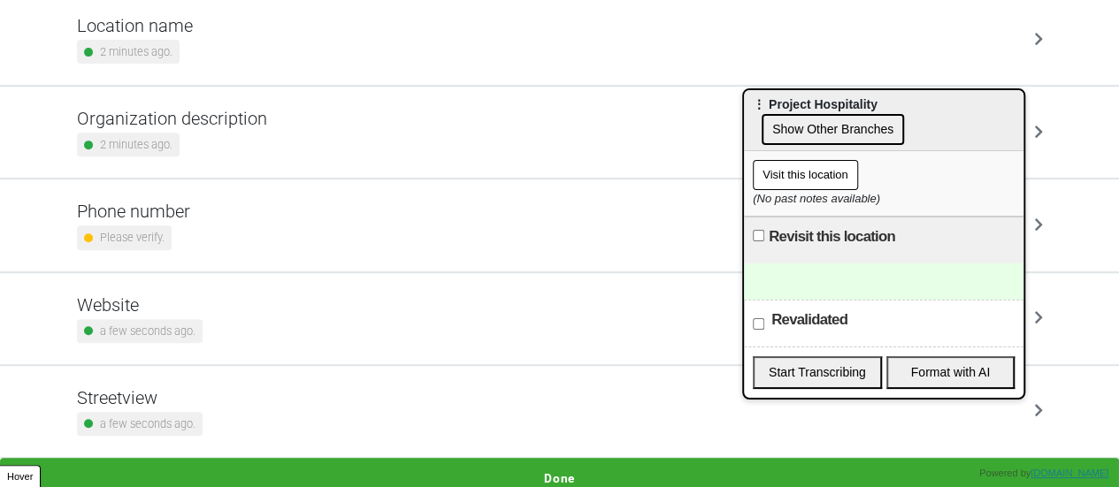
scroll to position [336, 0]
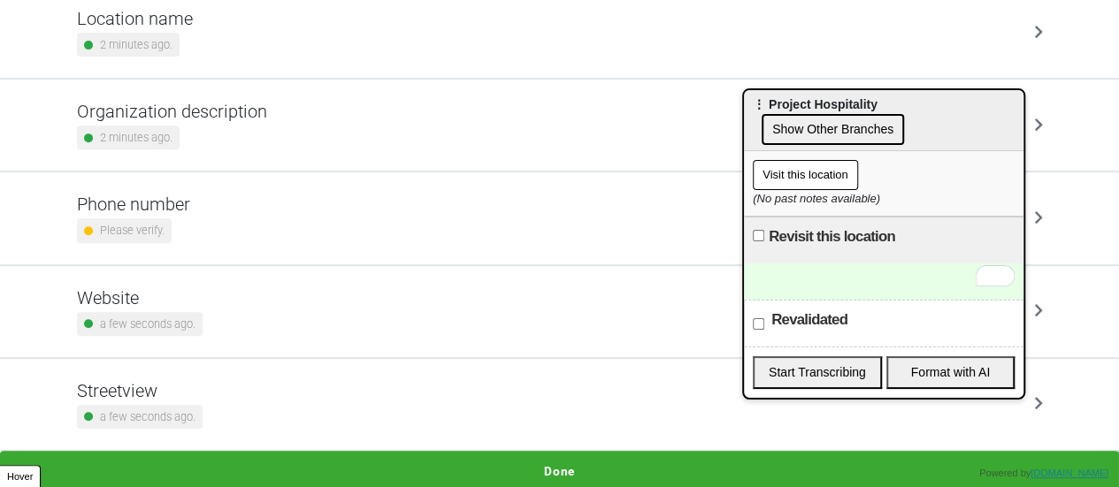
paste div "To enrich screen reader interactions, please activate Accessibility in Grammarl…"
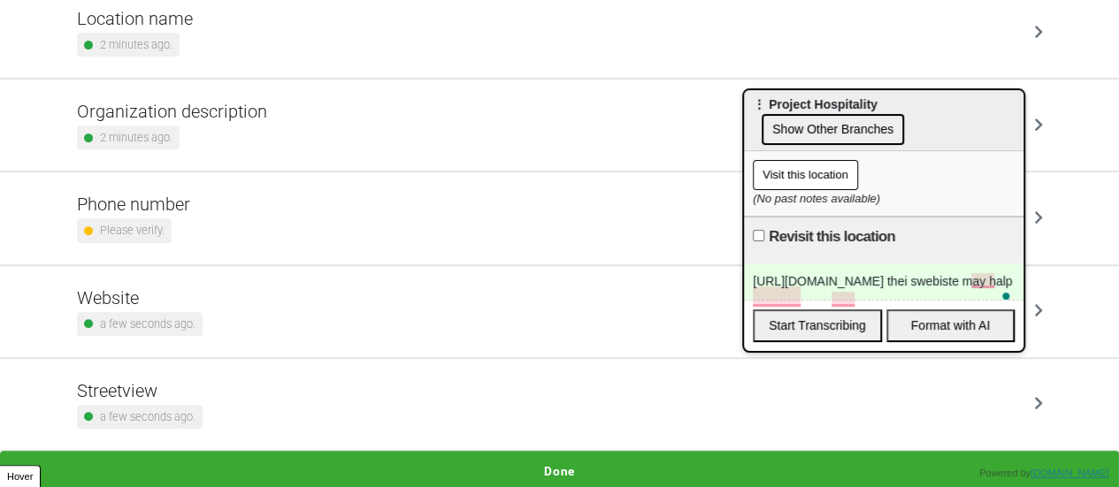
click at [556, 470] on button "Done" at bounding box center [559, 471] width 1119 height 41
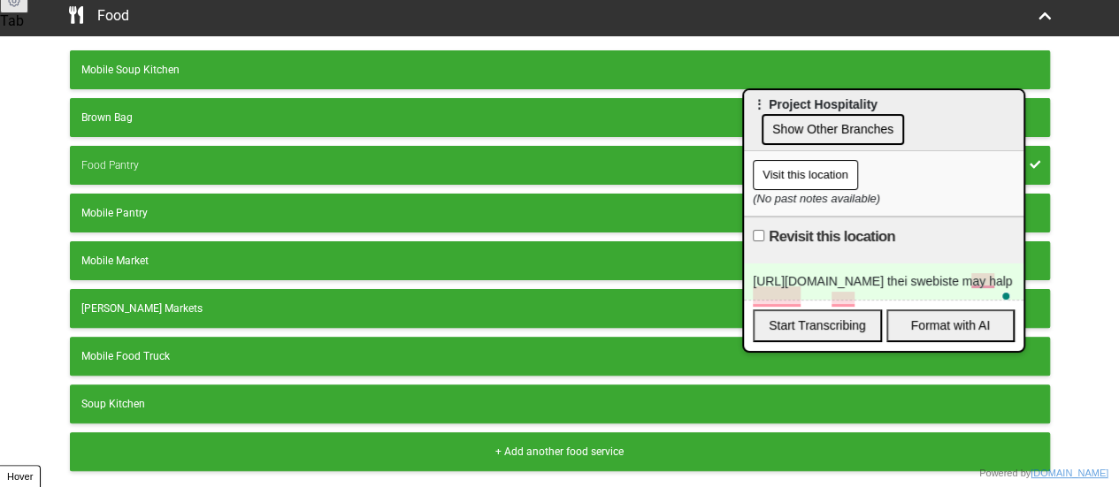
scroll to position [349, 0]
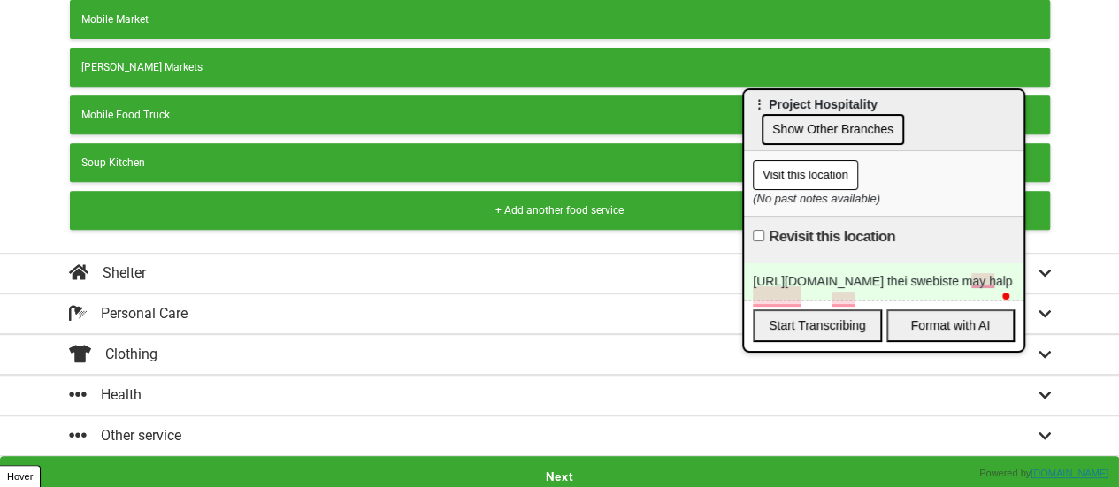
click at [486, 458] on button "Next" at bounding box center [559, 476] width 1119 height 41
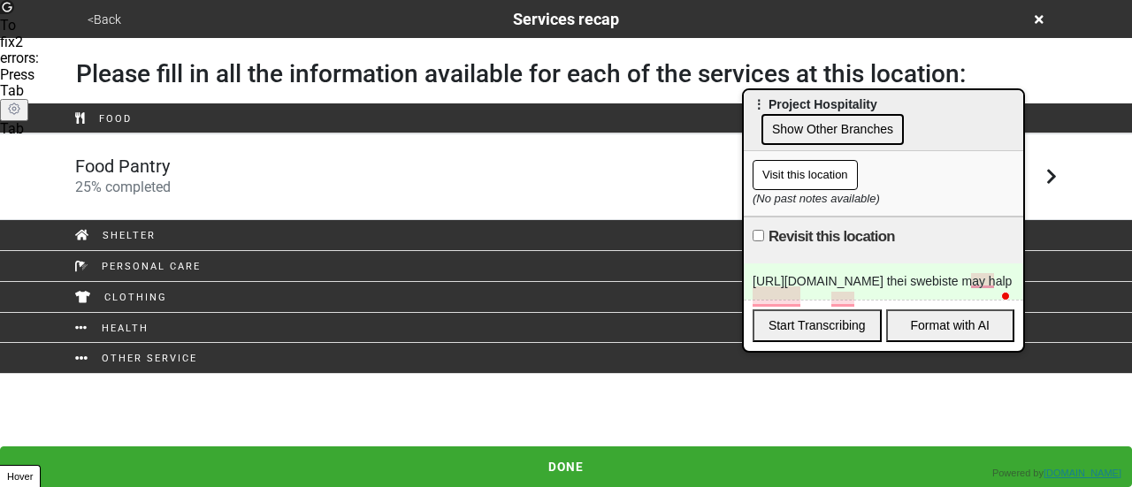
click at [219, 180] on div "Food Pantry 25 % completed" at bounding box center [566, 177] width 1008 height 42
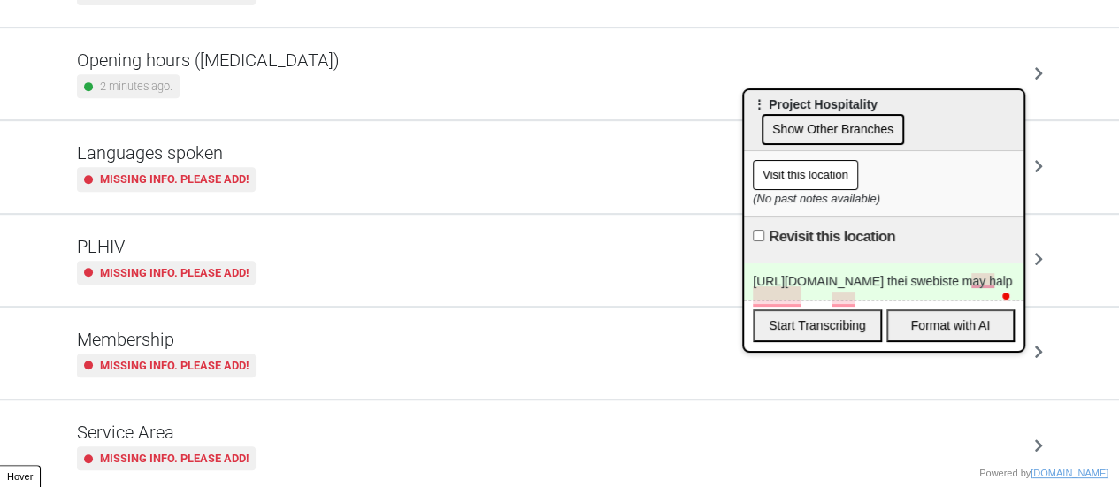
scroll to position [520, 0]
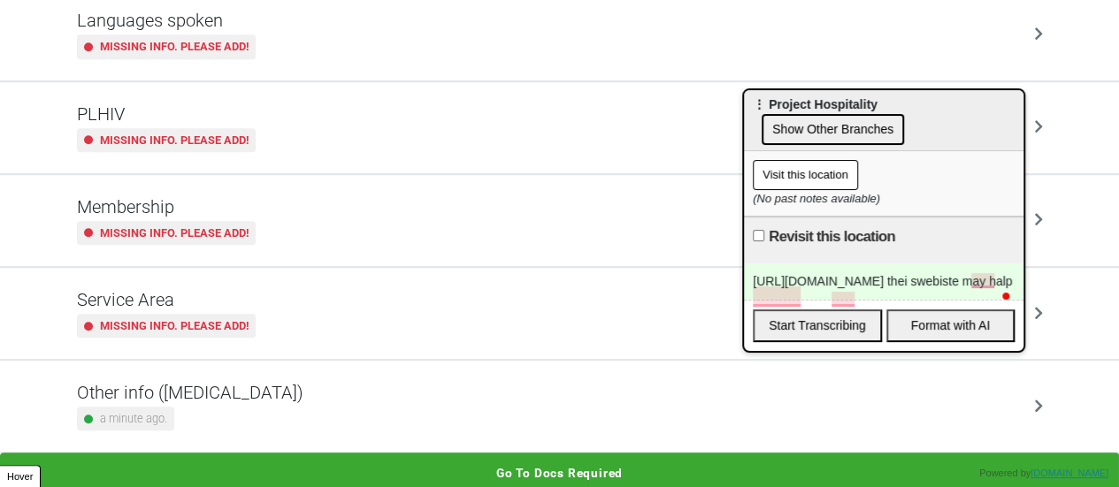
click at [259, 402] on div "Other info (coronavirus) a minute ago." at bounding box center [560, 406] width 966 height 49
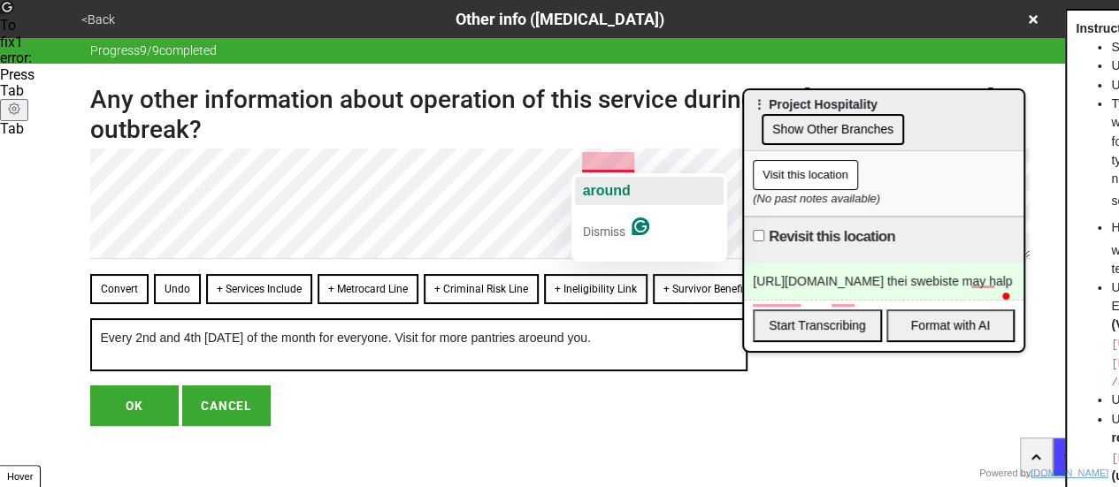
click at [623, 185] on span "around" at bounding box center [606, 190] width 48 height 15
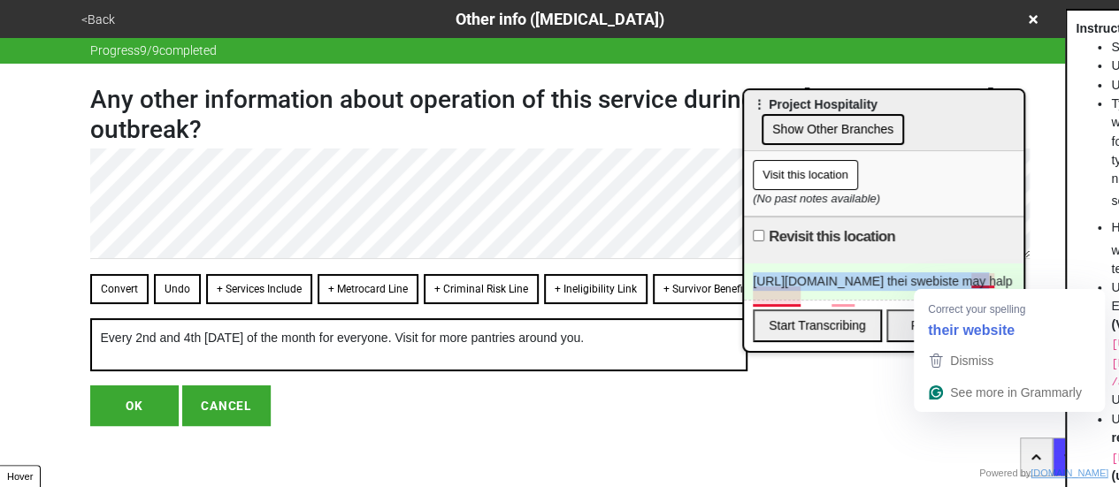
drag, startPoint x: 752, startPoint y: 279, endPoint x: 967, endPoint y: 281, distance: 215.8
click at [967, 281] on div "https://www.hungryonstatenisland.com/ thei swebiste may halp" at bounding box center [883, 282] width 279 height 36
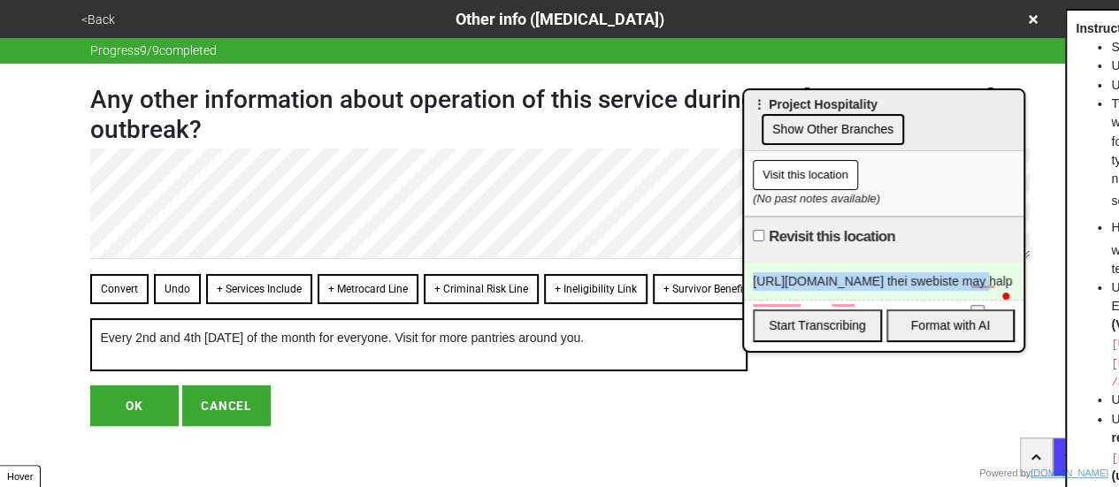
copy div "https://www.hungryonstatenisland.com/"
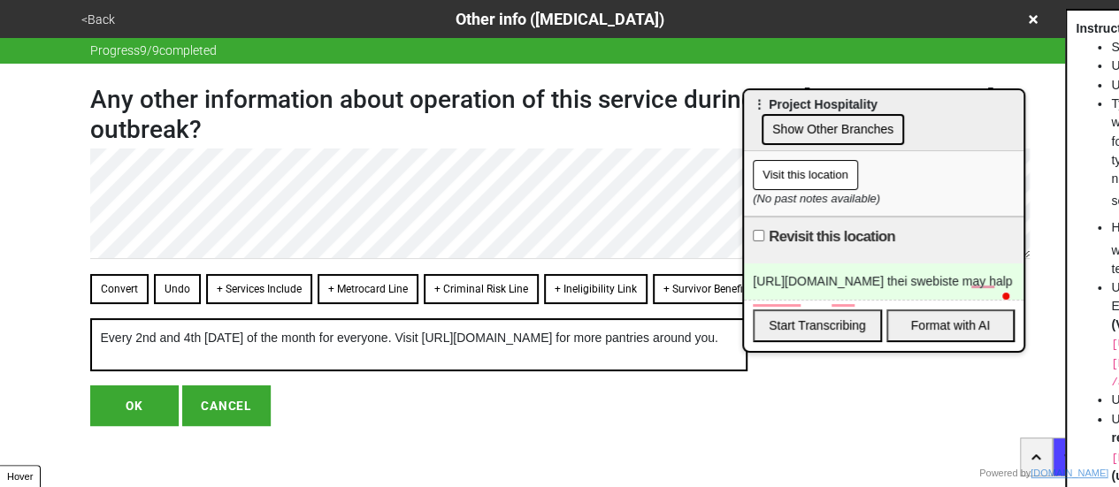
click at [126, 287] on button "Convert" at bounding box center [119, 289] width 58 height 30
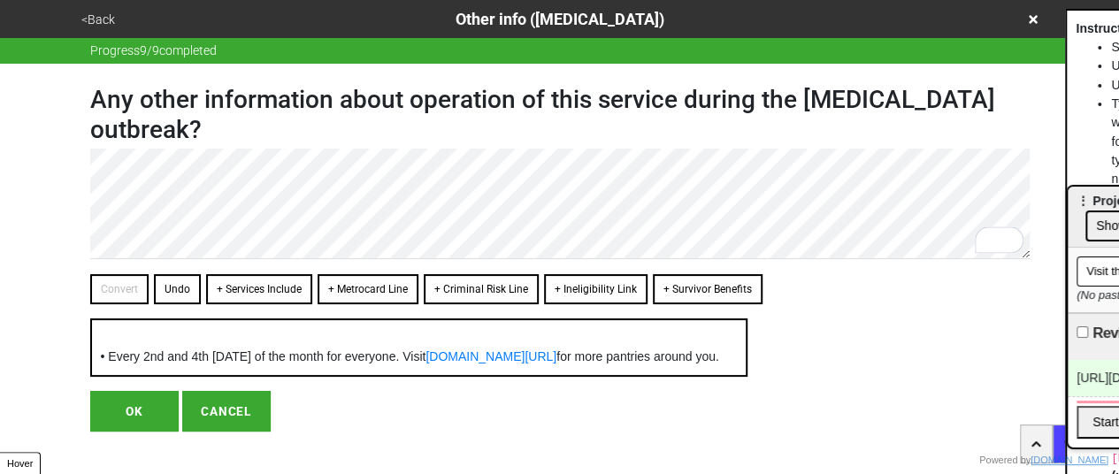
drag, startPoint x: 801, startPoint y: 101, endPoint x: 1047, endPoint y: 180, distance: 258.1
click at [1119, 197] on html "<Back Other info (coronavirus) Progress 9 / 9 completed Any other information a…" at bounding box center [559, 251] width 1119 height 502
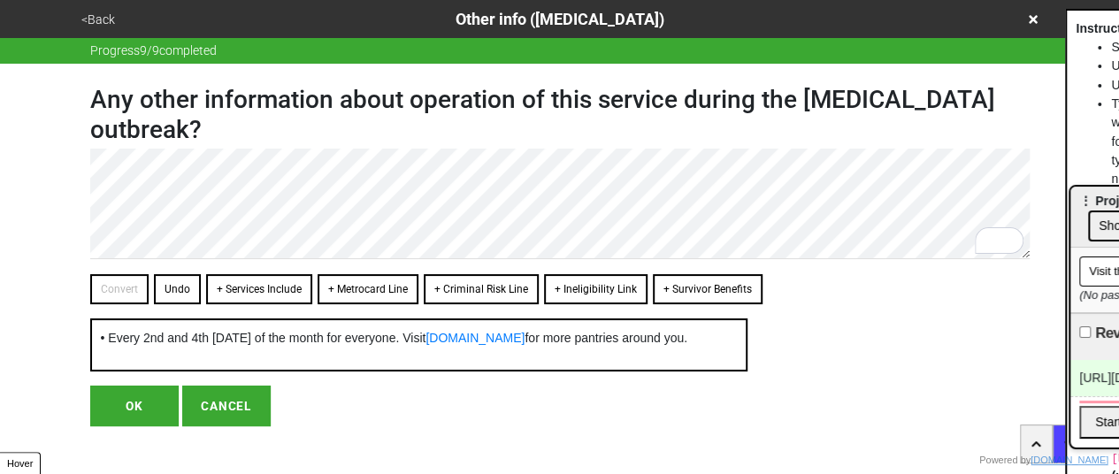
click at [140, 402] on button "OK" at bounding box center [134, 406] width 88 height 41
type textarea "x"
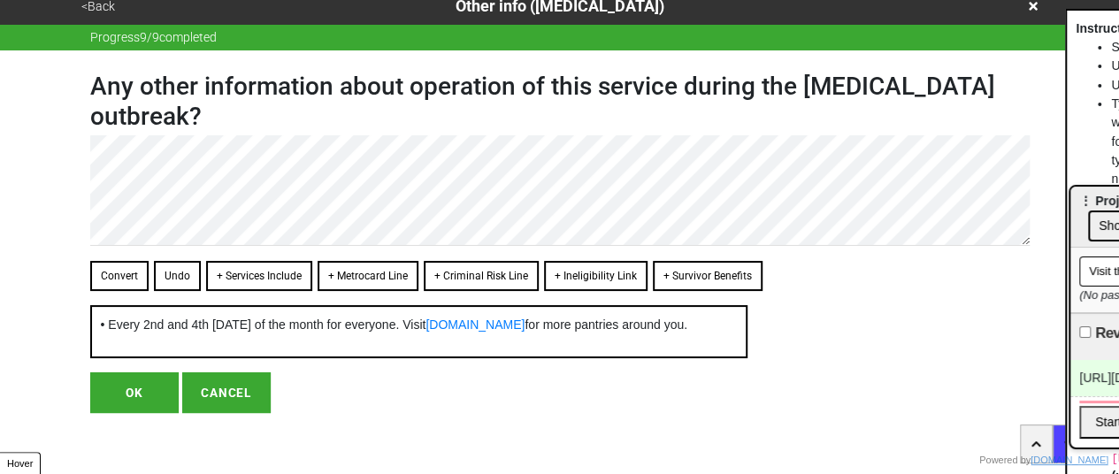
scroll to position [27, 0]
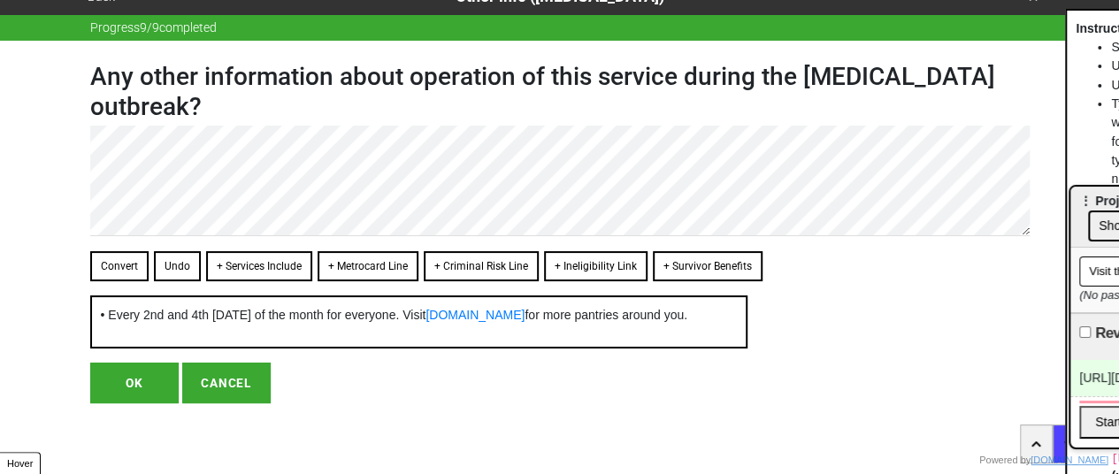
click at [126, 379] on button "OK" at bounding box center [134, 383] width 88 height 41
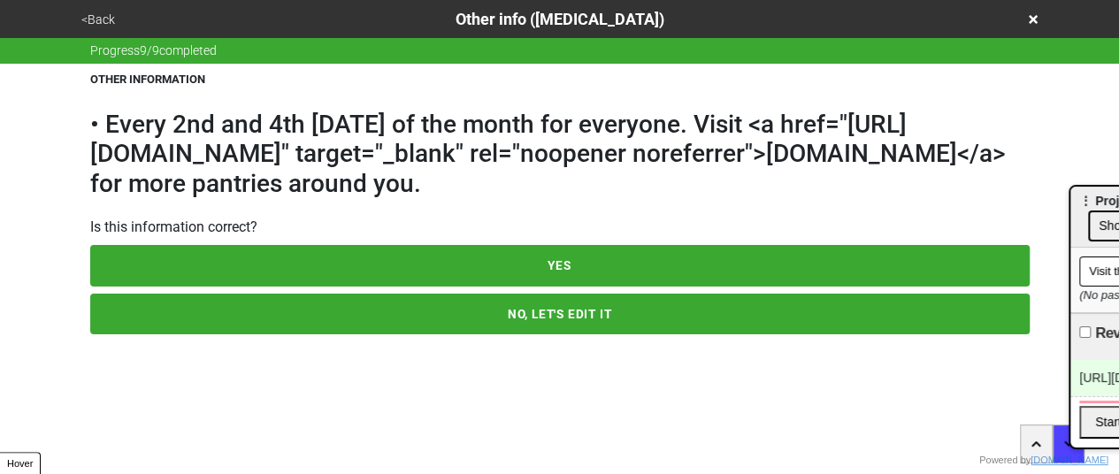
scroll to position [0, 0]
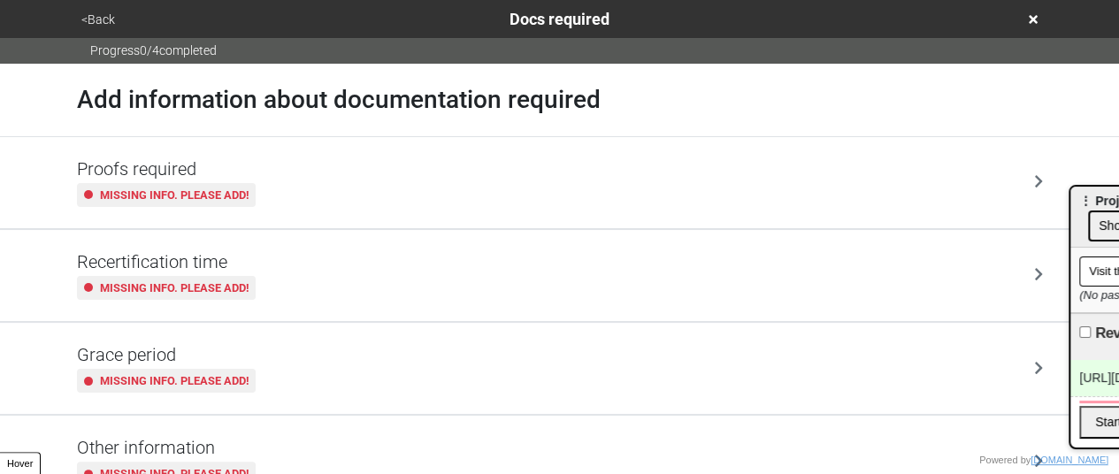
click at [88, 24] on button "<Back" at bounding box center [98, 20] width 44 height 20
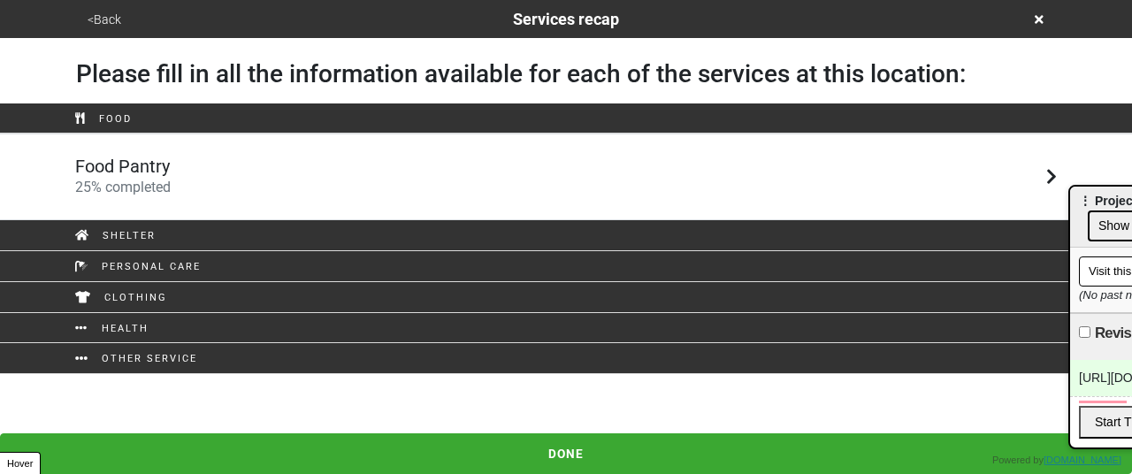
click at [118, 20] on button "<Back" at bounding box center [104, 20] width 44 height 20
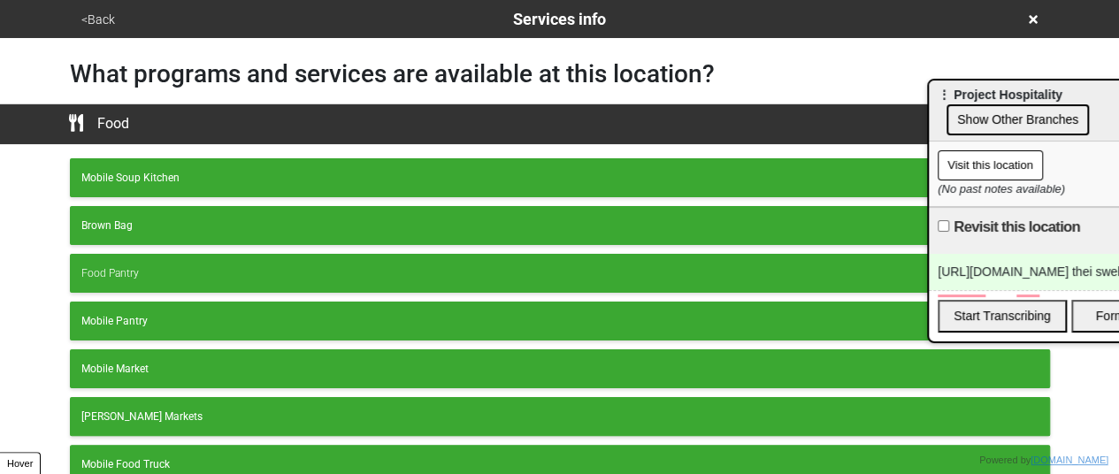
drag, startPoint x: 1095, startPoint y: 198, endPoint x: 805, endPoint y: 26, distance: 337.4
click at [937, 88] on span "⋮ Project Hospitality" at bounding box center [999, 95] width 125 height 14
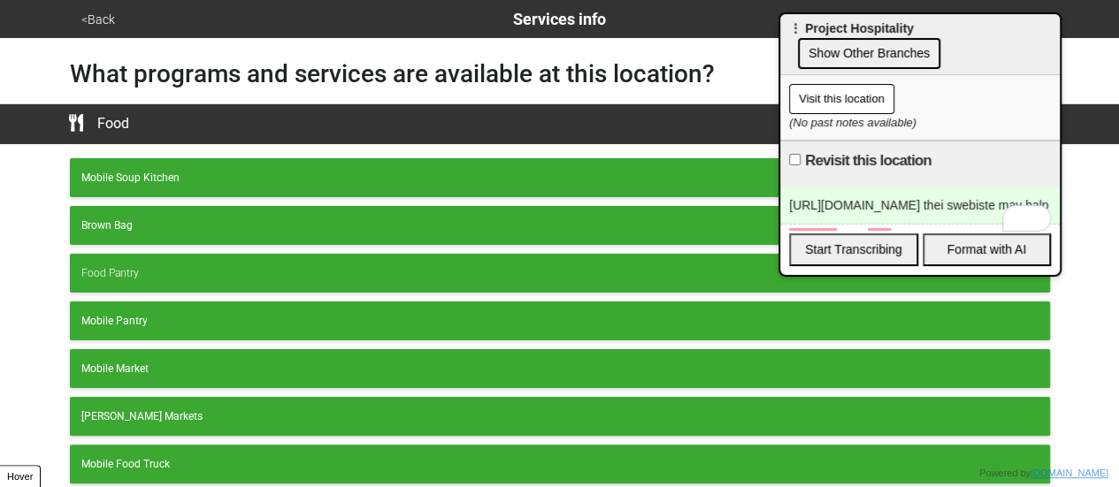
click at [815, 202] on div "https://www.hungryonstatenisland.com/ thei swebiste may halp" at bounding box center [919, 205] width 279 height 36
click at [817, 202] on div "https://www.hungryonstatenisland.com/ thei swebiste may halp" at bounding box center [919, 205] width 279 height 36
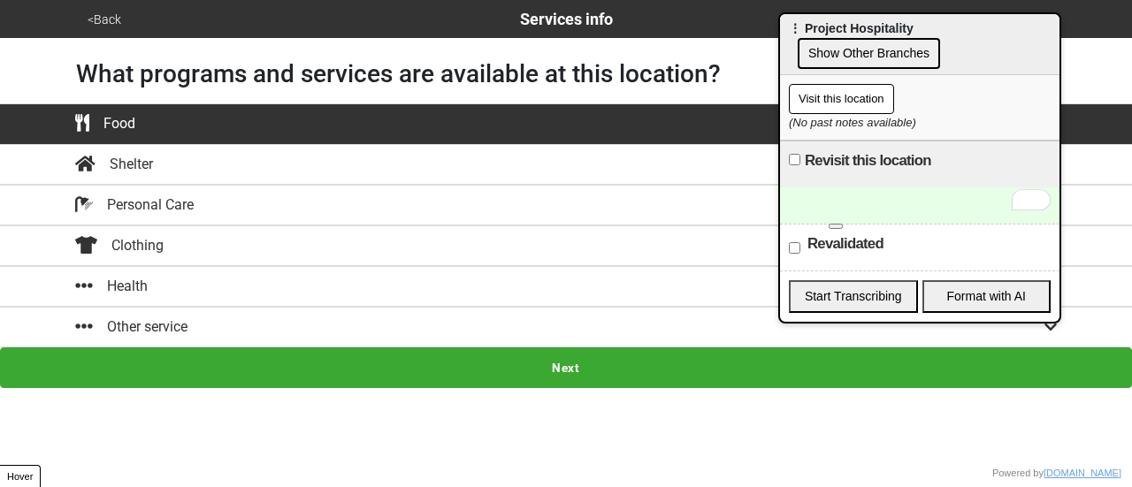
click at [110, 14] on button "<Back" at bounding box center [104, 20] width 44 height 20
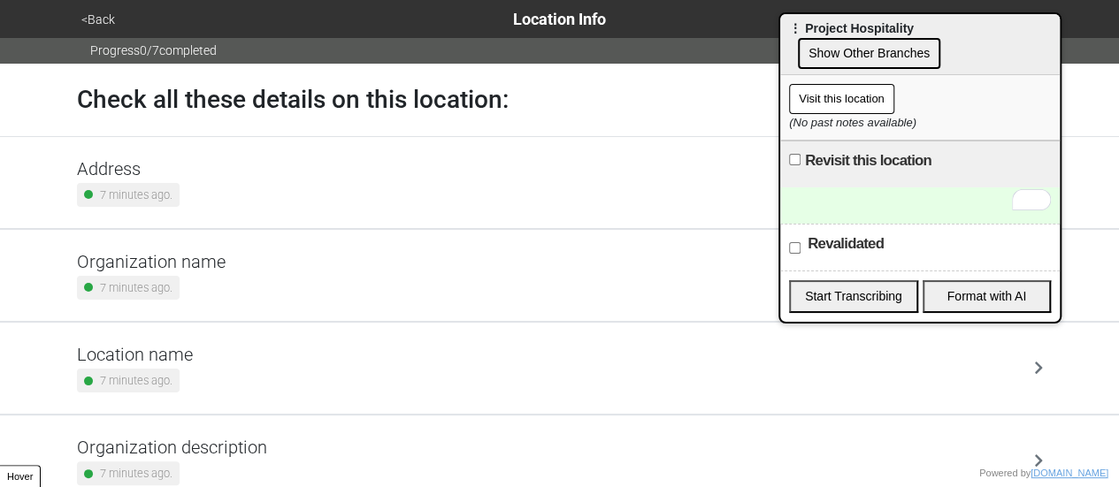
click at [200, 180] on div "Address 7 minutes ago." at bounding box center [560, 182] width 966 height 49
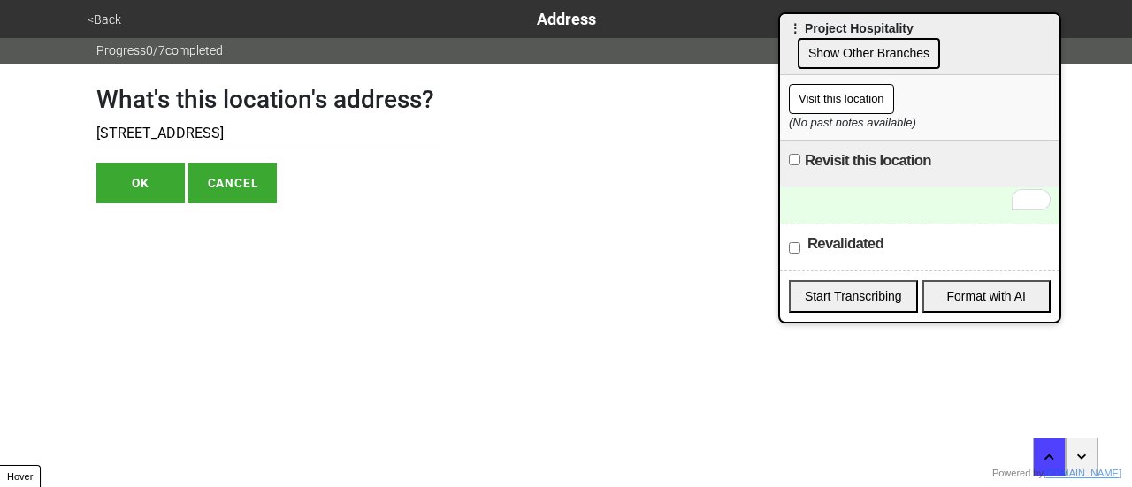
click at [849, 50] on button "Show Other Branches" at bounding box center [869, 53] width 142 height 31
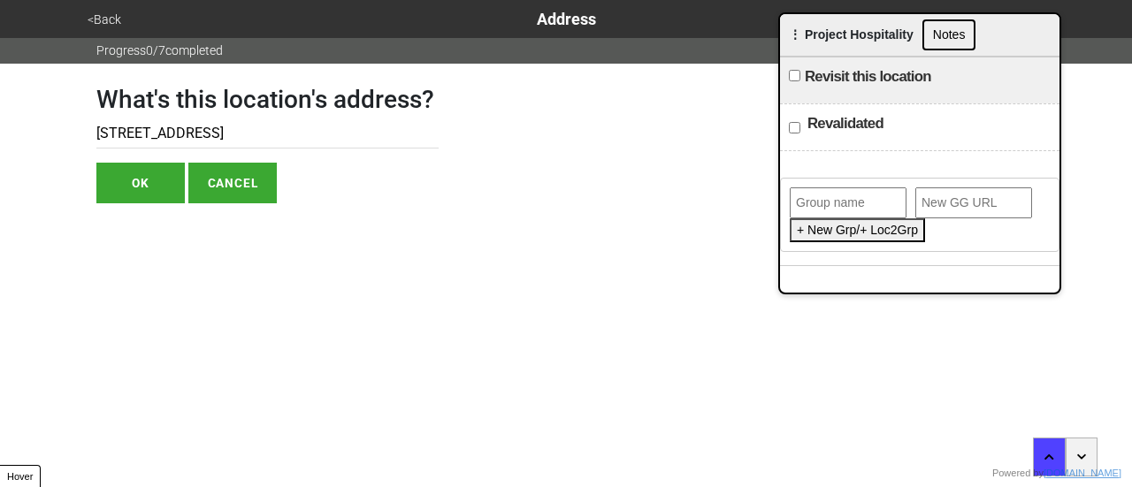
click at [101, 15] on button "<Back" at bounding box center [104, 20] width 44 height 20
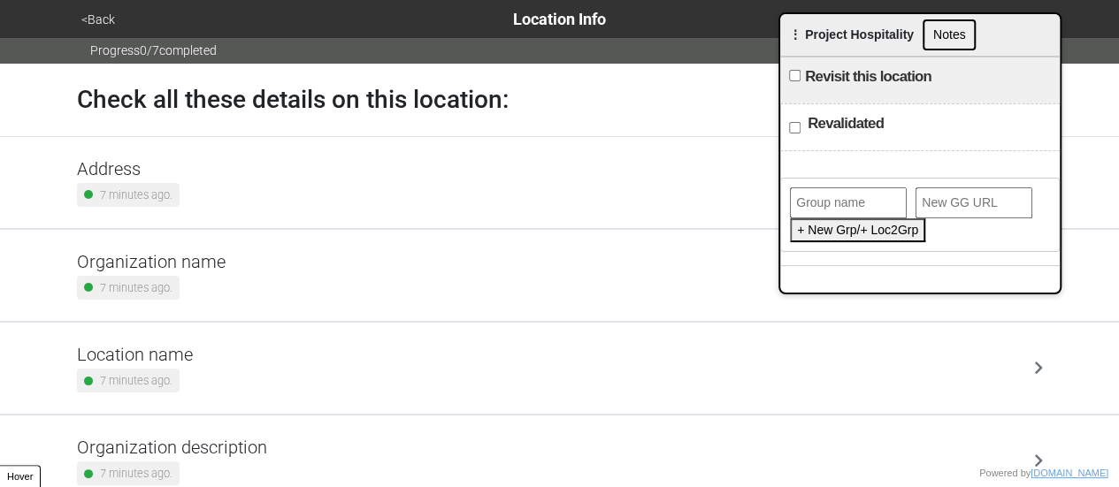
click at [175, 369] on div "7 minutes ago." at bounding box center [135, 381] width 116 height 24
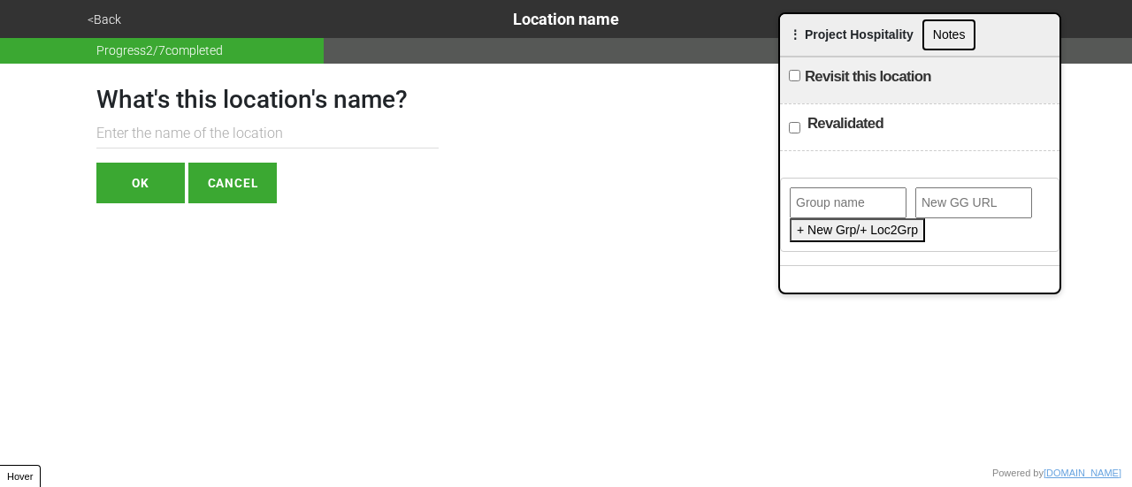
click at [206, 135] on input "text" at bounding box center [267, 133] width 342 height 29
type input "P"
click at [207, 133] on input "Food Patry on Casteton Avenue" at bounding box center [267, 133] width 342 height 29
click at [218, 141] on input "Food Patry on Casteton Avenue" at bounding box center [267, 133] width 342 height 29
click at [159, 134] on input "Food Patry on Castleton Avenue" at bounding box center [267, 133] width 342 height 29
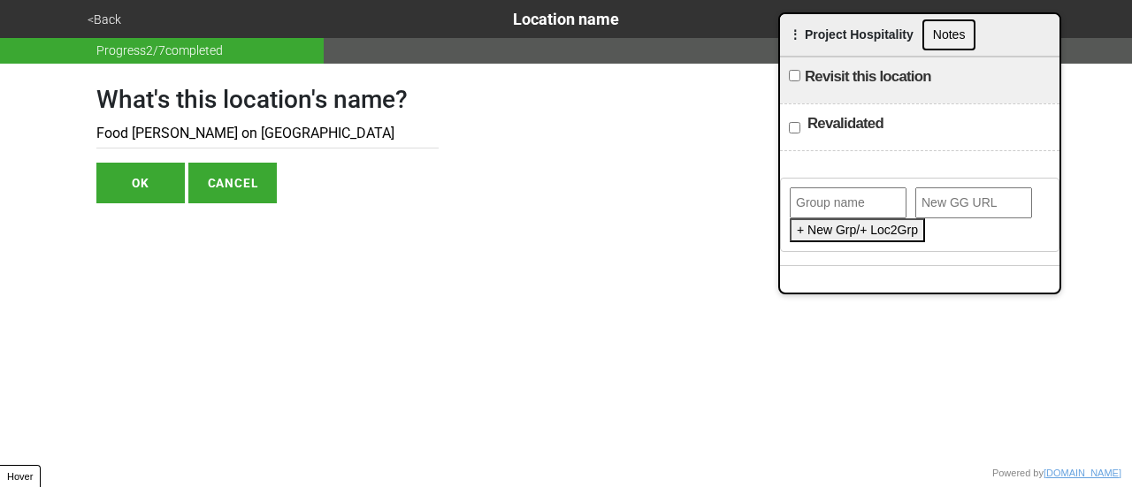
click at [152, 134] on input "Food Patry on Castleton Avenue" at bounding box center [267, 133] width 342 height 29
click at [147, 134] on input "Food Patry on Castleton Avenue" at bounding box center [267, 133] width 342 height 29
type input "Food Pantry on Castleton Avenue"
click at [149, 174] on button "OK" at bounding box center [140, 183] width 88 height 41
type textarea "x"
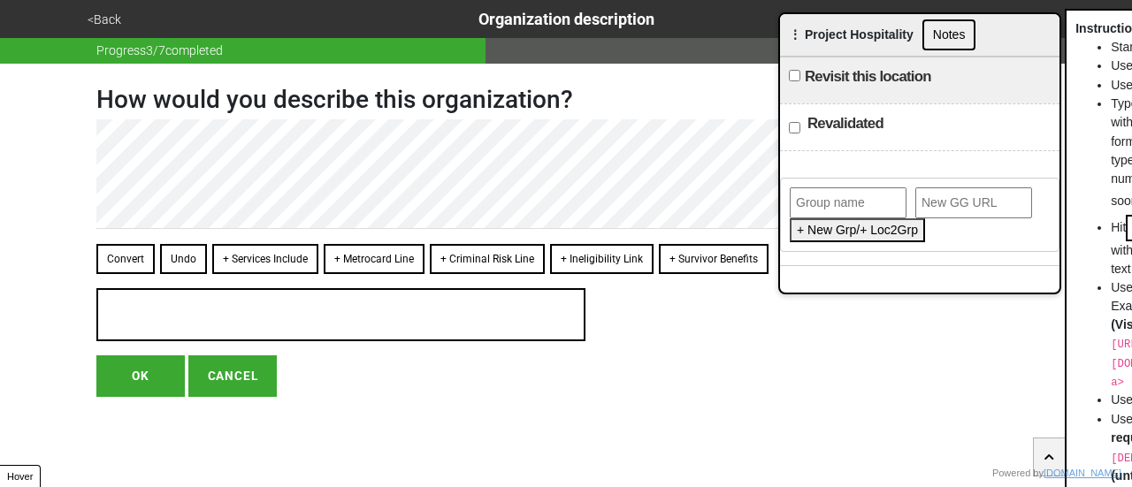
click at [104, 20] on button "<Back" at bounding box center [104, 20] width 44 height 20
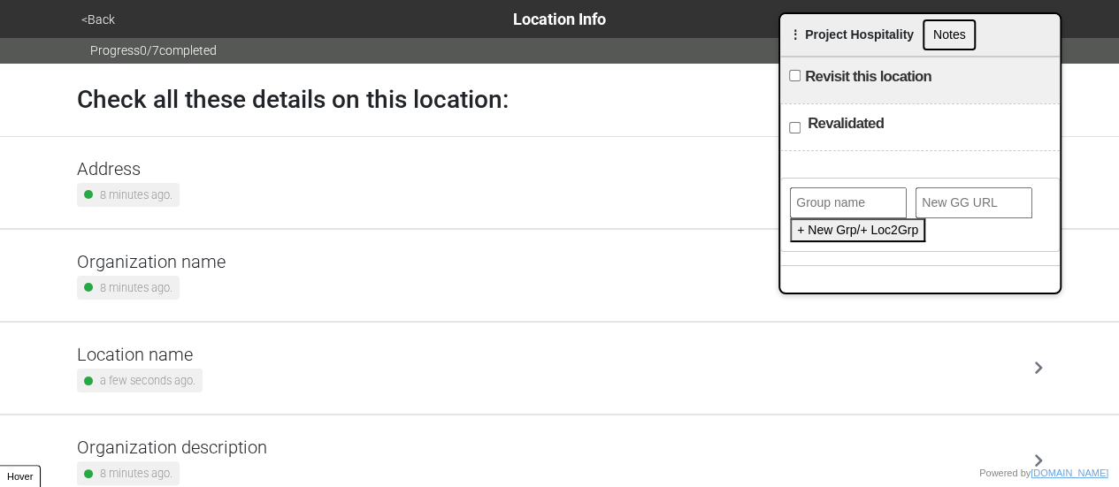
click at [180, 366] on div "Location name a few seconds ago." at bounding box center [140, 368] width 126 height 49
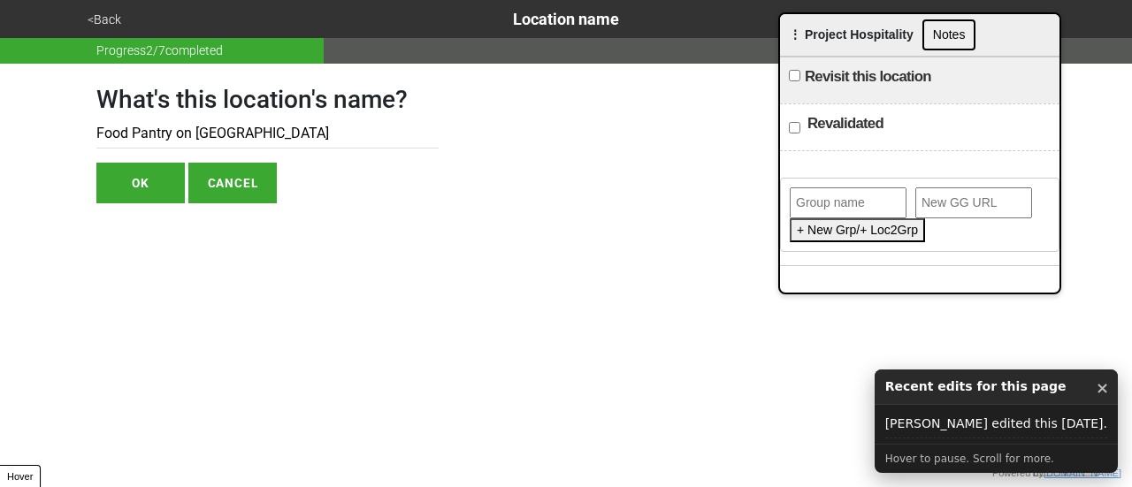
click at [839, 199] on input "text" at bounding box center [848, 202] width 117 height 31
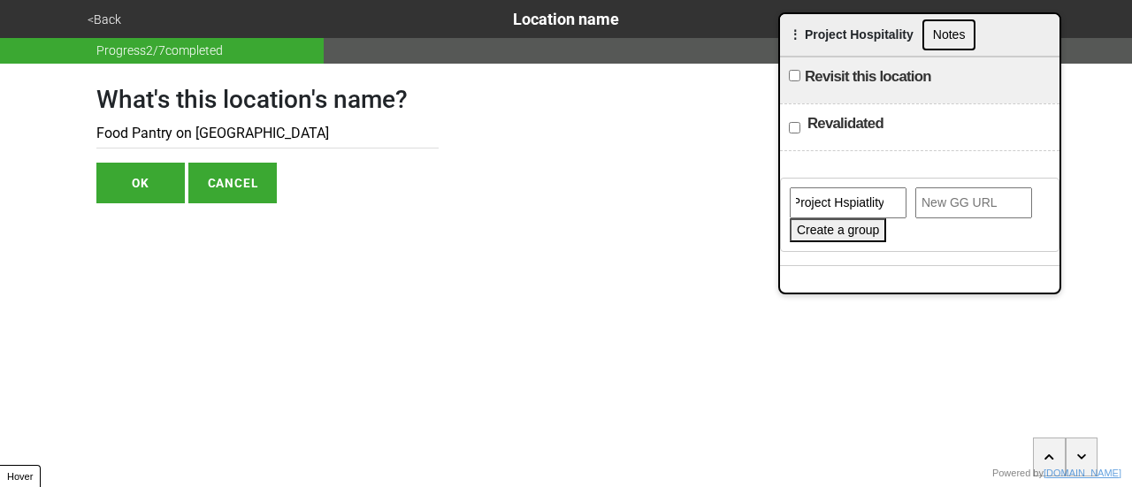
scroll to position [0, 94]
click at [838, 197] on input "Food Pantry by Project Hspiatlity" at bounding box center [848, 202] width 117 height 31
type input "Food Pantry by Project Hospitality"
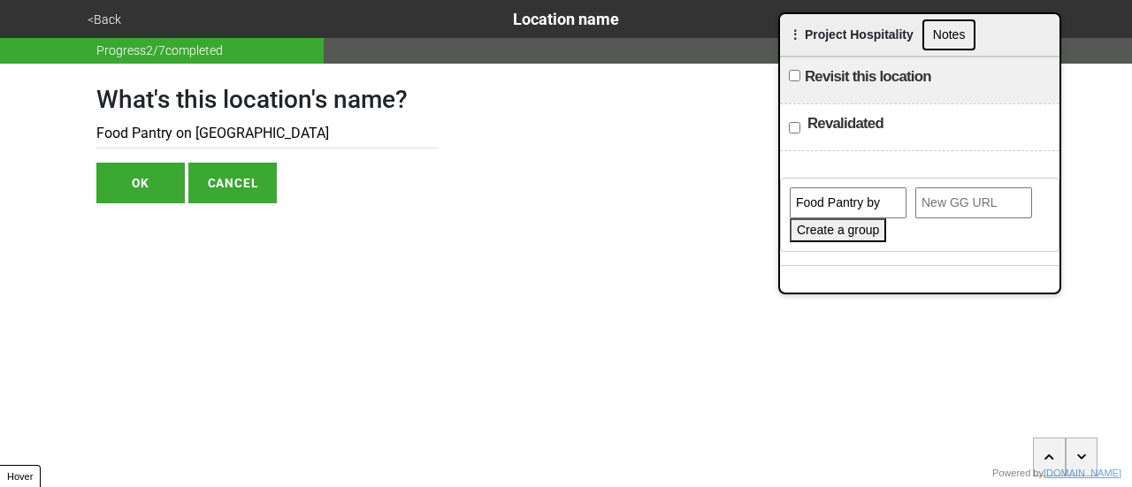
paste input "https://gogetta.nyc/team/location/53002048-cca2-440c-a4c8-9f60f46aa359"
type input "https://gogetta.nyc/team/location/53002048-cca2-440c-a4c8-9f60f46aa359"
click at [821, 234] on button "Create a group" at bounding box center [838, 230] width 96 height 24
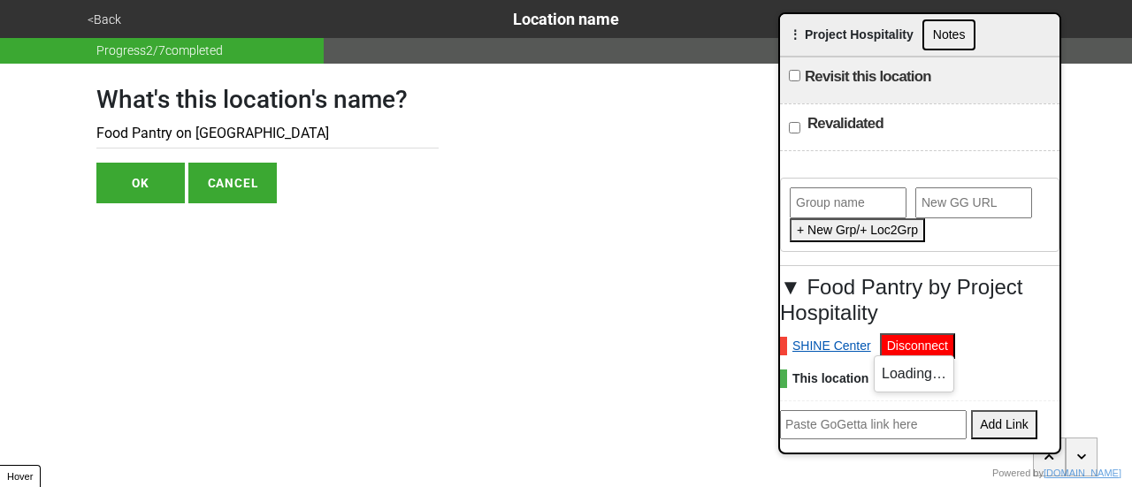
click at [844, 344] on link "SHINE Center" at bounding box center [825, 346] width 91 height 19
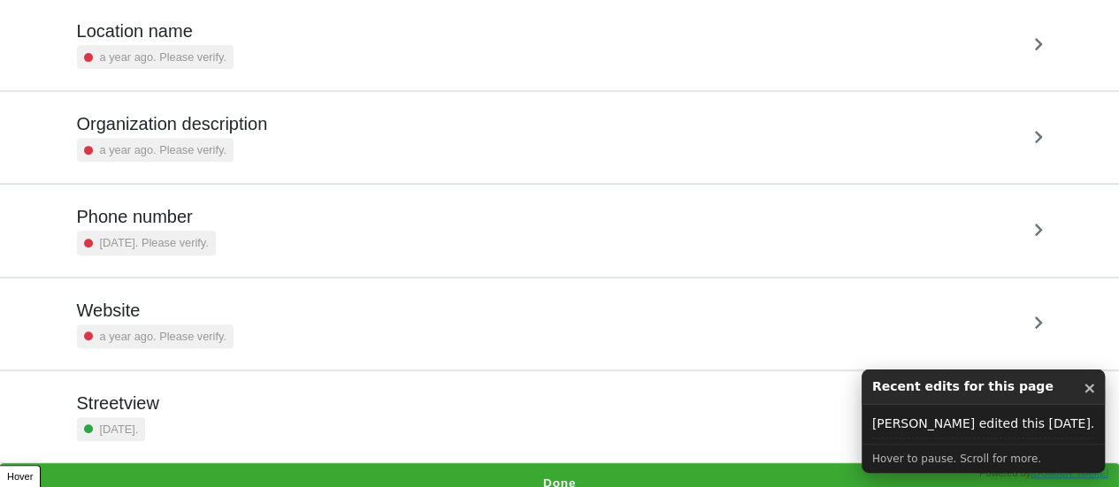
scroll to position [336, 0]
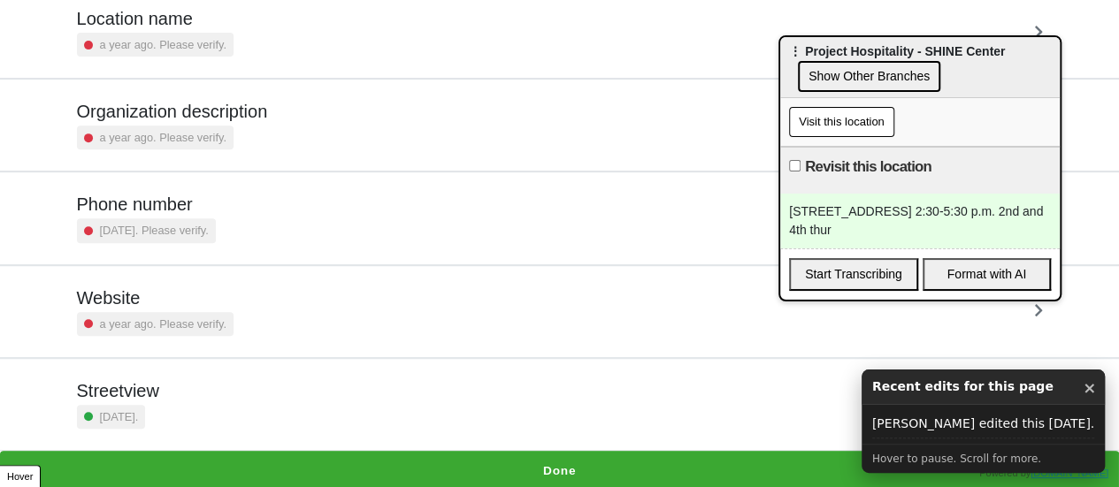
click at [799, 218] on div "[STREET_ADDRESS] 2:30-5:30 p.m. 2nd and 4th thur" at bounding box center [919, 221] width 279 height 55
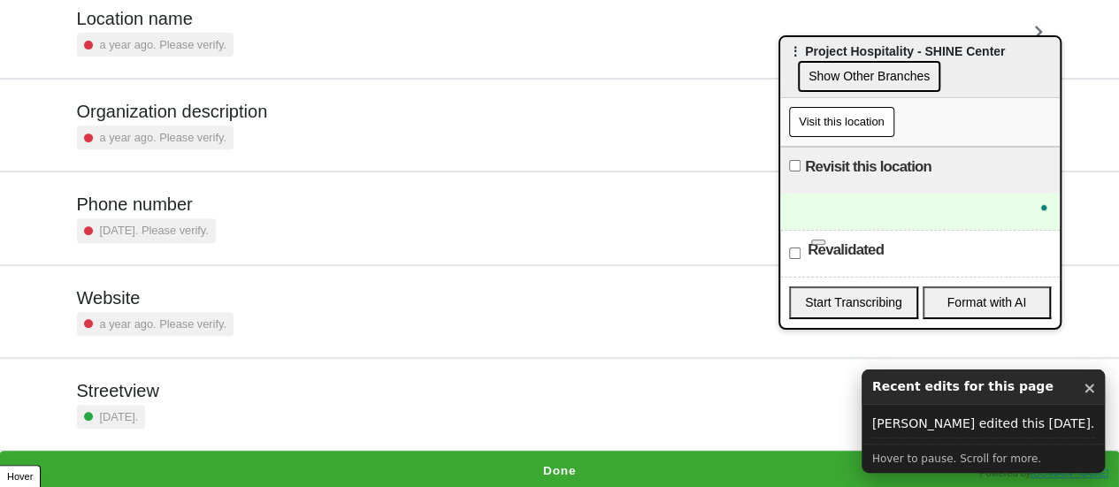
click at [795, 251] on input "Revalidated" at bounding box center [794, 253] width 11 height 11
checkbox input "true"
click at [555, 464] on button "Done" at bounding box center [559, 471] width 1119 height 41
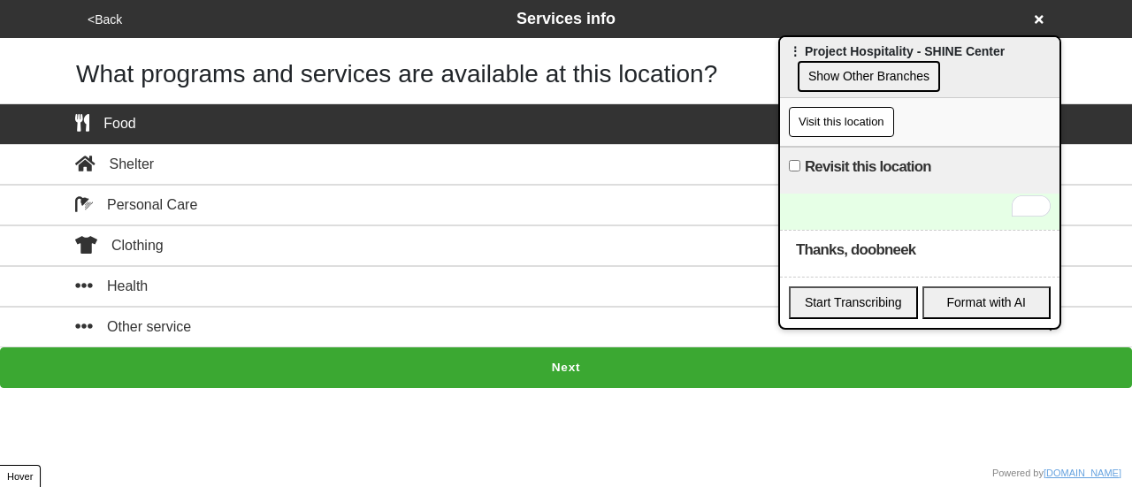
click at [566, 363] on button "Next" at bounding box center [566, 368] width 1132 height 41
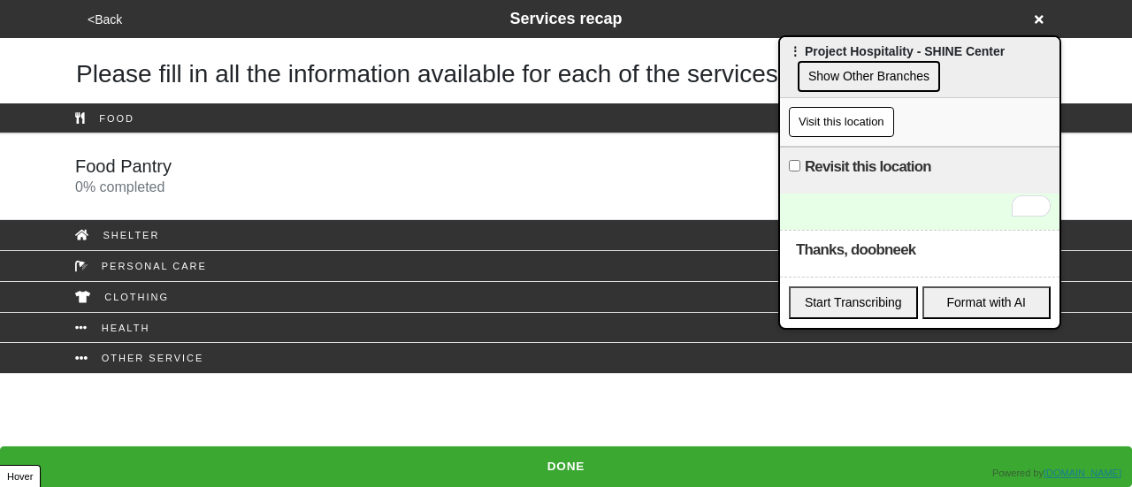
click at [311, 179] on div "Food Pantry 0 % completed" at bounding box center [566, 177] width 1008 height 42
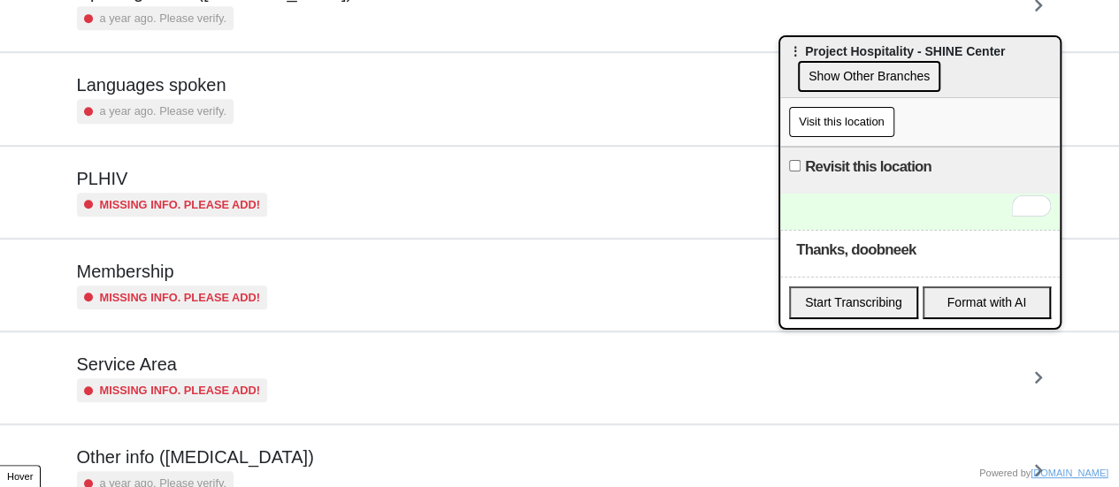
scroll to position [520, 0]
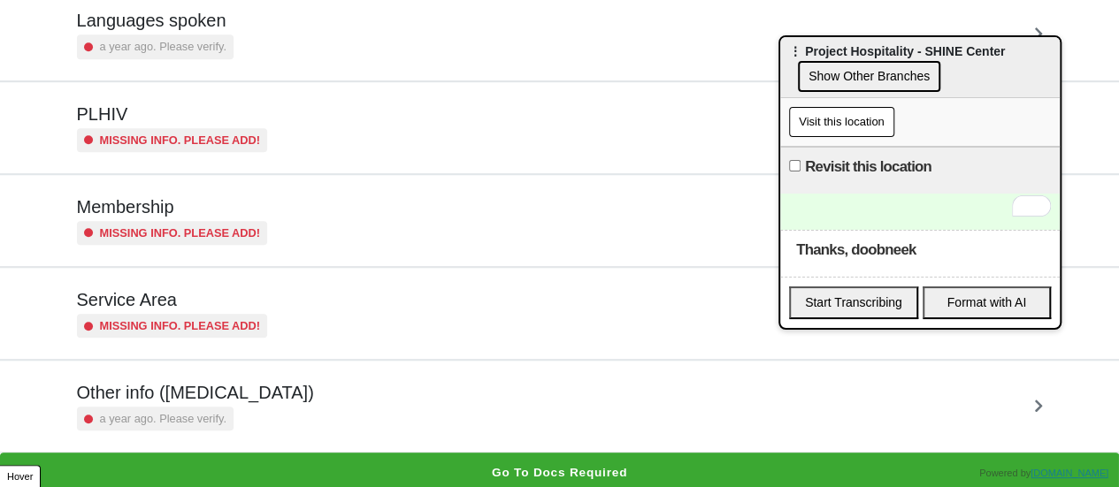
click at [332, 392] on div "Other info ([MEDICAL_DATA]) a year ago. Please verify." at bounding box center [560, 406] width 966 height 49
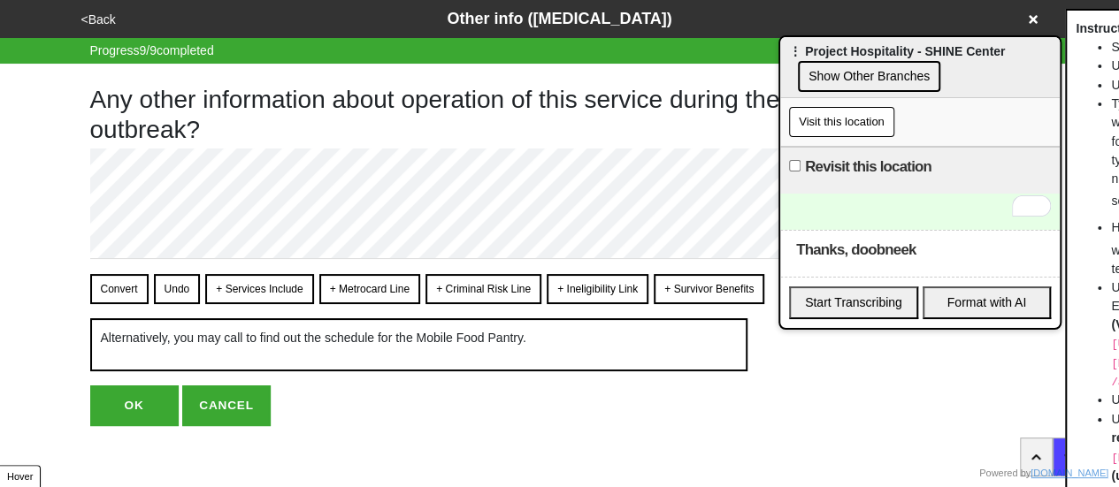
click at [127, 409] on button "OK" at bounding box center [134, 406] width 88 height 41
type textarea "x"
click at [136, 404] on button "OK" at bounding box center [134, 406] width 88 height 41
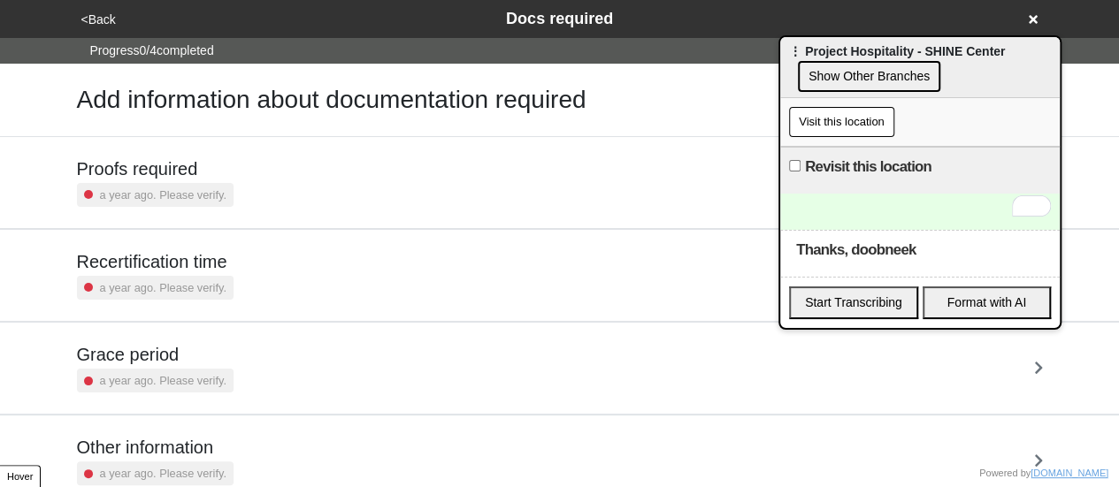
click at [101, 23] on button "<Back" at bounding box center [98, 20] width 45 height 20
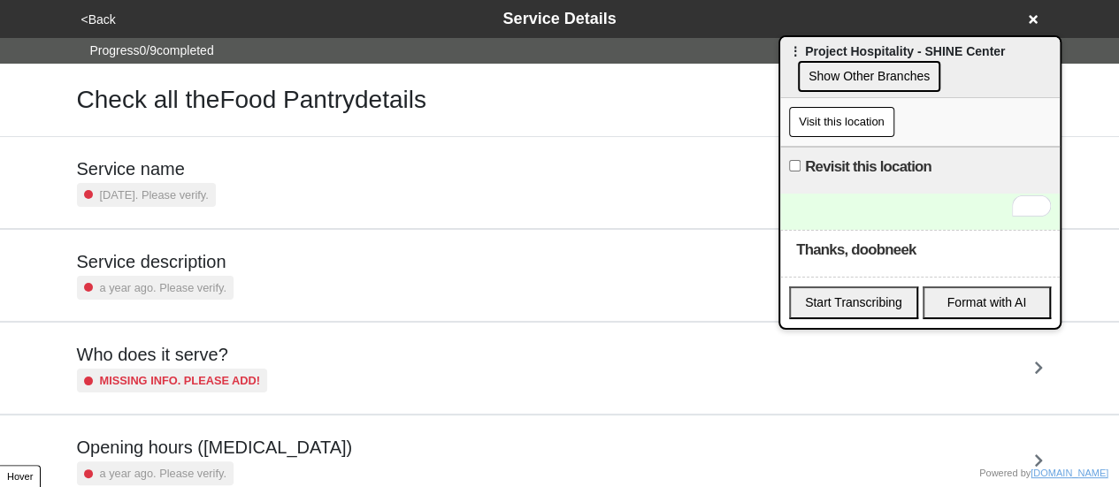
click at [103, 21] on button "<Back" at bounding box center [98, 20] width 45 height 20
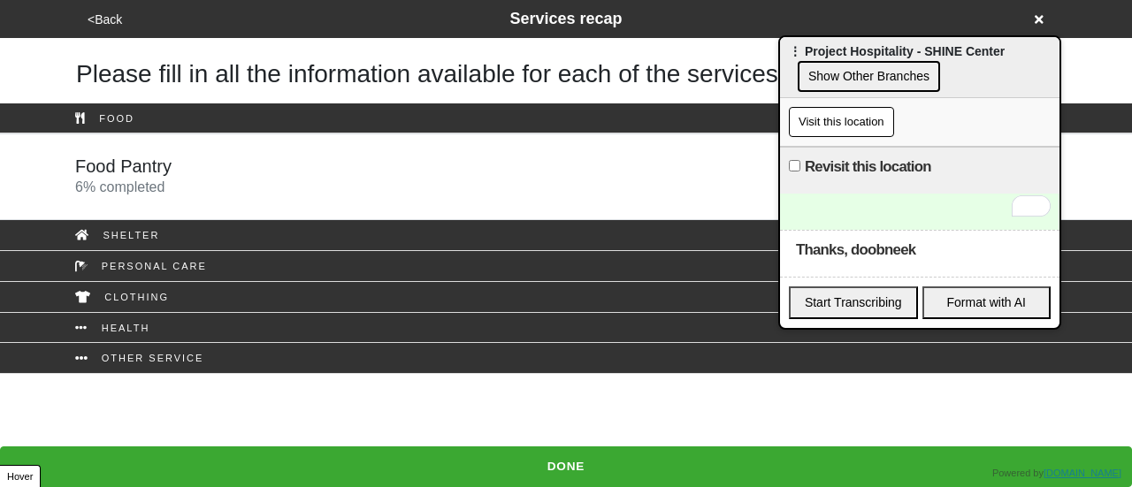
click at [108, 27] on button "<Back" at bounding box center [104, 20] width 45 height 20
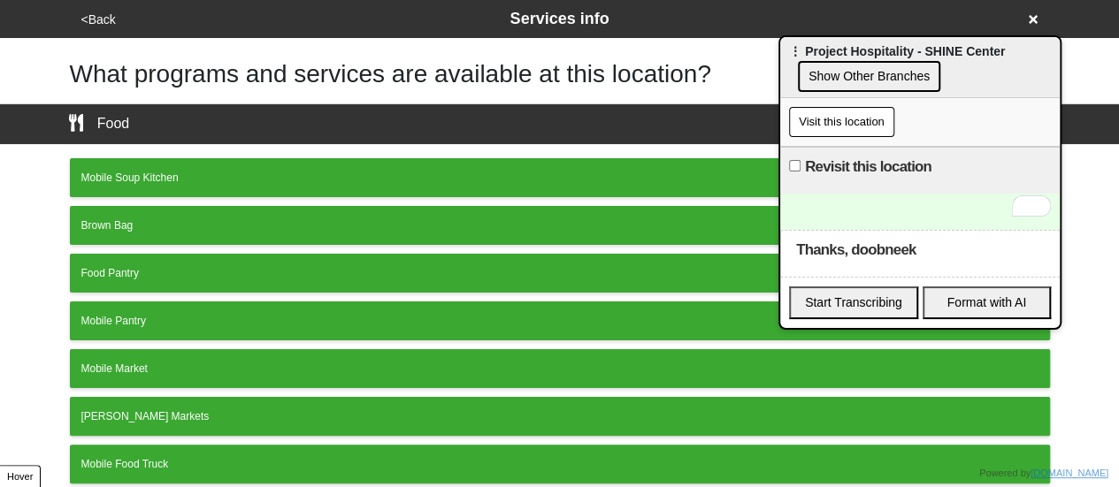
click at [108, 27] on button "<Back" at bounding box center [98, 20] width 45 height 20
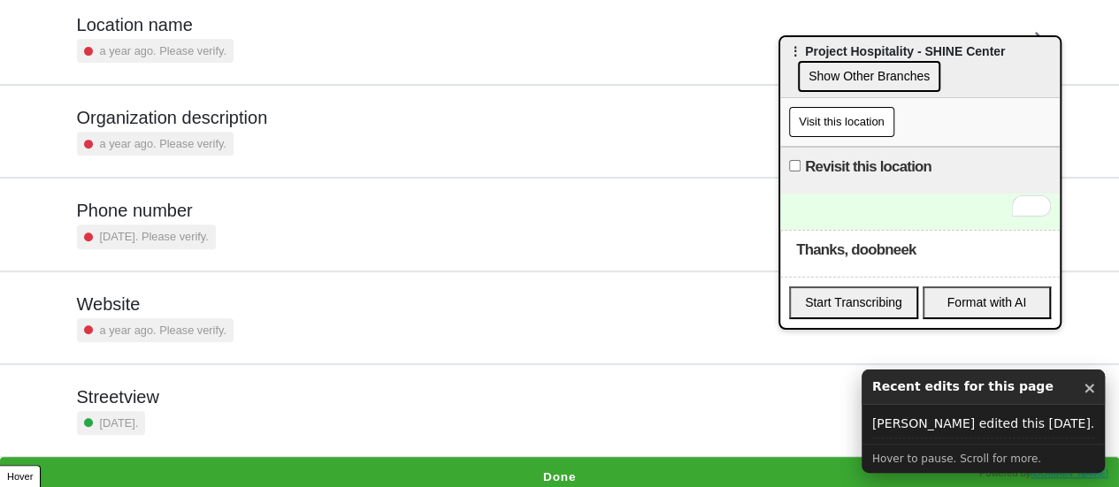
scroll to position [336, 0]
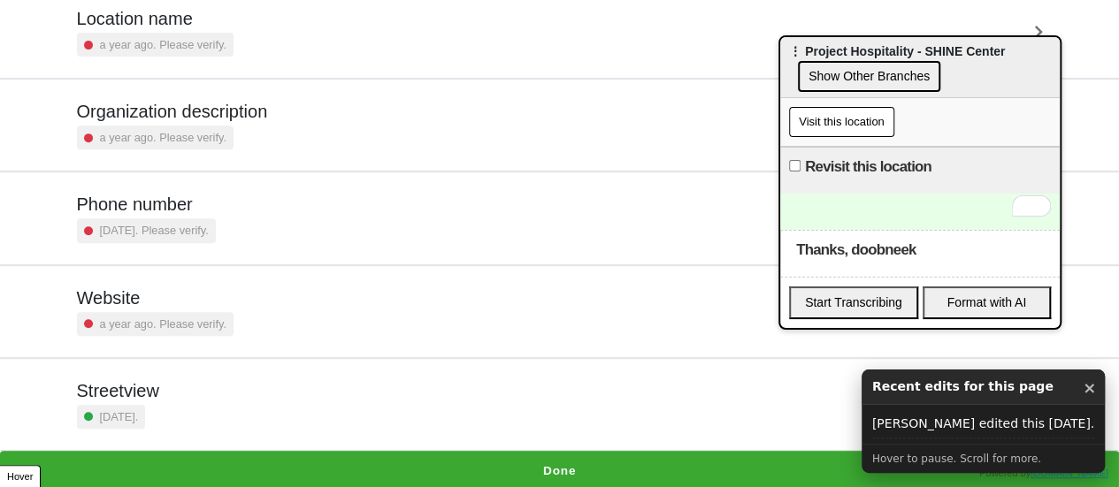
click at [194, 218] on div "[DATE]. Please verify." at bounding box center [146, 230] width 139 height 24
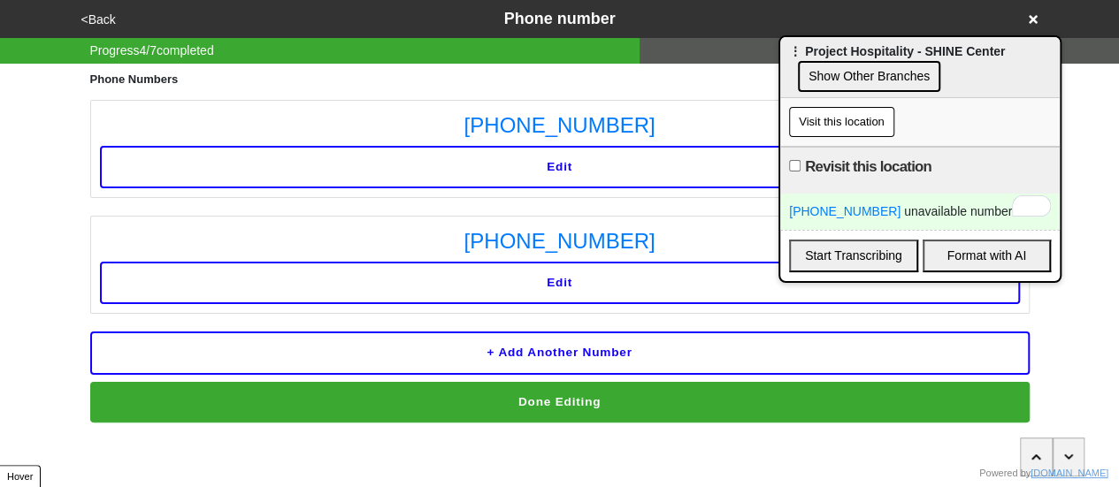
click at [624, 165] on button "Edit" at bounding box center [560, 167] width 920 height 42
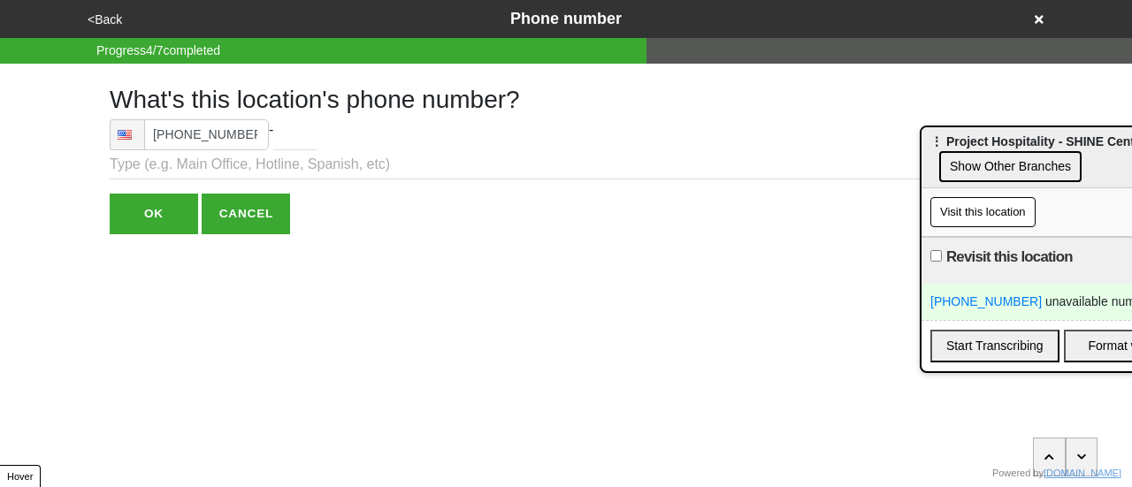
drag, startPoint x: 824, startPoint y: 50, endPoint x: 724, endPoint y: 211, distance: 189.4
click at [1015, 149] on span "⋮ Project Hospitality - SHINE Center" at bounding box center [1038, 141] width 216 height 14
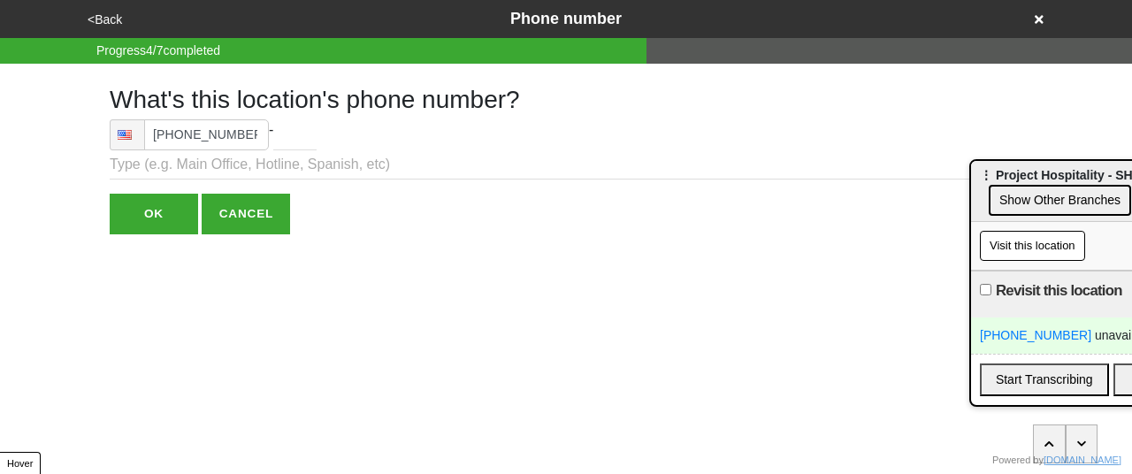
drag, startPoint x: 252, startPoint y: 202, endPoint x: 263, endPoint y: 205, distance: 11.2
click at [263, 205] on button "CANCEL" at bounding box center [246, 214] width 88 height 41
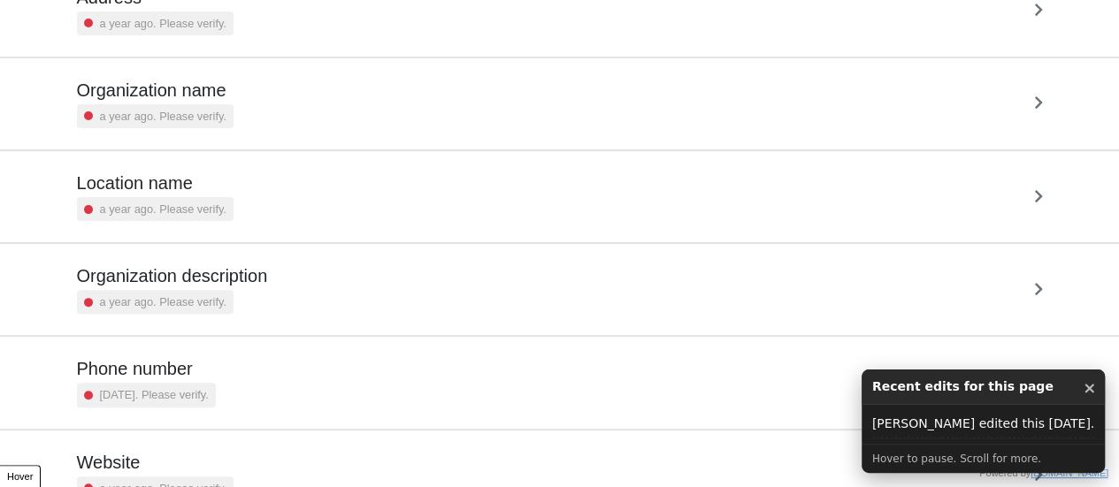
scroll to position [336, 0]
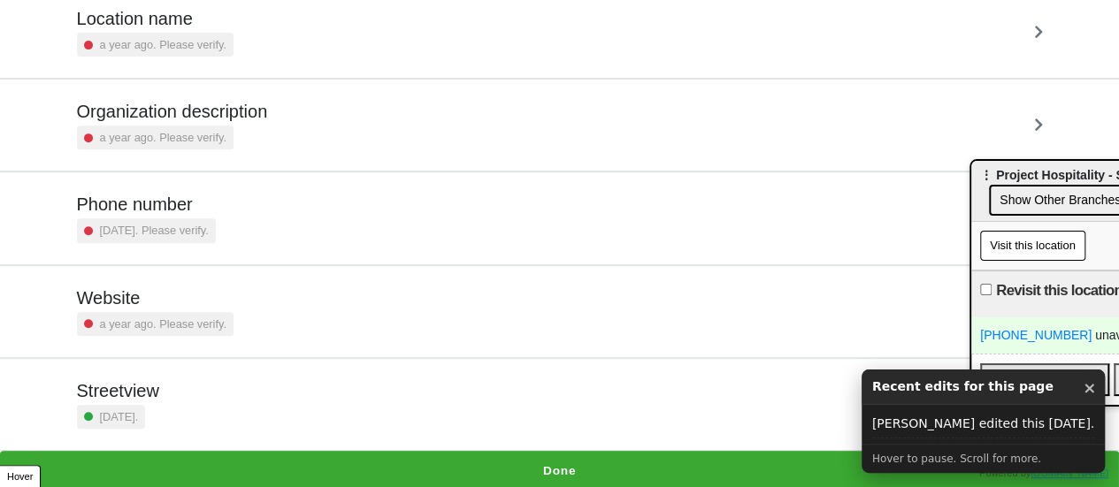
click at [180, 290] on h5 "Website" at bounding box center [155, 297] width 157 height 21
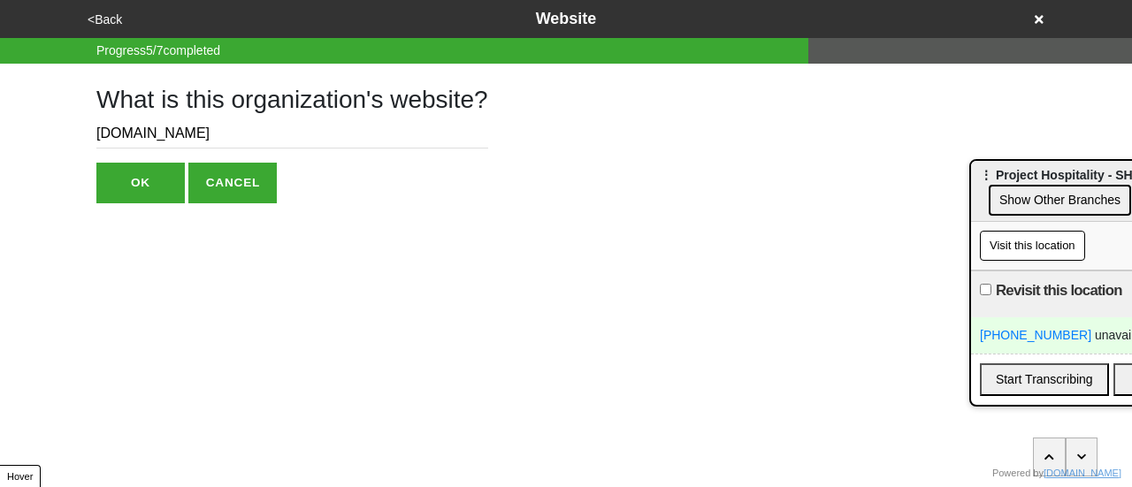
click at [109, 20] on button "<Back" at bounding box center [104, 20] width 45 height 20
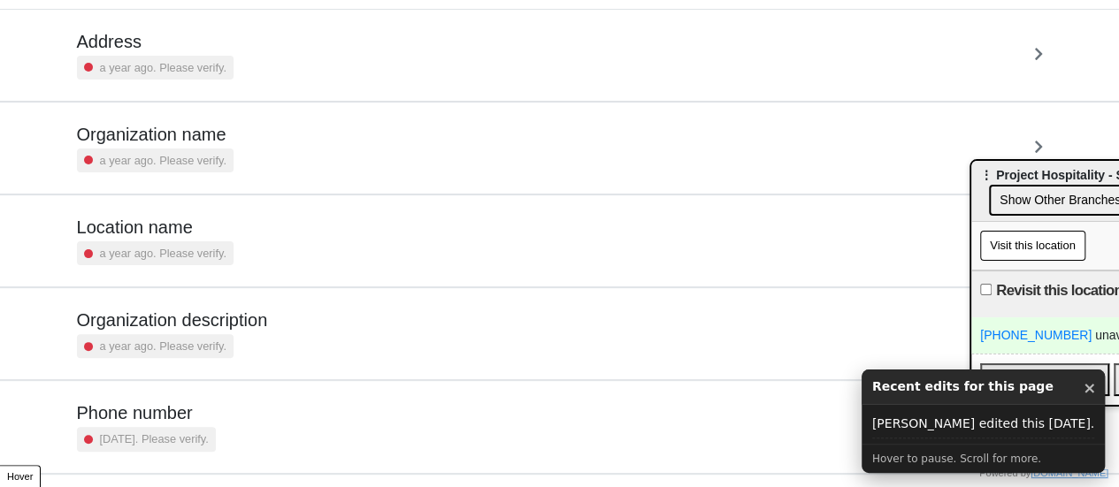
scroll to position [336, 0]
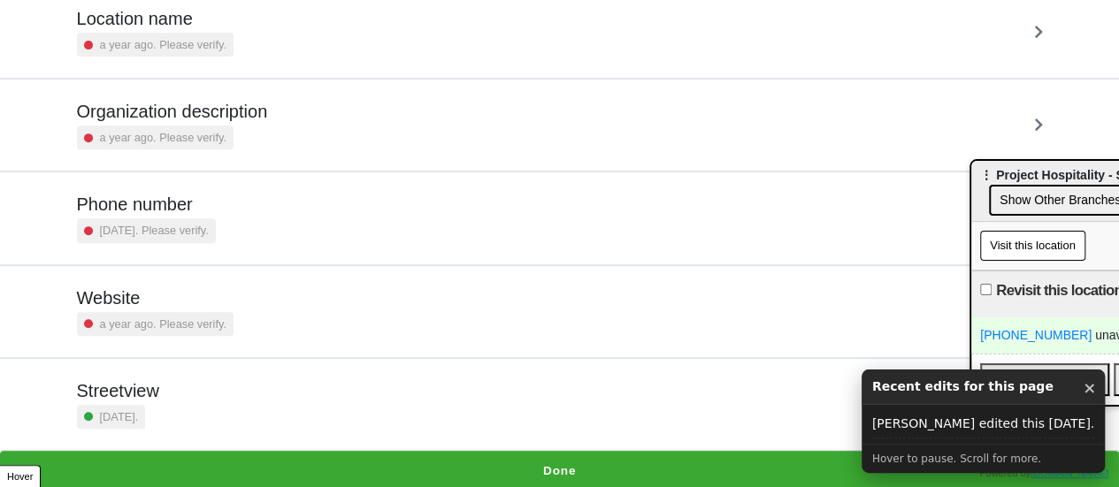
click at [202, 225] on small "[DATE]. Please verify." at bounding box center [154, 230] width 109 height 17
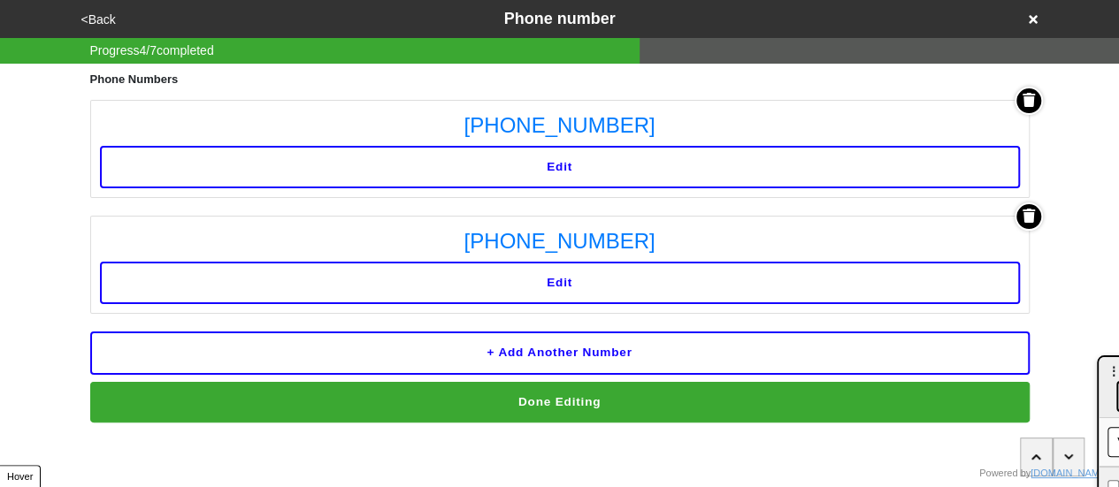
drag, startPoint x: 994, startPoint y: 181, endPoint x: 1098, endPoint y: 332, distance: 183.7
click at [1119, 376] on html "<Back Phone number Progress 4 / 7 completed Phone Numbers [PHONE_NUMBER] Edit […" at bounding box center [559, 246] width 1119 height 493
click at [1029, 215] on icon at bounding box center [1028, 216] width 12 height 14
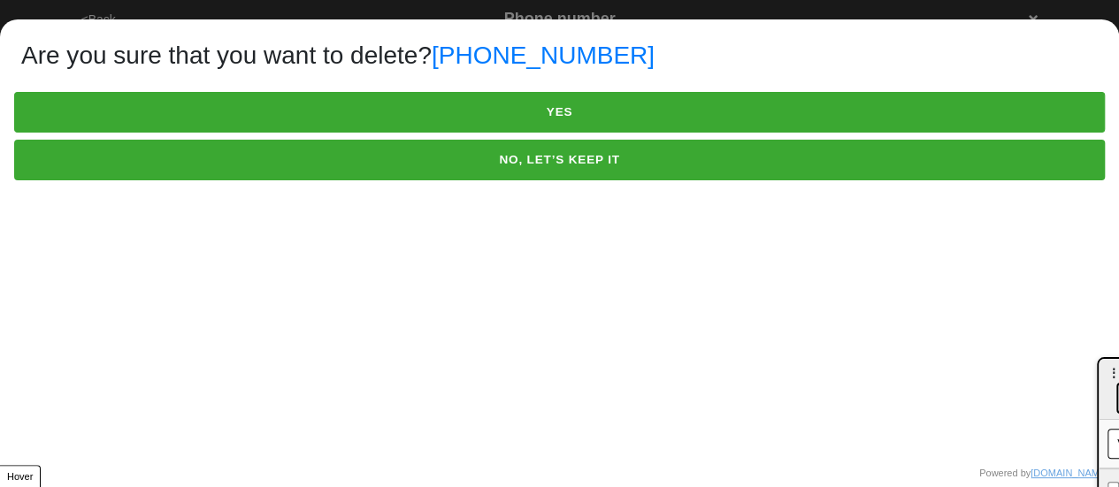
click at [680, 106] on button "YES" at bounding box center [559, 112] width 1090 height 41
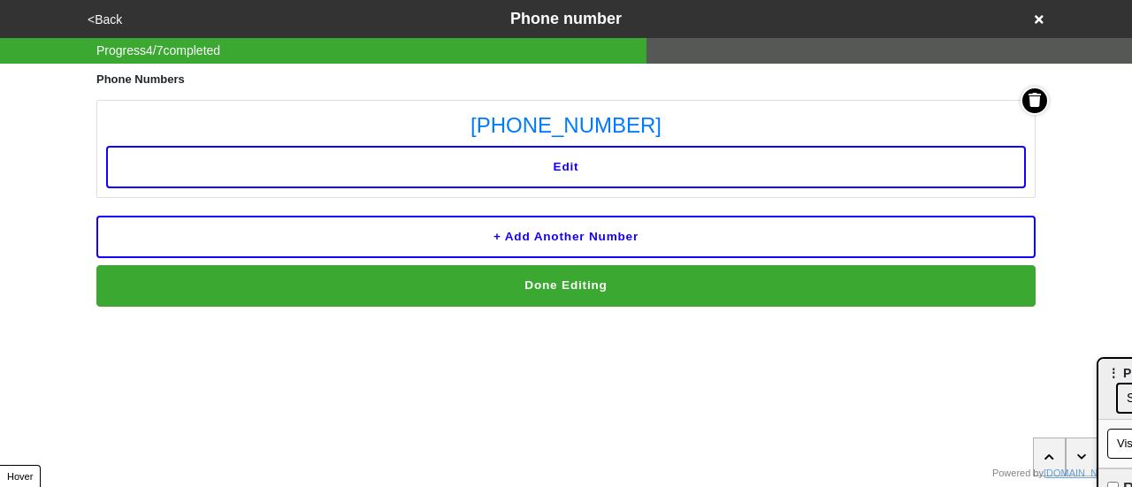
click at [570, 297] on button "Done Editing" at bounding box center [565, 285] width 939 height 41
click at [571, 293] on button "Done Editing" at bounding box center [565, 285] width 939 height 41
